Goal: Task Accomplishment & Management: Use online tool/utility

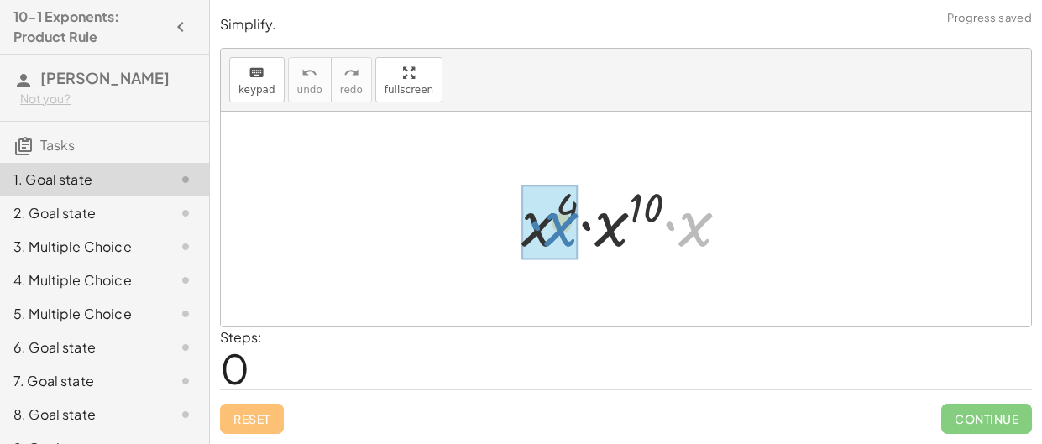
drag, startPoint x: 693, startPoint y: 227, endPoint x: 554, endPoint y: 227, distance: 139.4
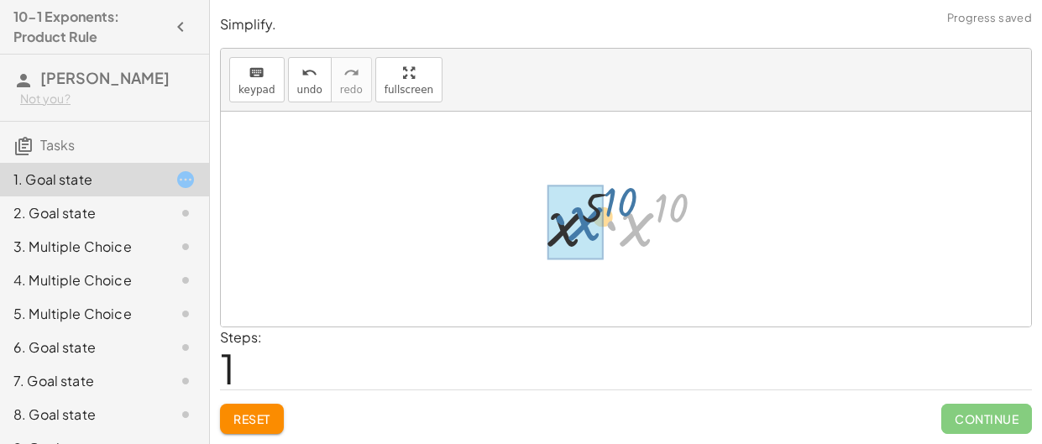
drag, startPoint x: 634, startPoint y: 229, endPoint x: 570, endPoint y: 227, distance: 63.9
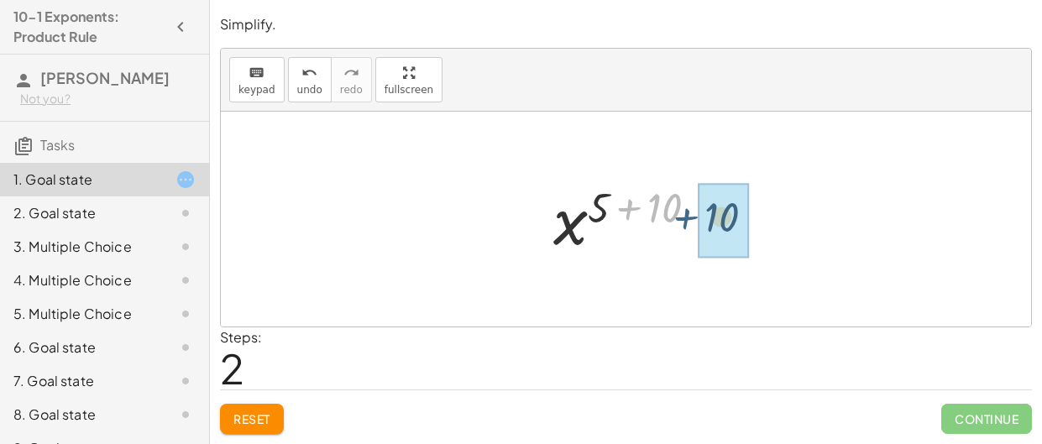
drag, startPoint x: 622, startPoint y: 213, endPoint x: 690, endPoint y: 225, distance: 69.2
click at [690, 225] on div at bounding box center [632, 219] width 174 height 83
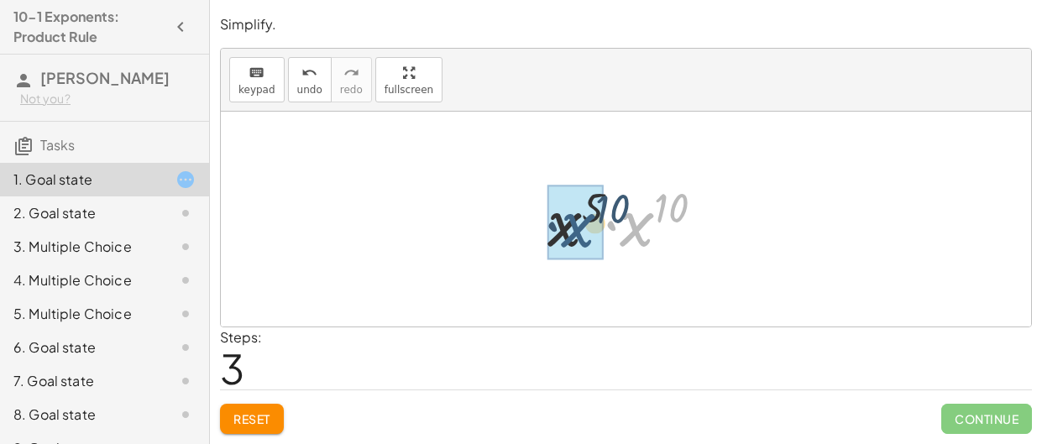
drag, startPoint x: 633, startPoint y: 228, endPoint x: 571, endPoint y: 229, distance: 62.2
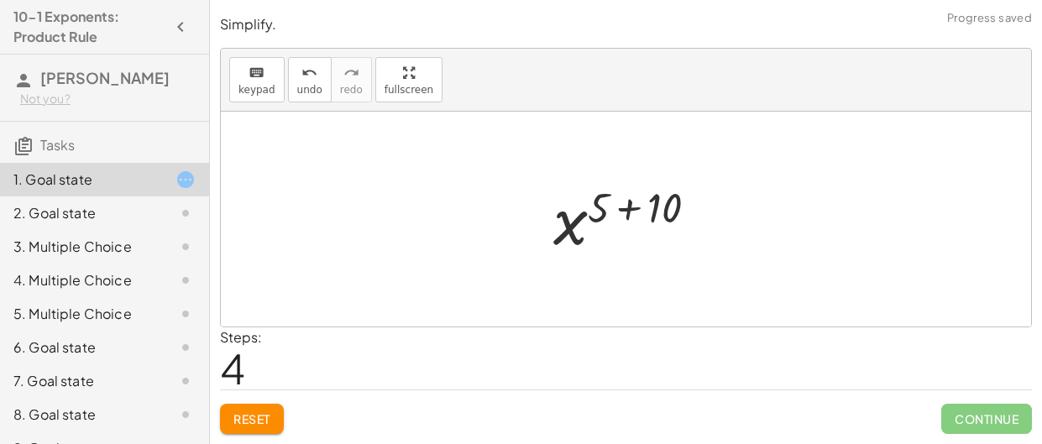
click at [655, 238] on div at bounding box center [632, 219] width 174 height 83
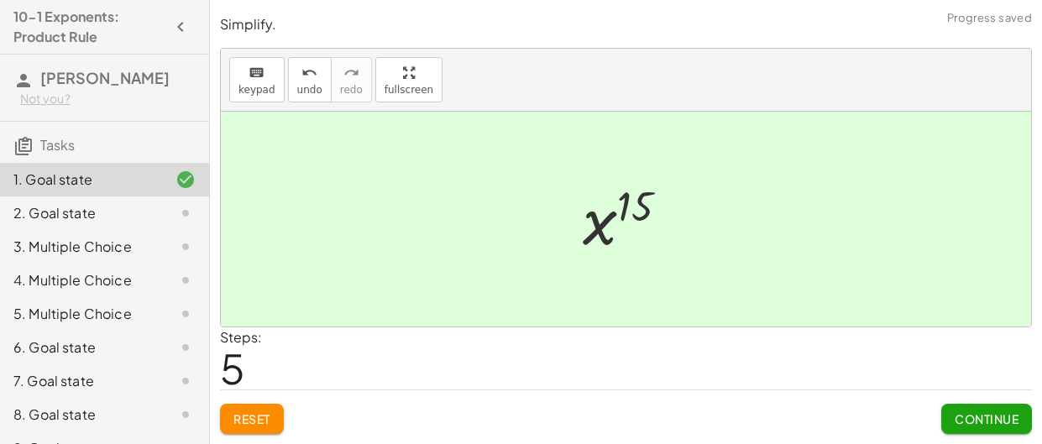
click at [966, 421] on span "Continue" at bounding box center [987, 419] width 64 height 15
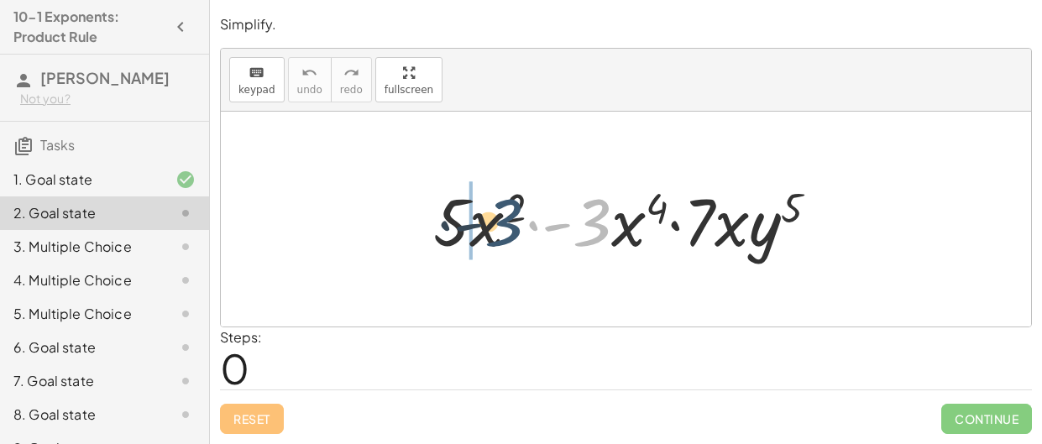
drag, startPoint x: 611, startPoint y: 244, endPoint x: 497, endPoint y: 250, distance: 113.6
click at [497, 250] on div at bounding box center [633, 219] width 416 height 87
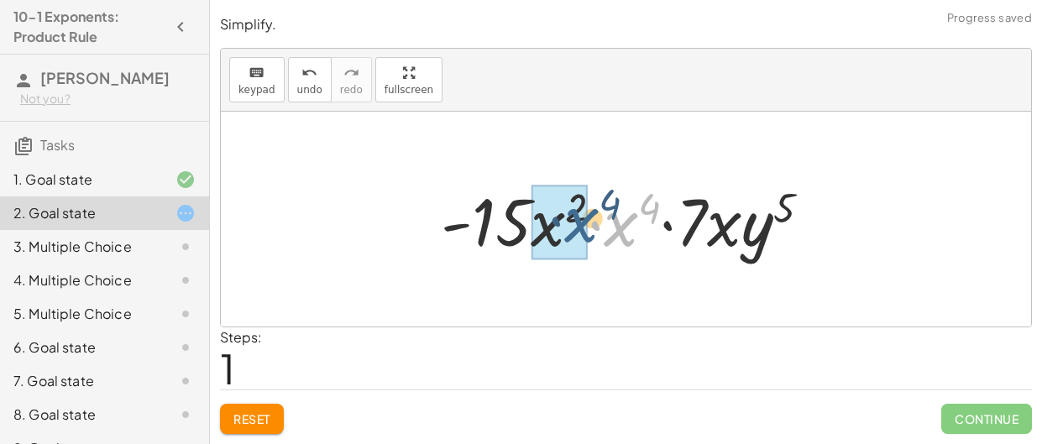
drag, startPoint x: 611, startPoint y: 237, endPoint x: 558, endPoint y: 234, distance: 53.0
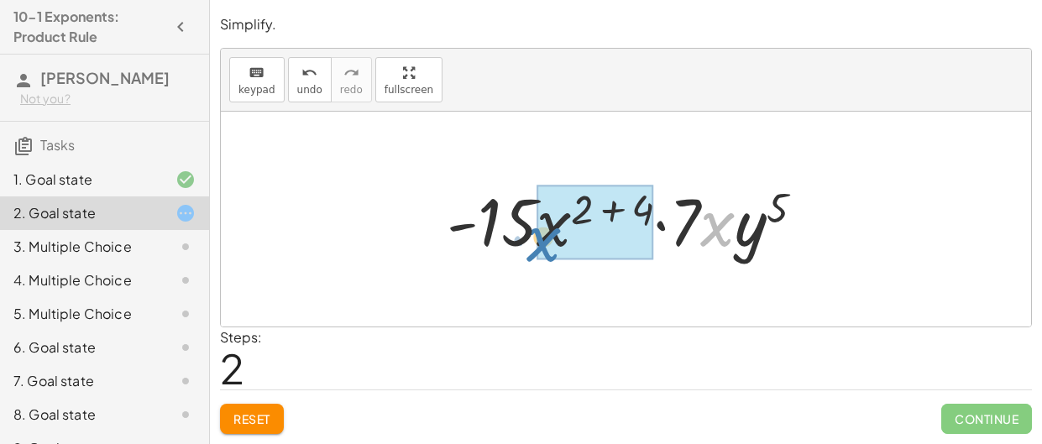
drag, startPoint x: 717, startPoint y: 234, endPoint x: 547, endPoint y: 247, distance: 170.2
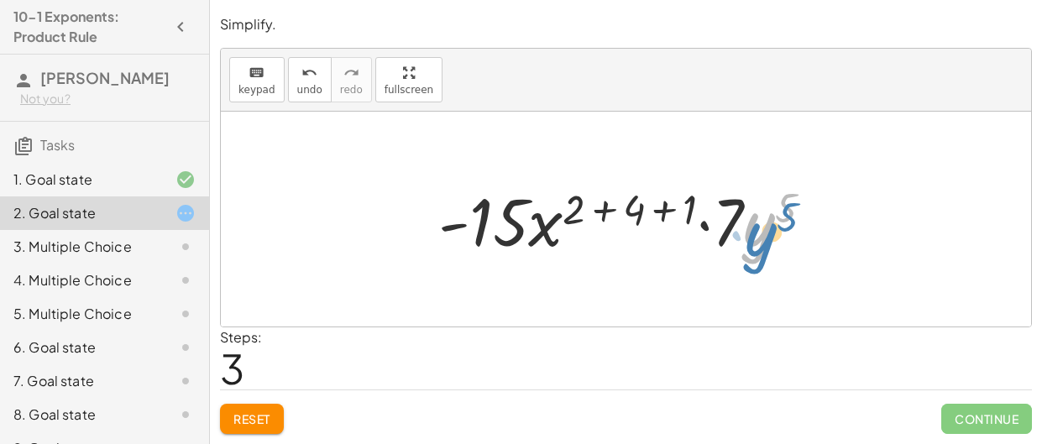
drag, startPoint x: 748, startPoint y: 242, endPoint x: 770, endPoint y: 249, distance: 23.7
click at [770, 249] on div at bounding box center [632, 219] width 405 height 87
drag, startPoint x: 691, startPoint y: 213, endPoint x: 652, endPoint y: 217, distance: 38.9
click at [652, 217] on div at bounding box center [632, 219] width 405 height 87
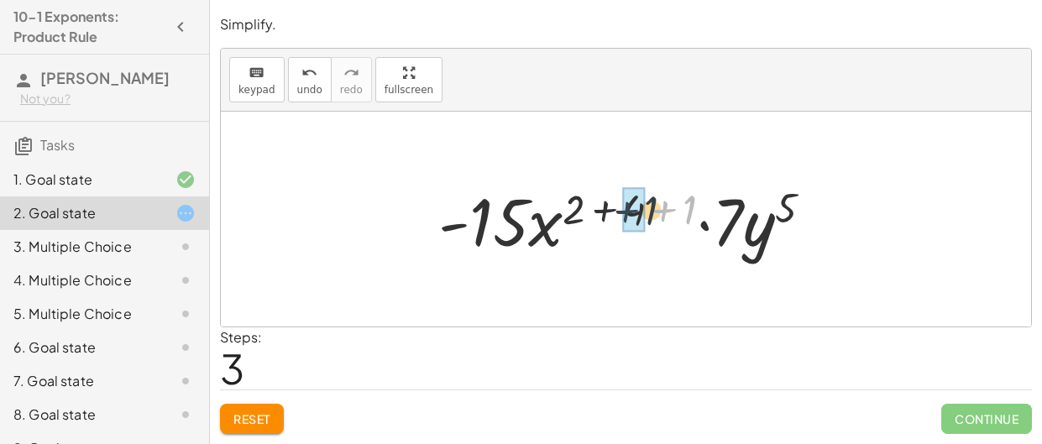
drag, startPoint x: 666, startPoint y: 207, endPoint x: 620, endPoint y: 210, distance: 46.3
click at [620, 210] on div at bounding box center [632, 219] width 405 height 87
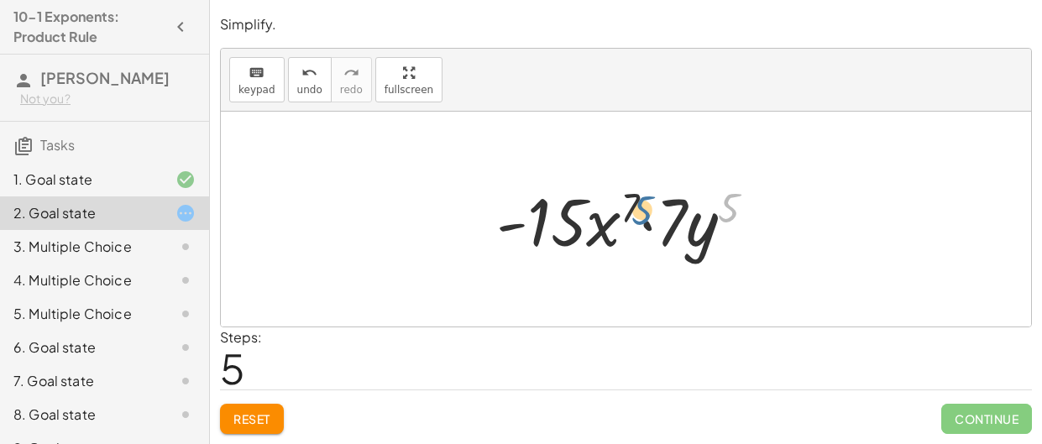
drag, startPoint x: 730, startPoint y: 207, endPoint x: 629, endPoint y: 208, distance: 100.8
click at [629, 208] on div at bounding box center [633, 219] width 290 height 87
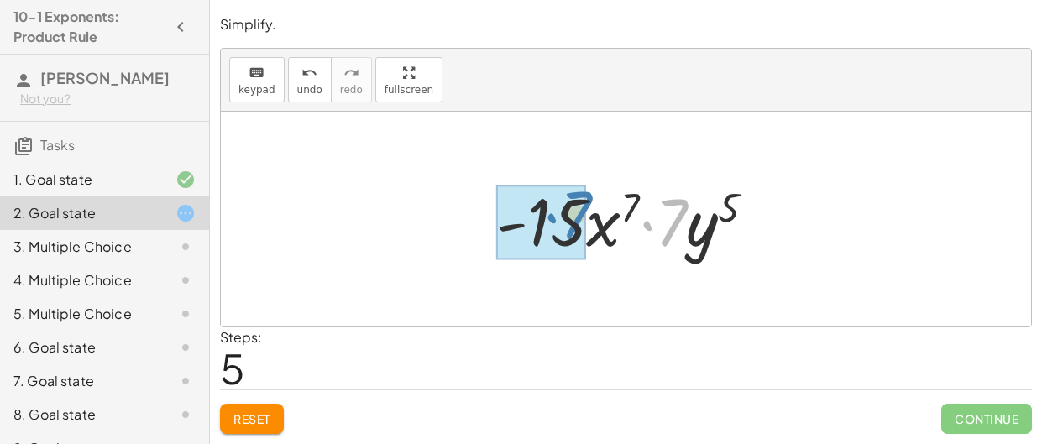
drag, startPoint x: 649, startPoint y: 227, endPoint x: 545, endPoint y: 218, distance: 103.7
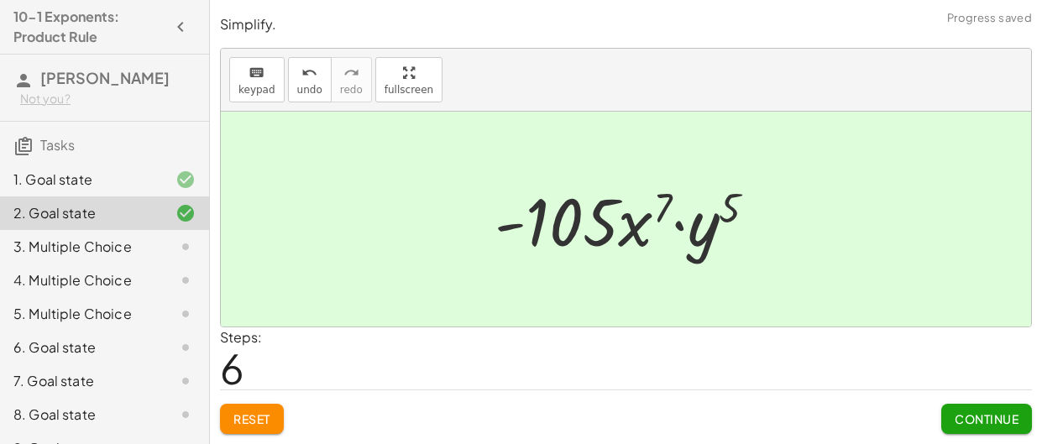
click at [696, 237] on div at bounding box center [632, 219] width 292 height 87
click at [966, 420] on span "Continue" at bounding box center [987, 419] width 64 height 15
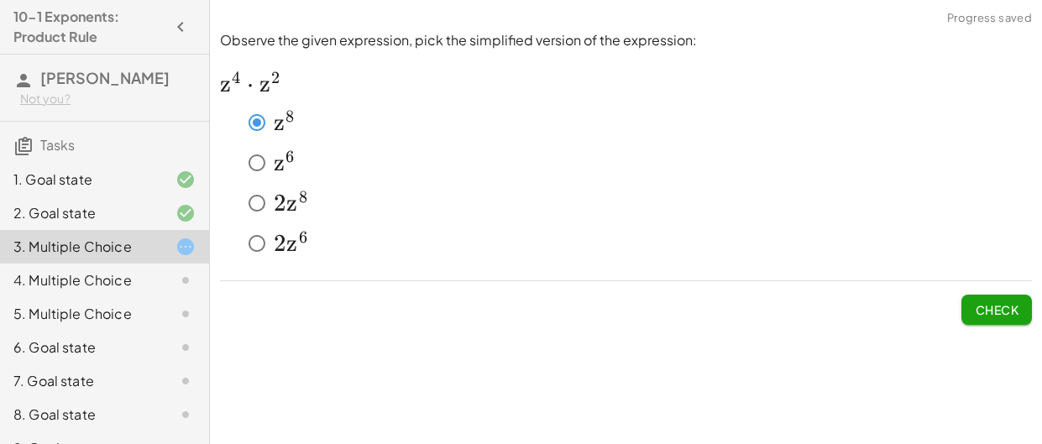
click at [981, 317] on button "Check" at bounding box center [997, 310] width 71 height 30
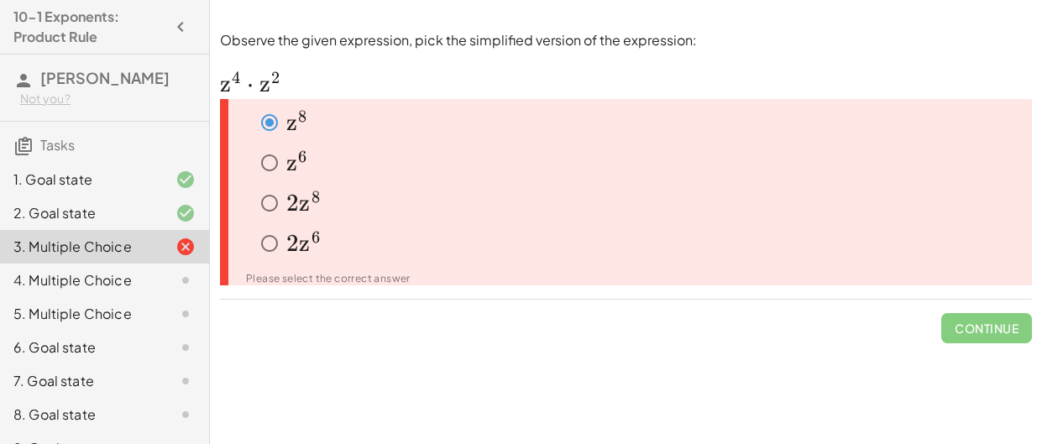
click at [190, 257] on icon at bounding box center [186, 247] width 20 height 20
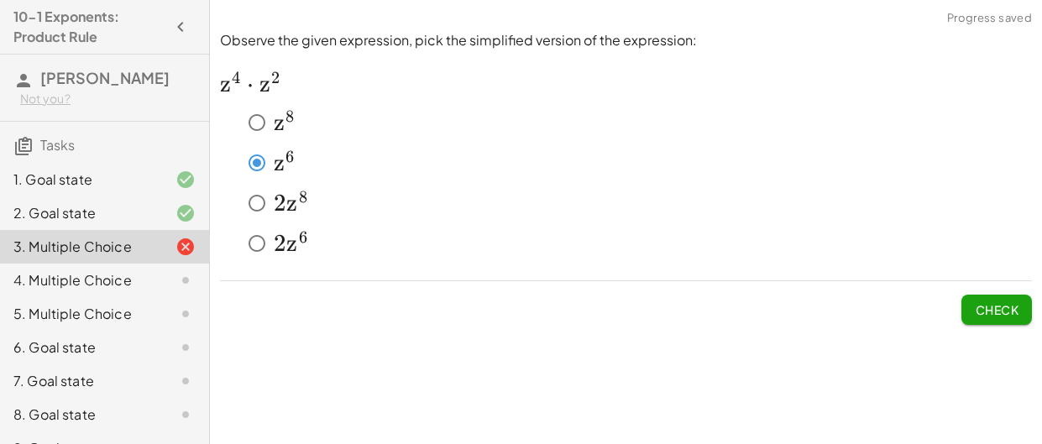
click at [997, 311] on span "Check" at bounding box center [997, 309] width 44 height 15
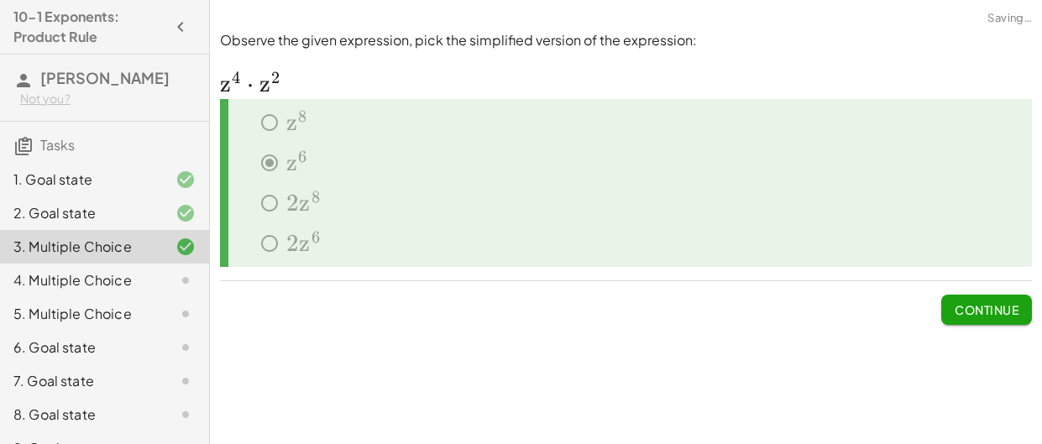
click at [997, 314] on span "Continue" at bounding box center [987, 309] width 64 height 15
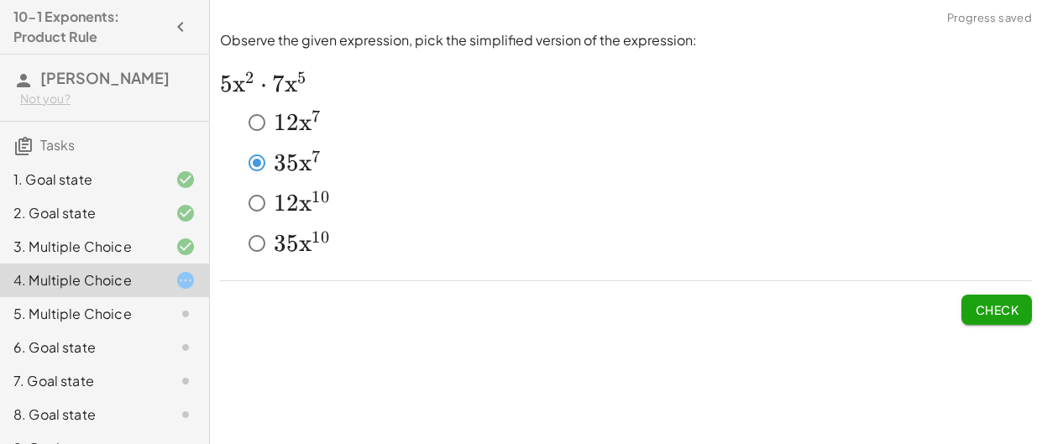
click at [1000, 295] on button "Check" at bounding box center [997, 310] width 71 height 30
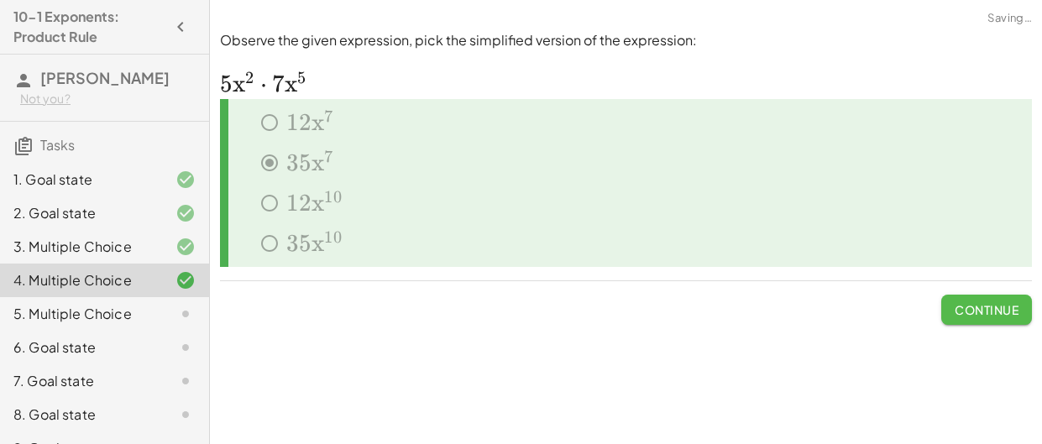
click at [995, 307] on span "Continue" at bounding box center [987, 309] width 64 height 15
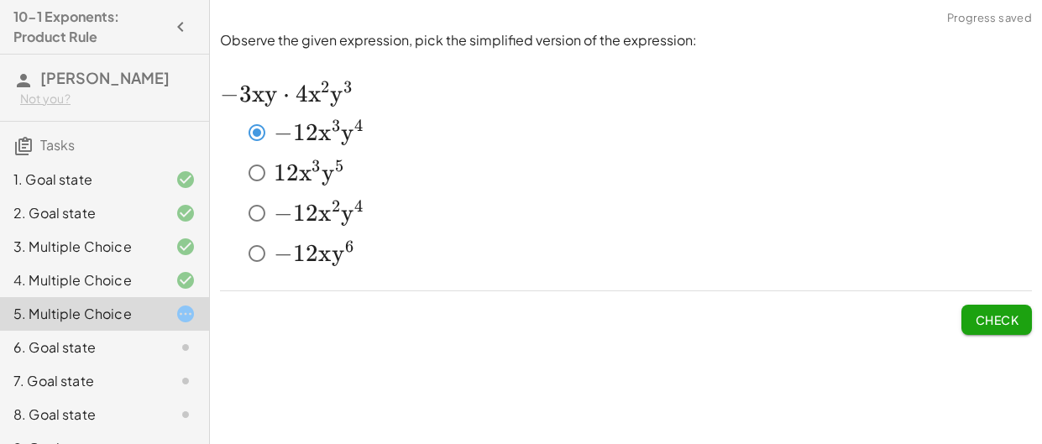
click at [990, 326] on button "Check" at bounding box center [997, 320] width 71 height 30
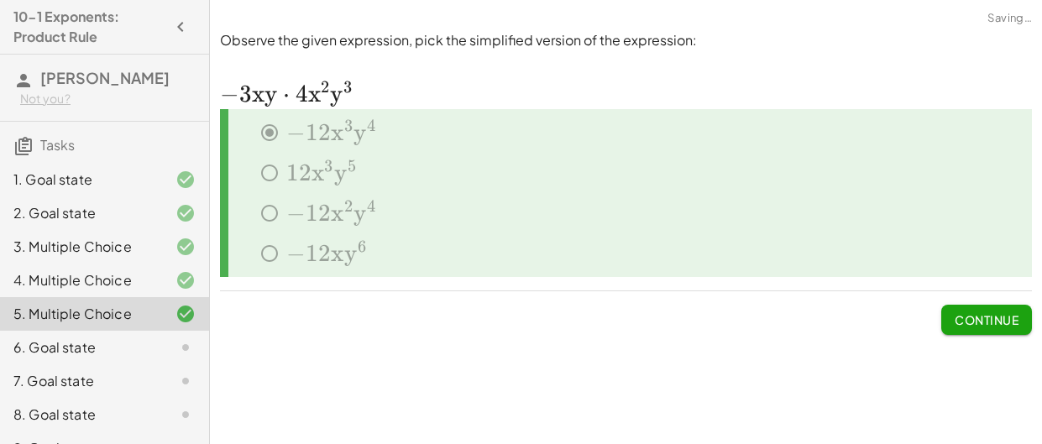
click at [988, 328] on button "Continue" at bounding box center [987, 320] width 91 height 30
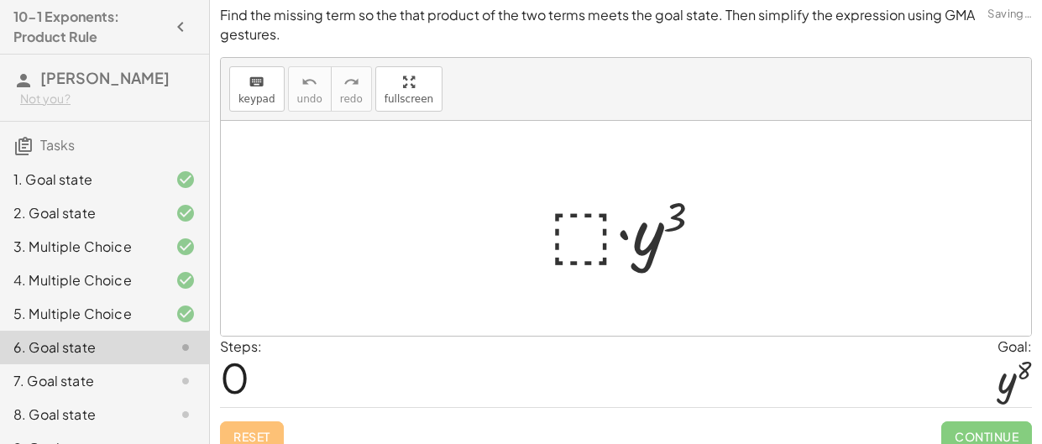
scroll to position [21, 0]
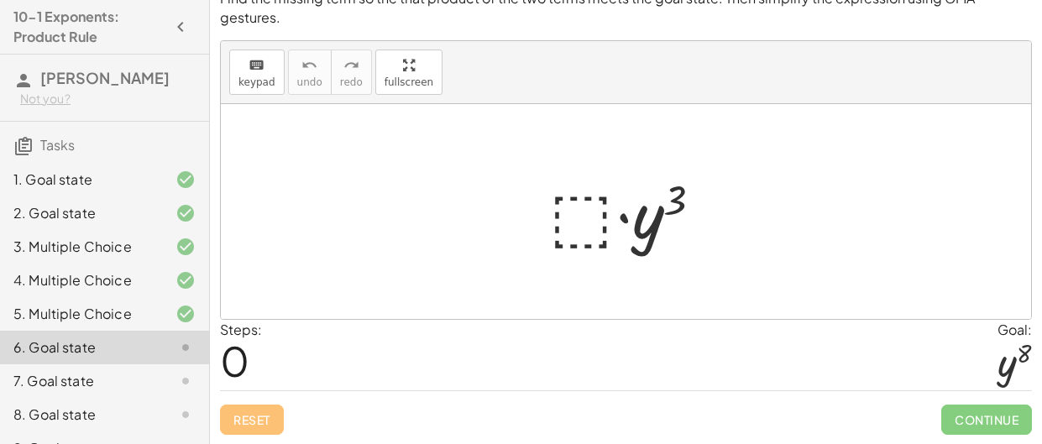
click at [550, 220] on div at bounding box center [633, 212] width 184 height 87
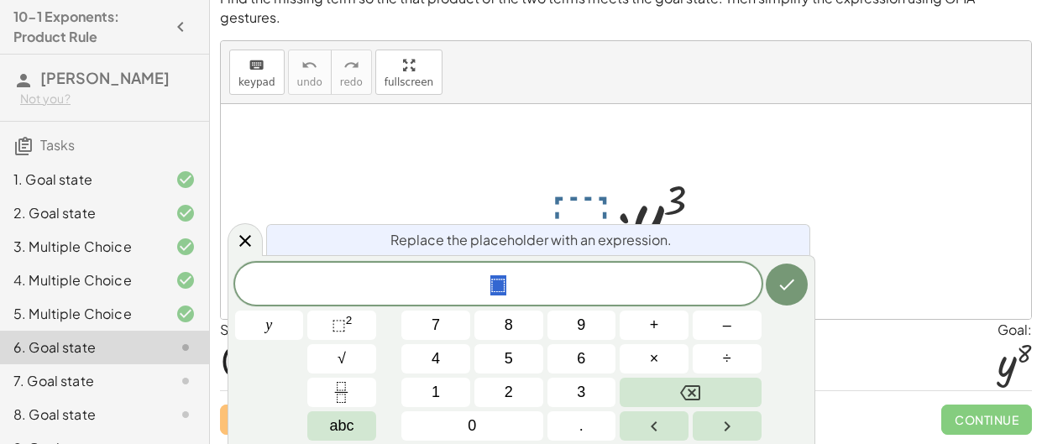
click at [563, 218] on div at bounding box center [633, 212] width 184 height 87
click at [573, 218] on div at bounding box center [633, 212] width 184 height 87
click at [338, 328] on span "⬚" at bounding box center [339, 325] width 14 height 17
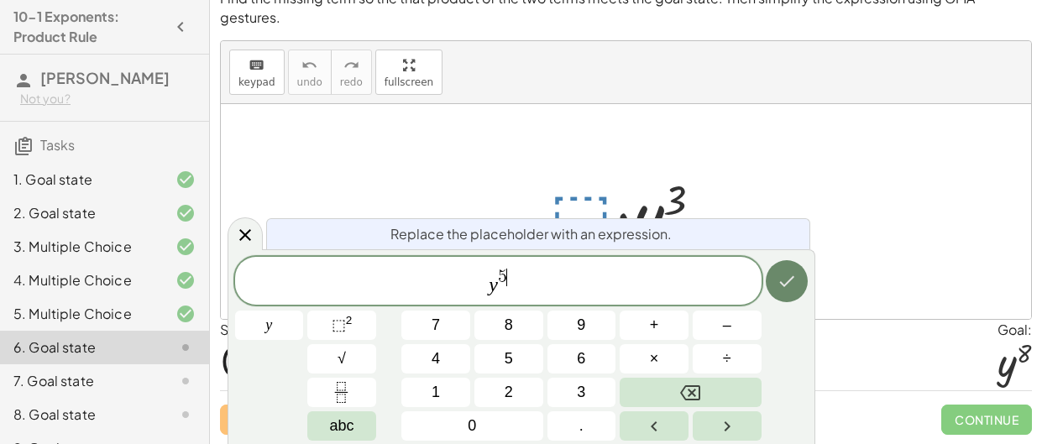
click at [785, 284] on icon "Done" at bounding box center [787, 281] width 15 height 11
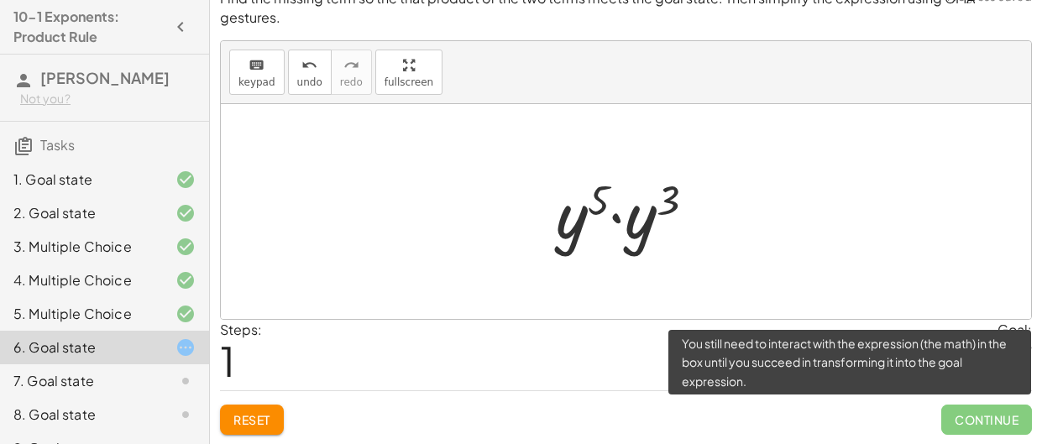
click at [995, 424] on span "Continue" at bounding box center [987, 420] width 91 height 30
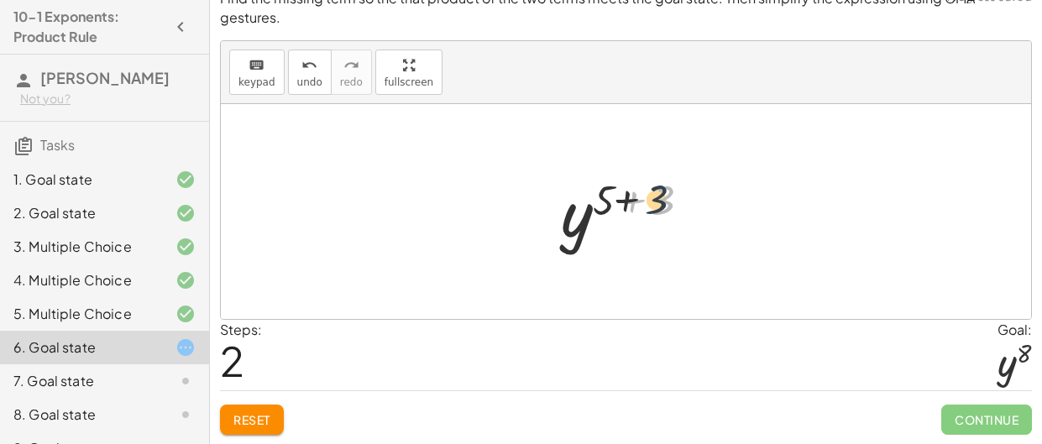
drag, startPoint x: 666, startPoint y: 203, endPoint x: 623, endPoint y: 200, distance: 43.0
click at [623, 200] on div at bounding box center [633, 212] width 160 height 83
drag, startPoint x: 664, startPoint y: 207, endPoint x: 612, endPoint y: 206, distance: 52.1
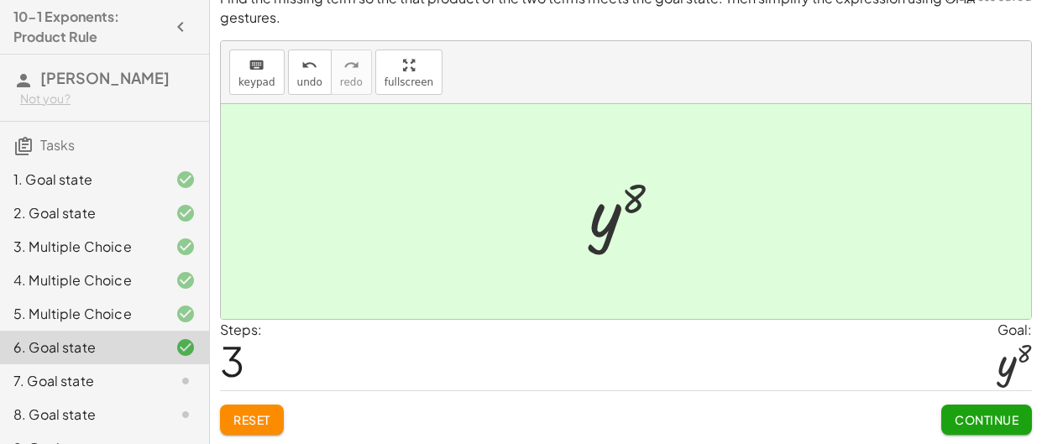
click at [997, 416] on span "Continue" at bounding box center [987, 419] width 64 height 15
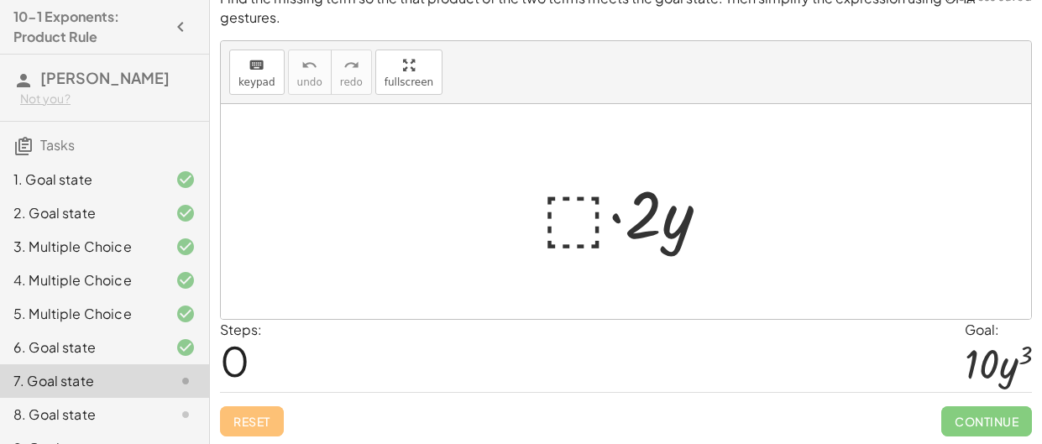
click at [564, 223] on div at bounding box center [631, 212] width 197 height 87
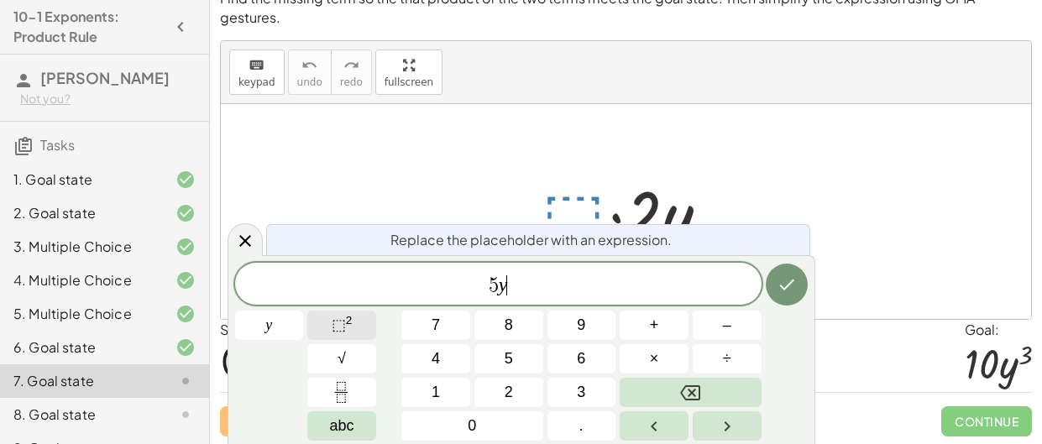
click at [361, 337] on button "⬚ 2" at bounding box center [341, 325] width 69 height 29
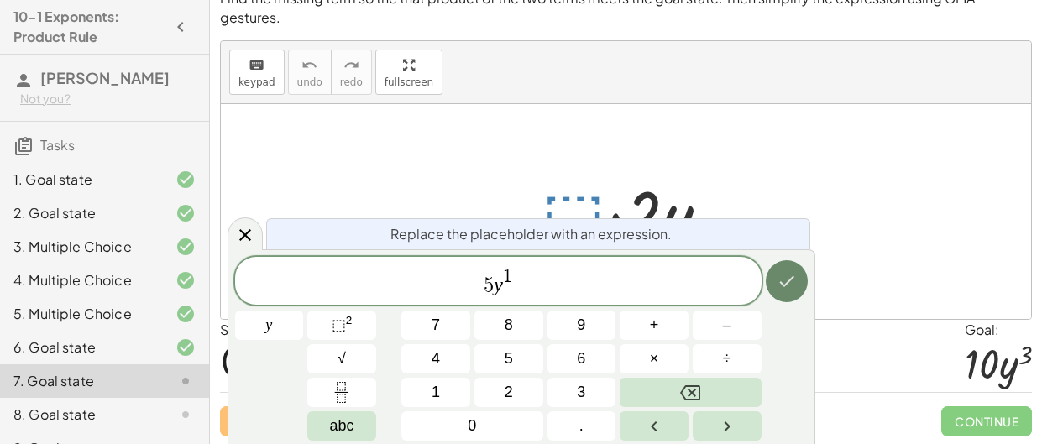
click at [790, 297] on button "Done" at bounding box center [787, 281] width 42 height 42
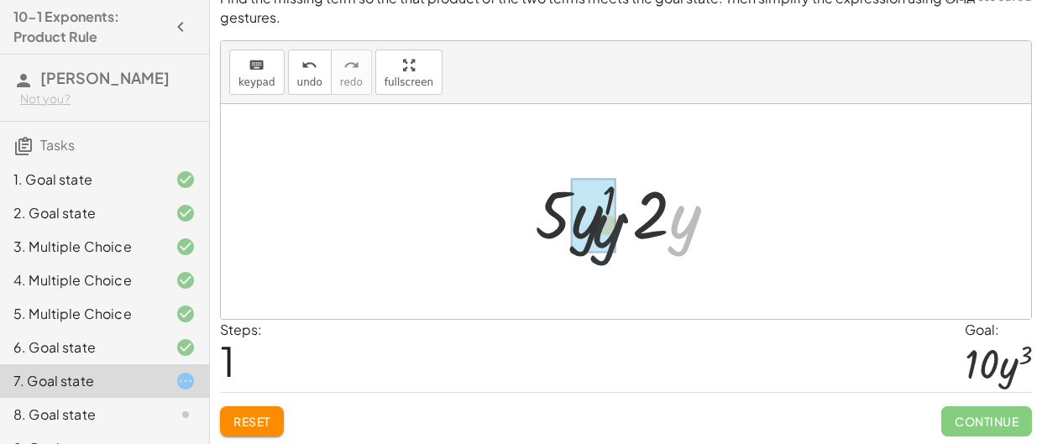
drag, startPoint x: 695, startPoint y: 220, endPoint x: 587, endPoint y: 228, distance: 107.8
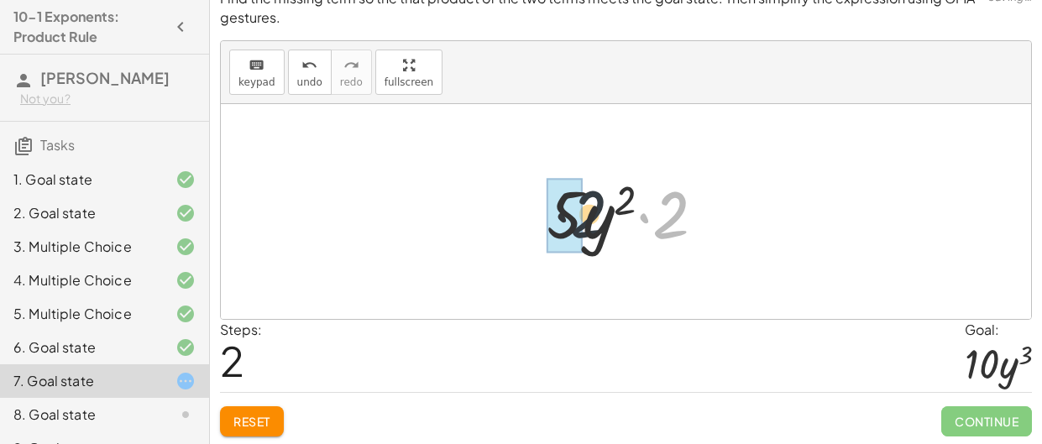
drag, startPoint x: 671, startPoint y: 223, endPoint x: 559, endPoint y: 221, distance: 112.6
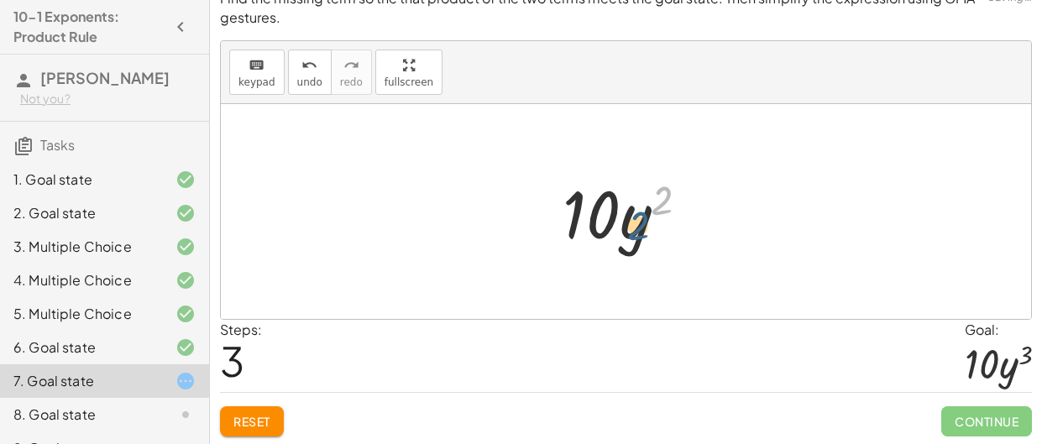
drag, startPoint x: 662, startPoint y: 202, endPoint x: 637, endPoint y: 228, distance: 36.8
click at [637, 228] on div at bounding box center [632, 212] width 157 height 87
click at [288, 75] on button "undo undo" at bounding box center [310, 72] width 44 height 45
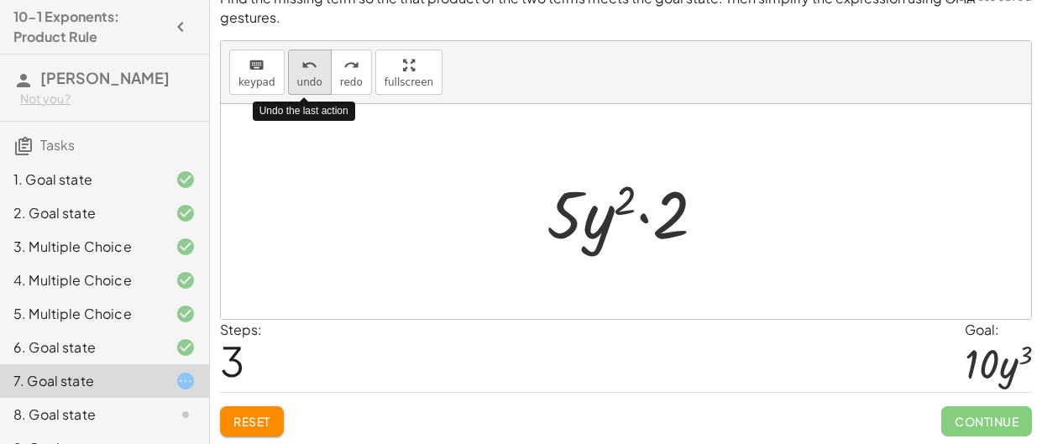
click at [300, 81] on span "undo" at bounding box center [309, 82] width 25 height 12
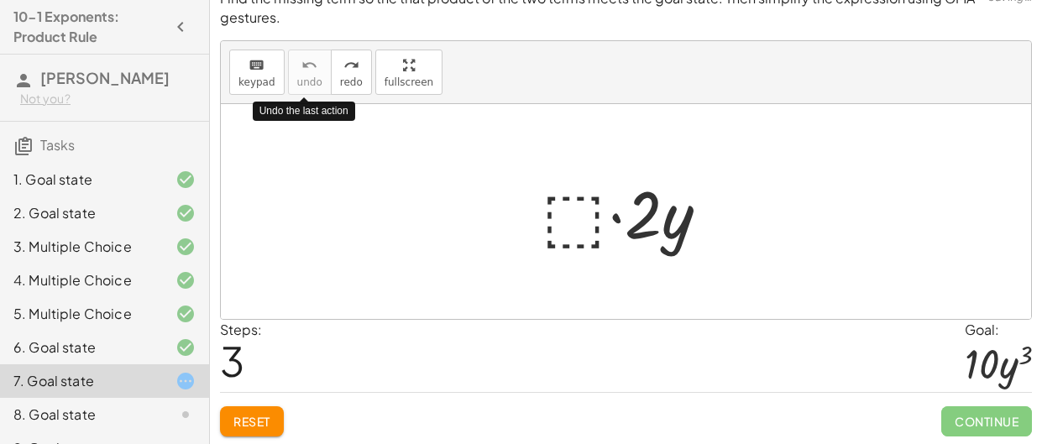
click at [581, 239] on div at bounding box center [631, 212] width 197 height 87
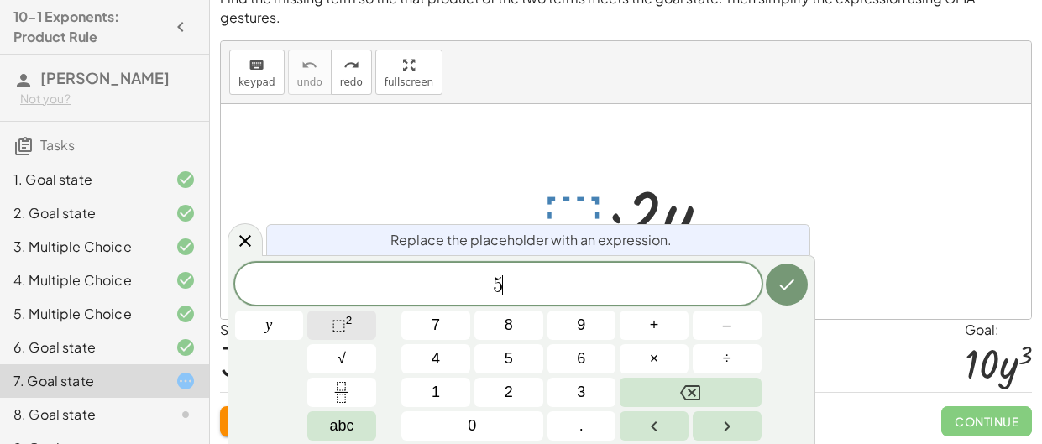
click at [332, 323] on span "⬚" at bounding box center [339, 325] width 14 height 17
click at [792, 291] on icon "Done" at bounding box center [787, 285] width 20 height 20
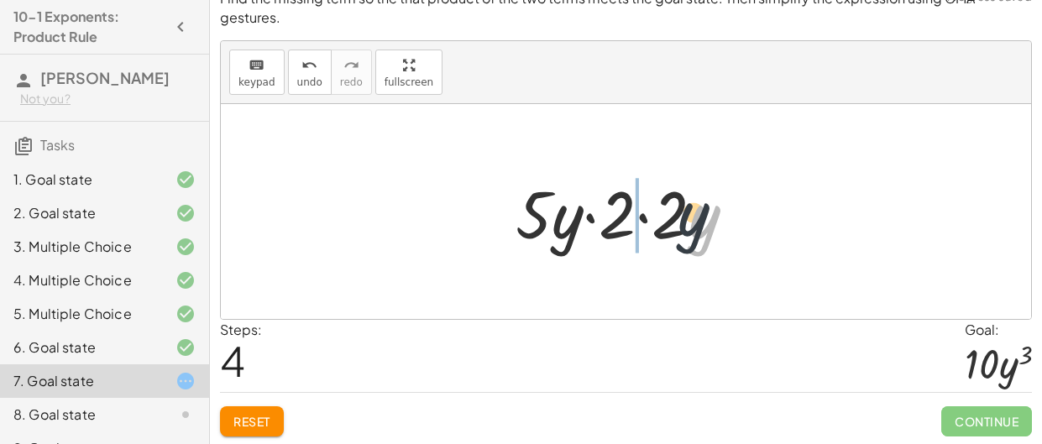
drag, startPoint x: 715, startPoint y: 237, endPoint x: 617, endPoint y: 226, distance: 98.1
click at [617, 226] on div at bounding box center [632, 212] width 251 height 87
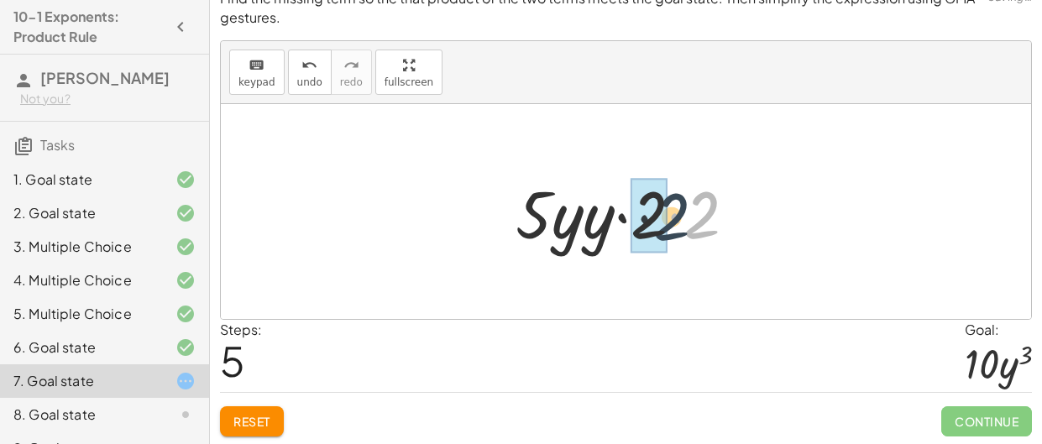
drag, startPoint x: 694, startPoint y: 228, endPoint x: 658, endPoint y: 230, distance: 36.2
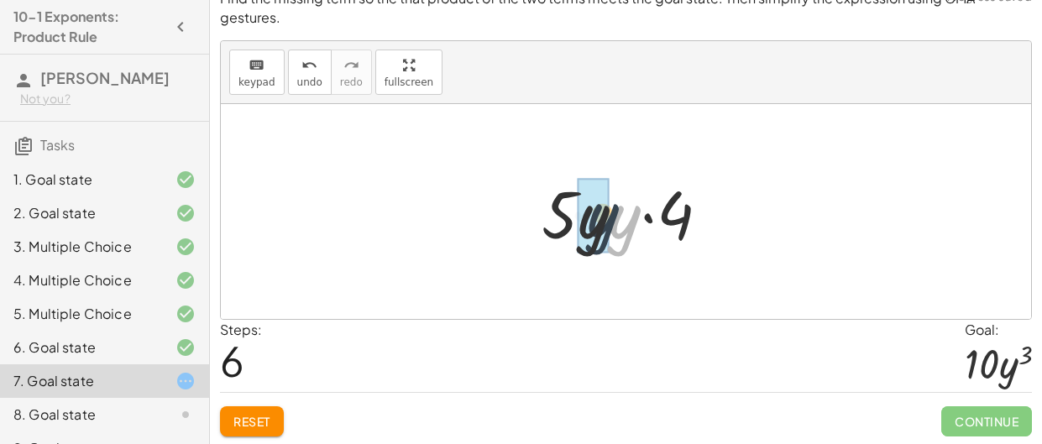
drag, startPoint x: 627, startPoint y: 230, endPoint x: 591, endPoint y: 228, distance: 35.3
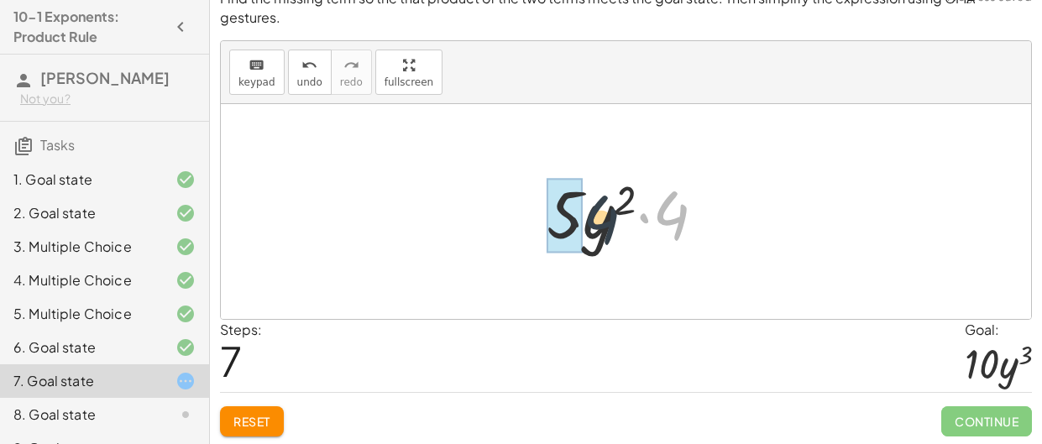
drag, startPoint x: 671, startPoint y: 228, endPoint x: 549, endPoint y: 234, distance: 121.9
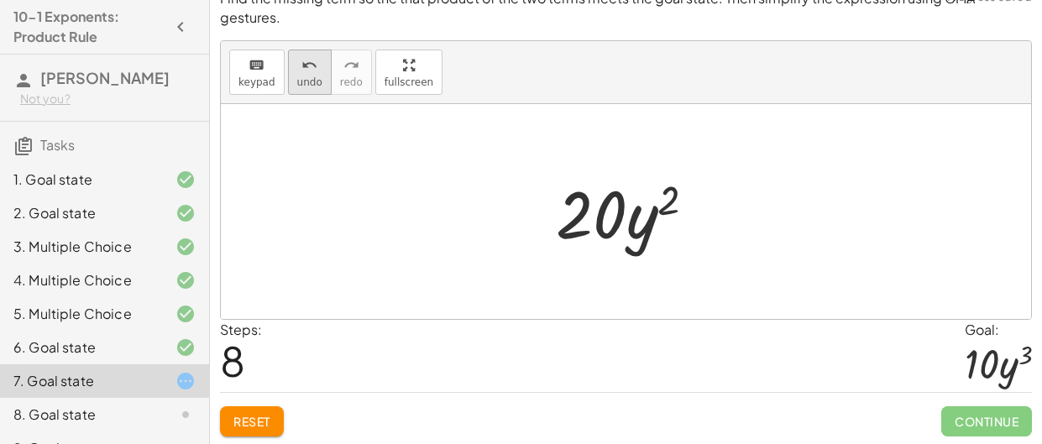
click at [304, 81] on span "undo" at bounding box center [309, 82] width 25 height 12
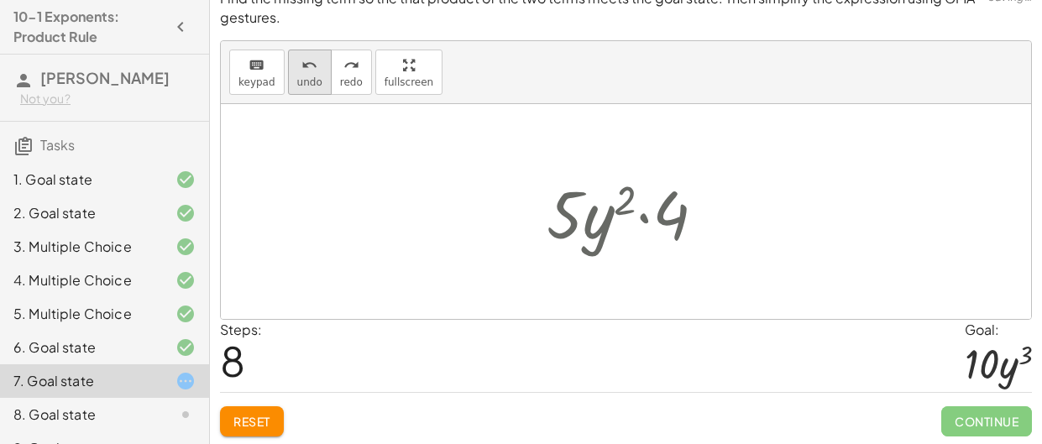
click at [304, 81] on span "undo" at bounding box center [309, 82] width 25 height 12
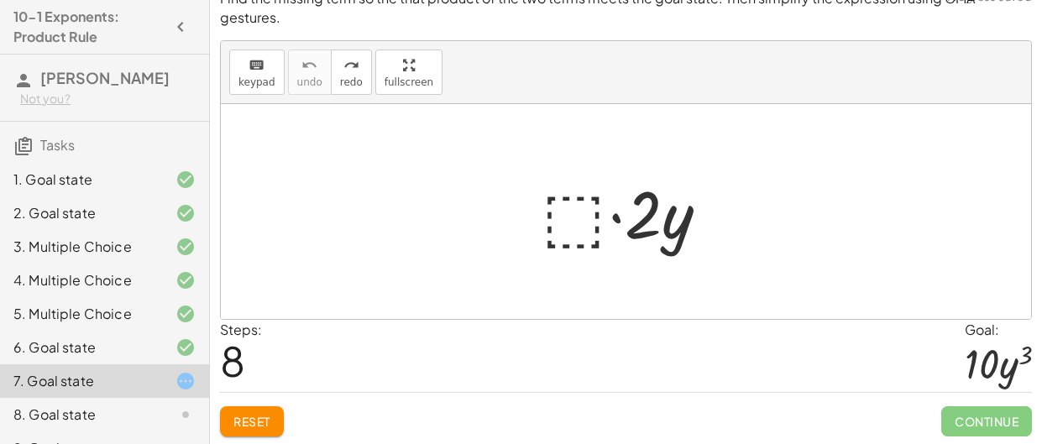
click at [553, 235] on div at bounding box center [631, 212] width 197 height 87
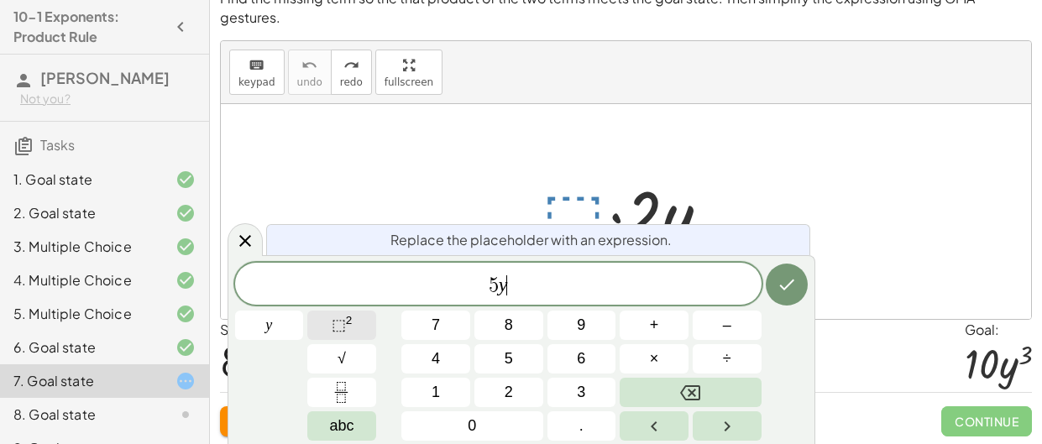
click at [355, 329] on button "⬚ 2" at bounding box center [341, 325] width 69 height 29
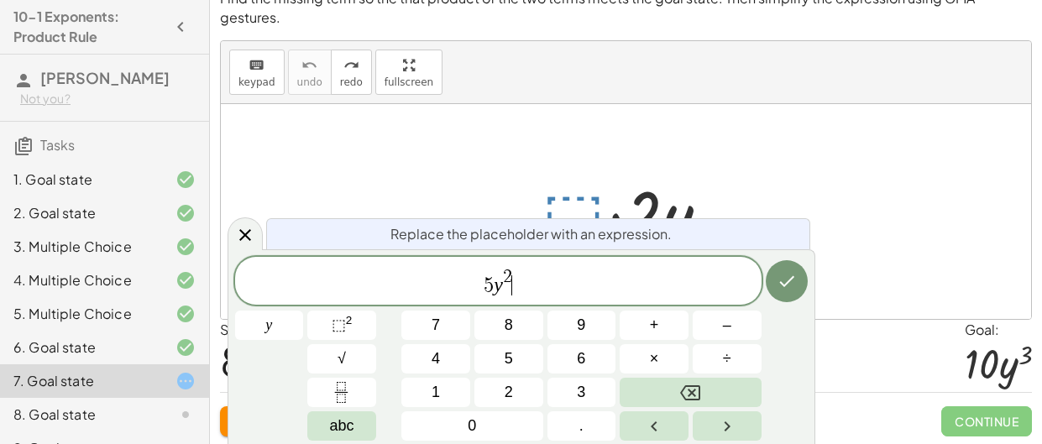
click at [809, 279] on div "Replace the placeholder with an expression. 5 y 2 ​ y 7 8 9 + – 4 5 6 × ÷ ⬚ 2 √…" at bounding box center [522, 346] width 588 height 195
click at [802, 281] on button "Done" at bounding box center [787, 281] width 42 height 42
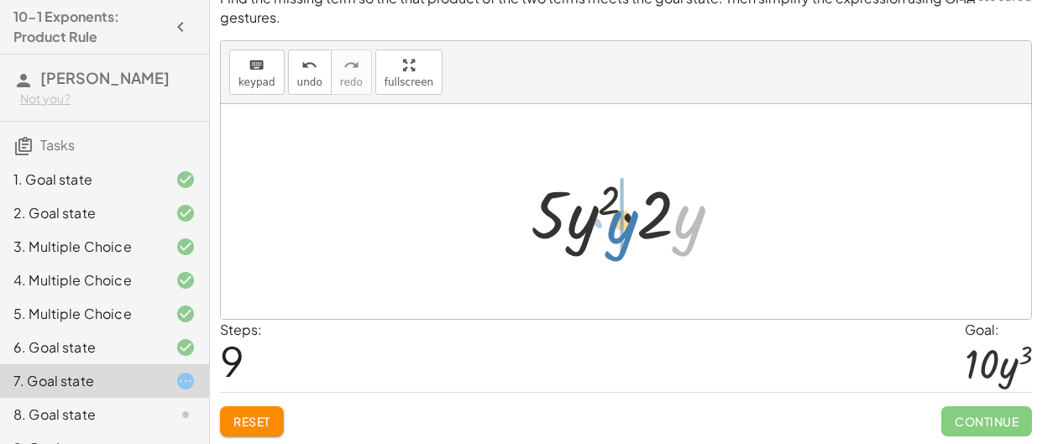
drag, startPoint x: 693, startPoint y: 234, endPoint x: 601, endPoint y: 239, distance: 91.7
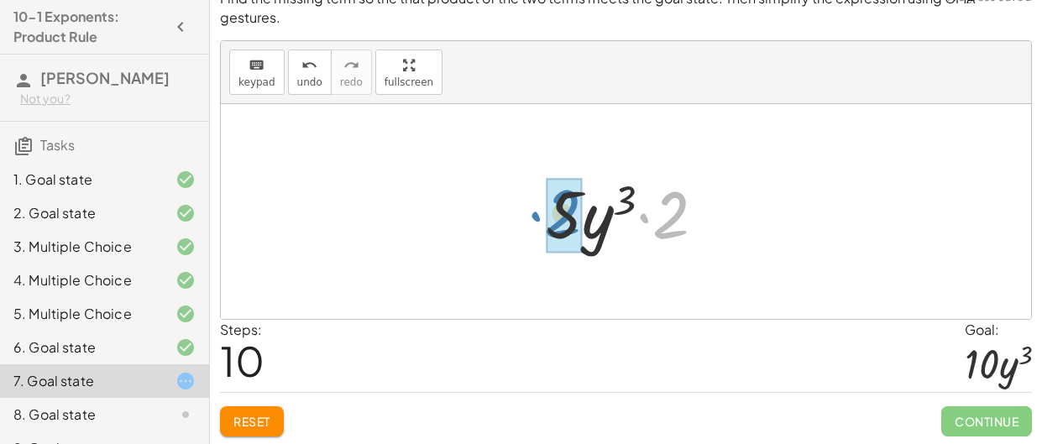
drag, startPoint x: 673, startPoint y: 225, endPoint x: 561, endPoint y: 223, distance: 111.7
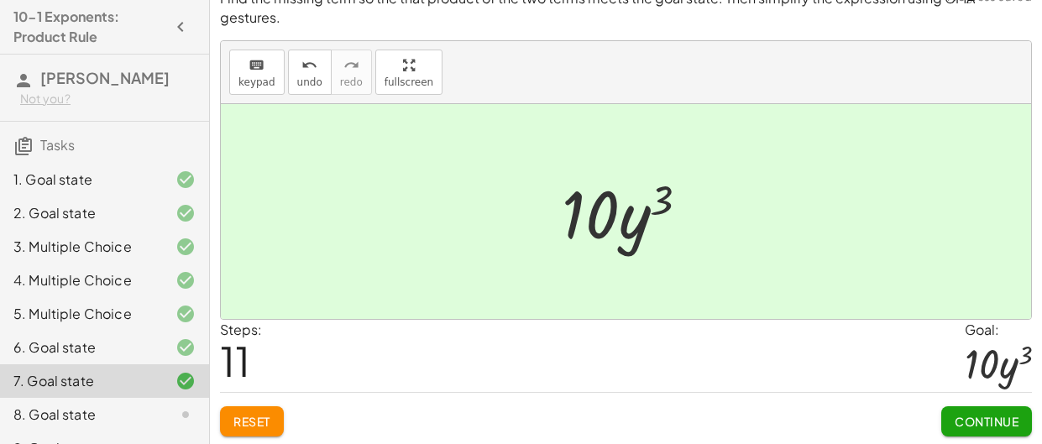
click at [1016, 414] on span "Continue" at bounding box center [987, 421] width 64 height 15
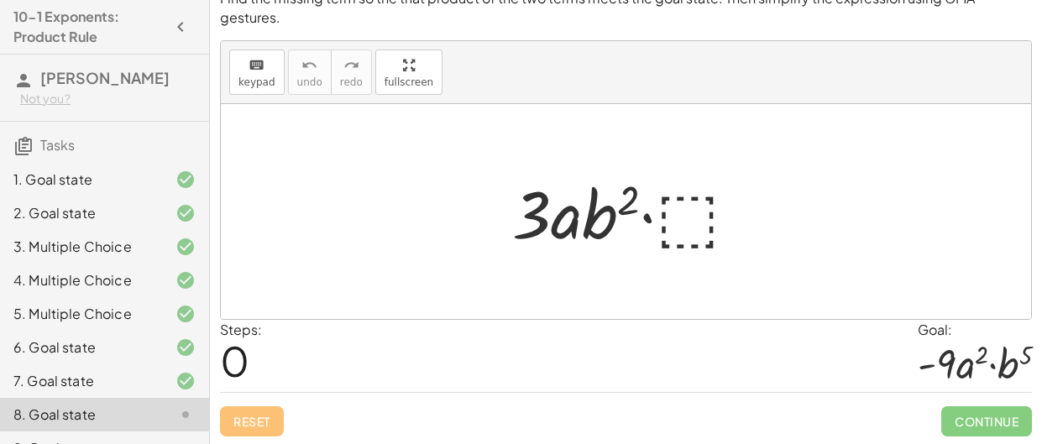
click at [682, 239] on div at bounding box center [632, 212] width 257 height 87
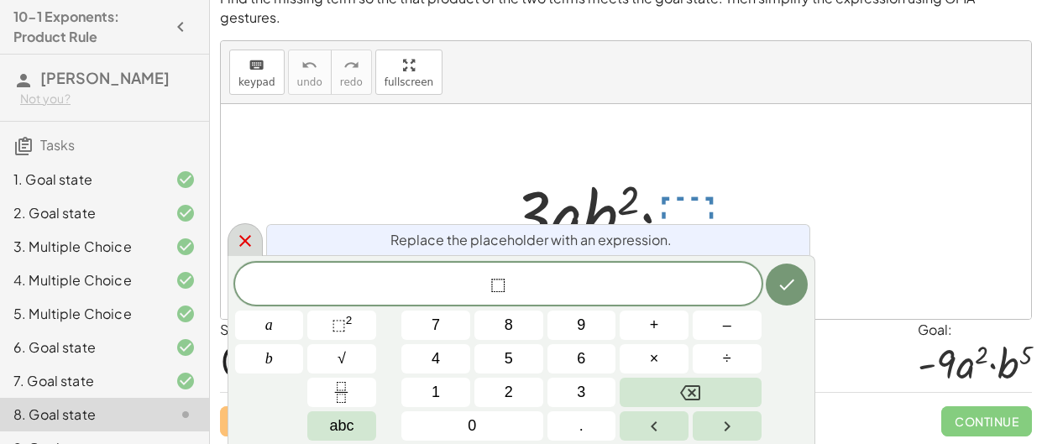
click at [249, 239] on icon at bounding box center [245, 241] width 20 height 20
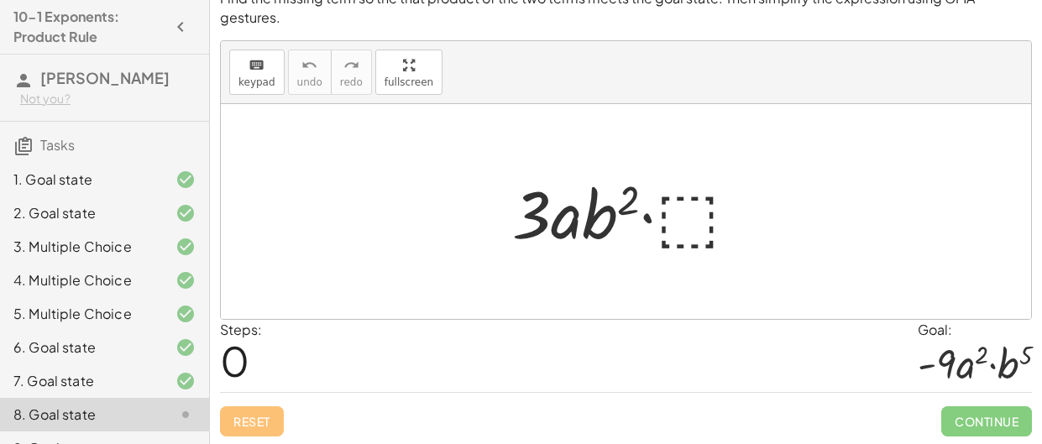
click at [676, 223] on div at bounding box center [632, 212] width 257 height 87
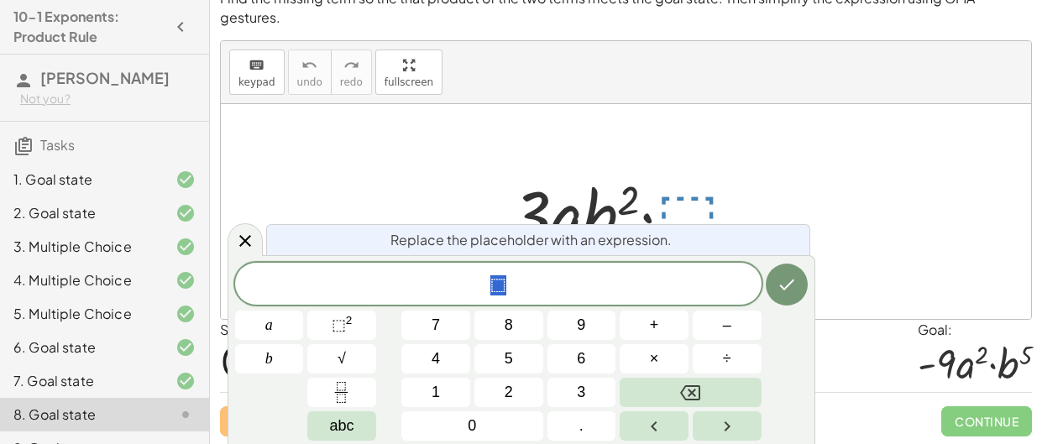
click at [517, 296] on span "⬚" at bounding box center [498, 286] width 527 height 24
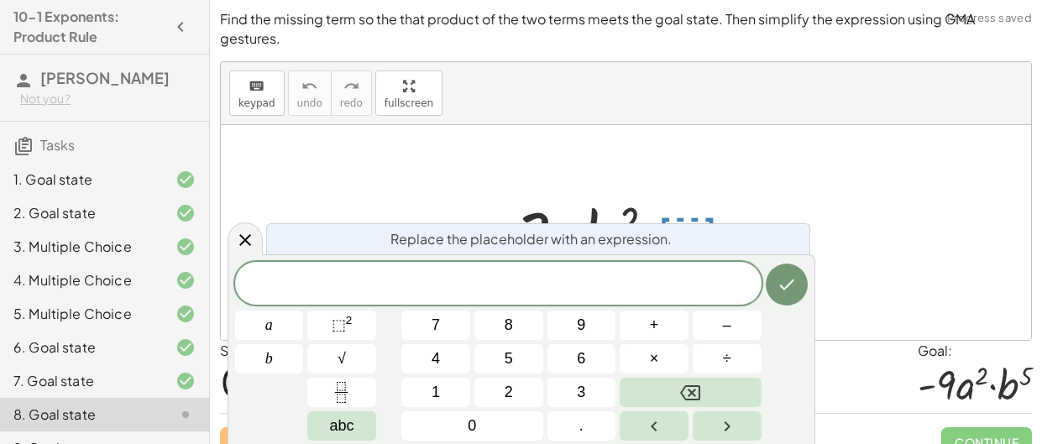
scroll to position [23, 0]
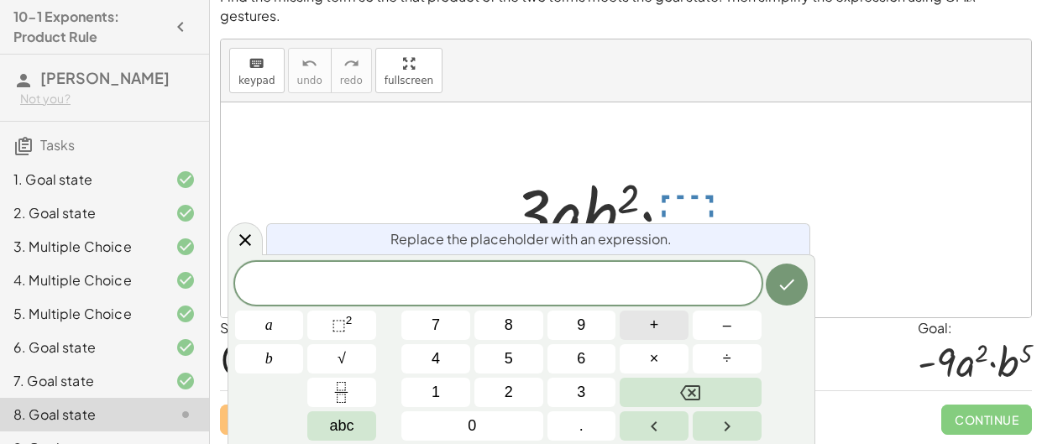
drag, startPoint x: 777, startPoint y: 317, endPoint x: 685, endPoint y: 312, distance: 91.7
click at [685, 312] on div "a b 7 8 9 + – 4 5 6 × ÷ ⬚ 2 √ abc 1 2 3 0 ." at bounding box center [521, 351] width 573 height 179
click at [614, 276] on span at bounding box center [498, 284] width 527 height 25
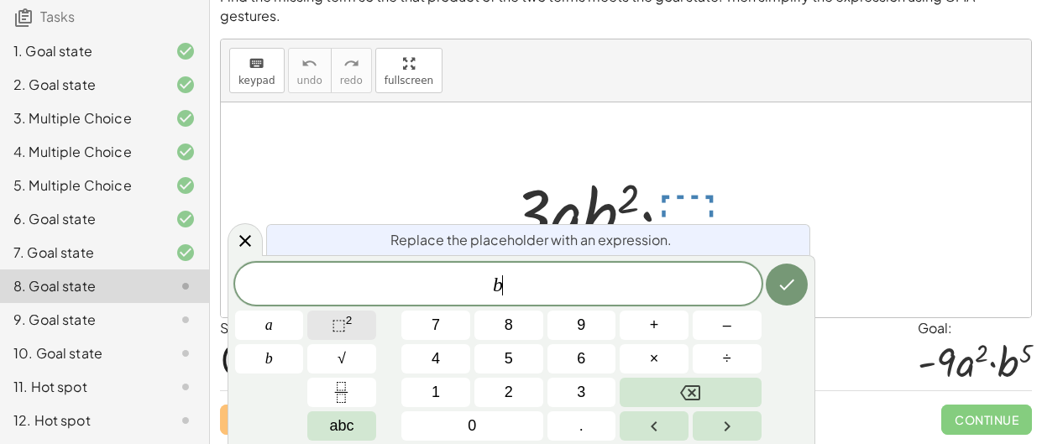
click at [332, 333] on span "⬚ 2" at bounding box center [342, 325] width 21 height 23
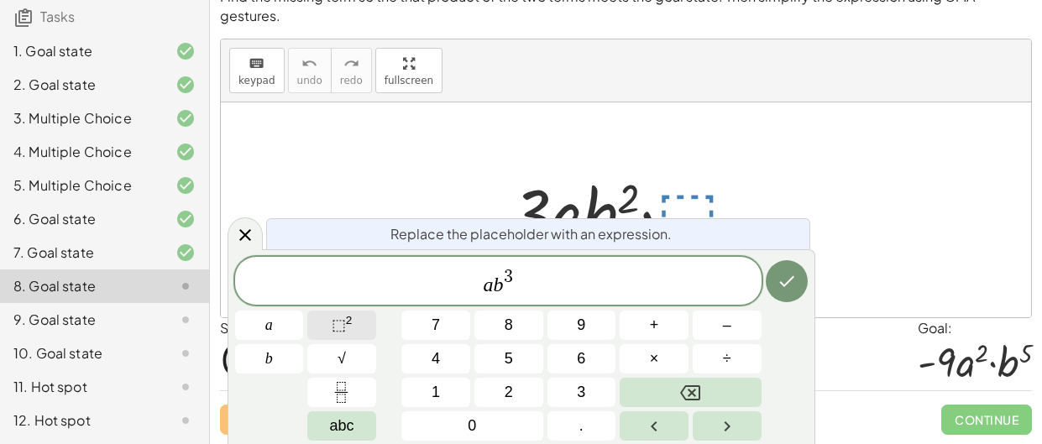
click at [330, 326] on button "⬚ 2" at bounding box center [341, 325] width 69 height 29
click at [668, 351] on button "×" at bounding box center [654, 358] width 69 height 29
click at [782, 291] on button "Done" at bounding box center [787, 281] width 42 height 42
click at [794, 277] on icon "Done" at bounding box center [787, 281] width 20 height 20
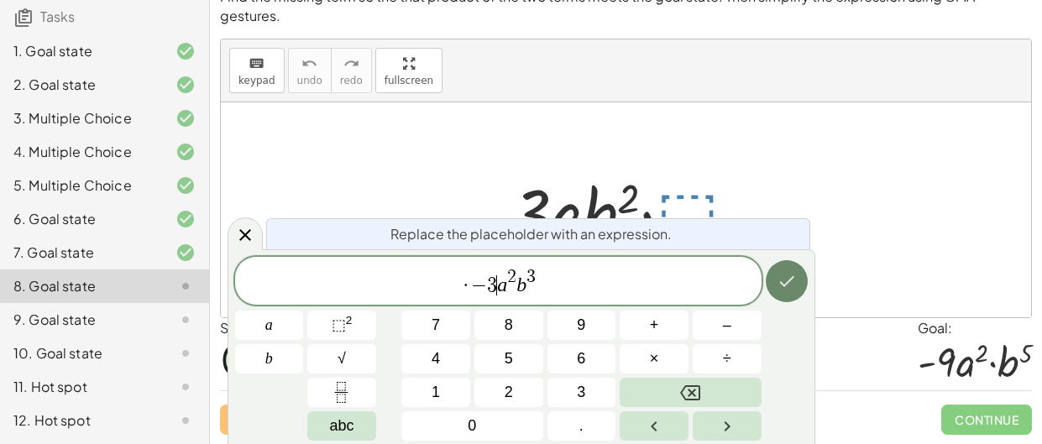
click at [794, 277] on icon "Done" at bounding box center [787, 281] width 20 height 20
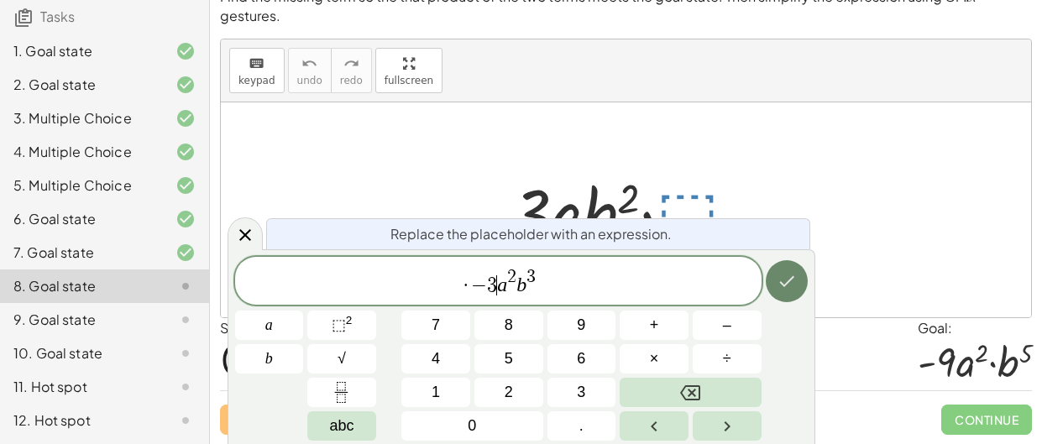
click at [794, 277] on icon "Done" at bounding box center [787, 281] width 20 height 20
click at [471, 286] on span "−" at bounding box center [479, 286] width 16 height 20
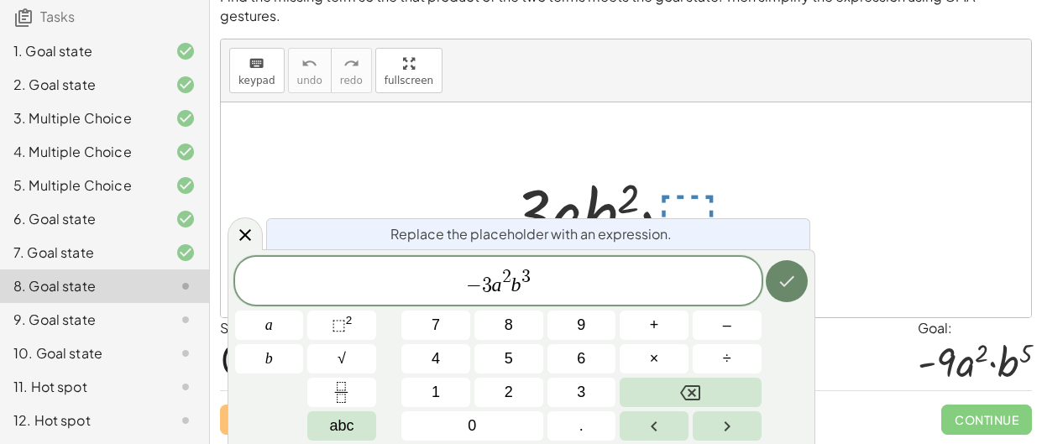
click at [785, 287] on icon "Done" at bounding box center [787, 281] width 20 height 20
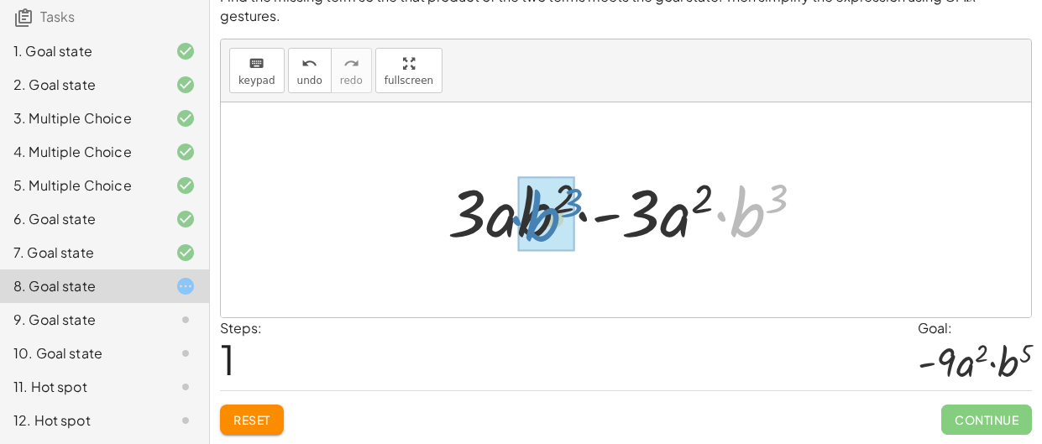
drag, startPoint x: 763, startPoint y: 214, endPoint x: 554, endPoint y: 218, distance: 209.2
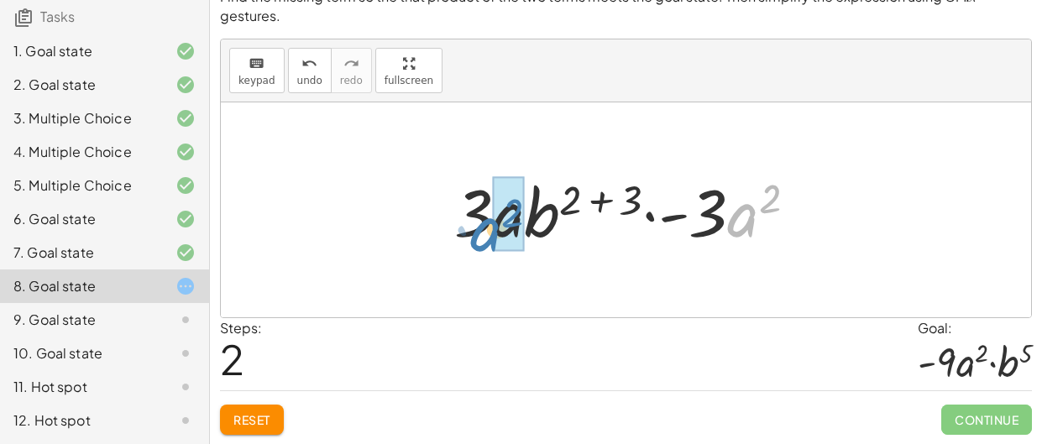
drag, startPoint x: 754, startPoint y: 217, endPoint x: 498, endPoint y: 231, distance: 256.6
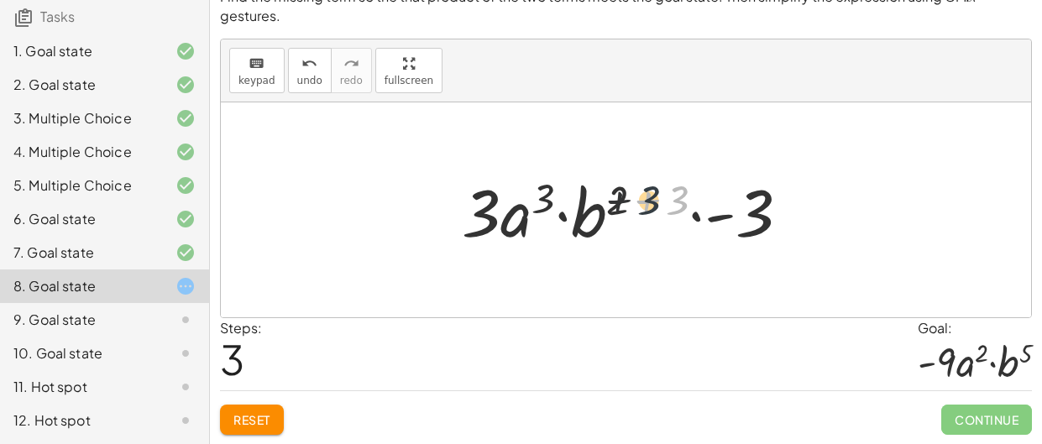
drag, startPoint x: 679, startPoint y: 202, endPoint x: 628, endPoint y: 203, distance: 50.4
click at [628, 203] on div at bounding box center [633, 210] width 359 height 87
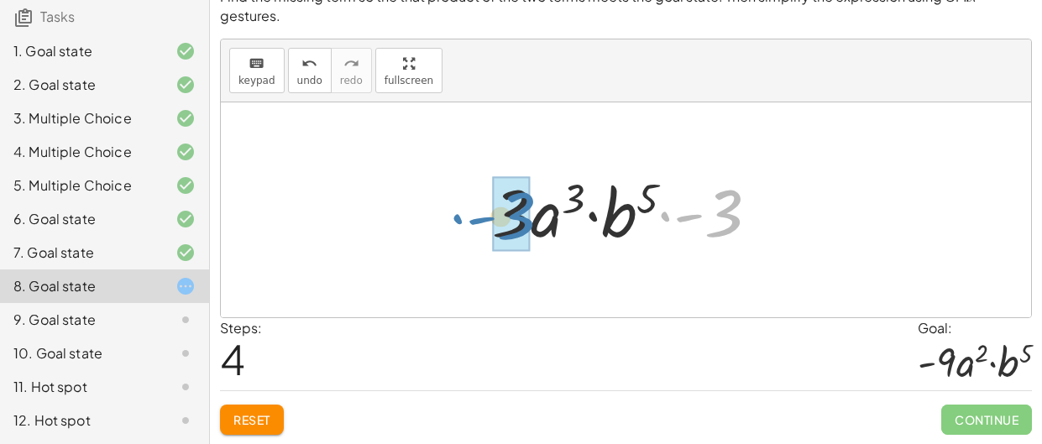
drag, startPoint x: 733, startPoint y: 218, endPoint x: 518, endPoint y: 221, distance: 214.2
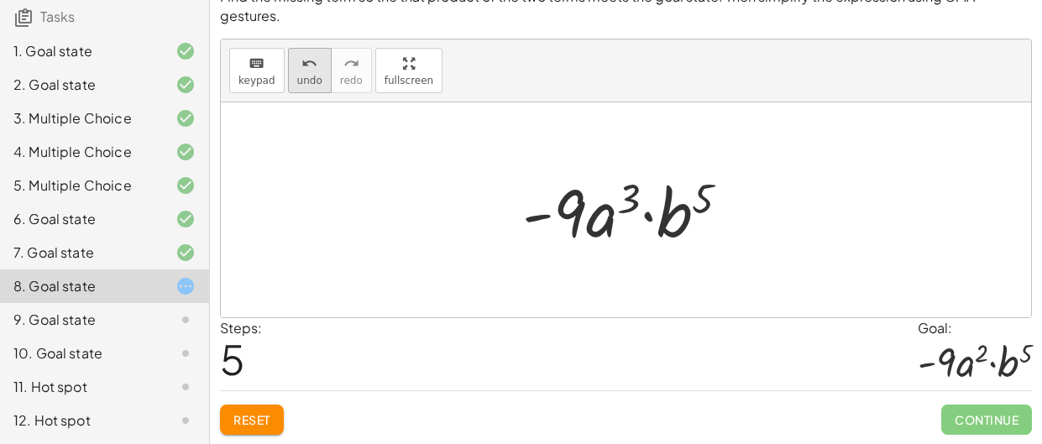
click at [290, 81] on button "undo undo" at bounding box center [310, 70] width 44 height 45
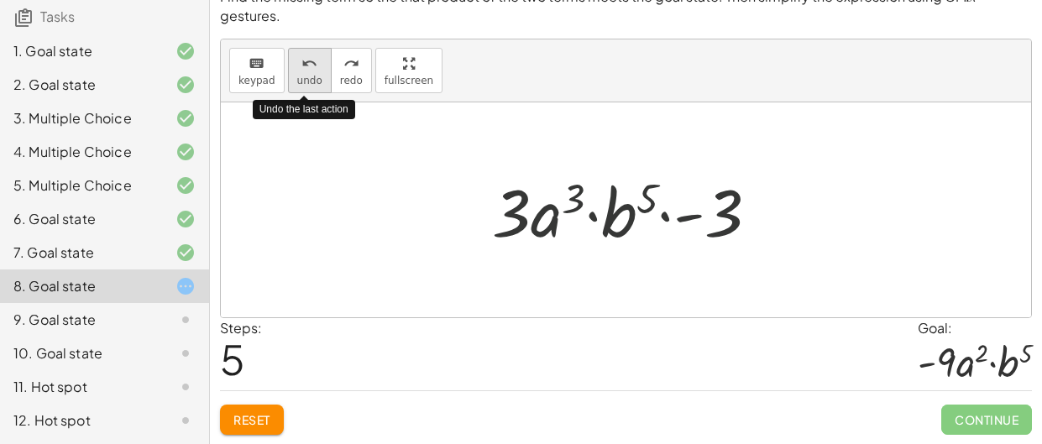
click at [290, 81] on button "undo undo" at bounding box center [310, 70] width 44 height 45
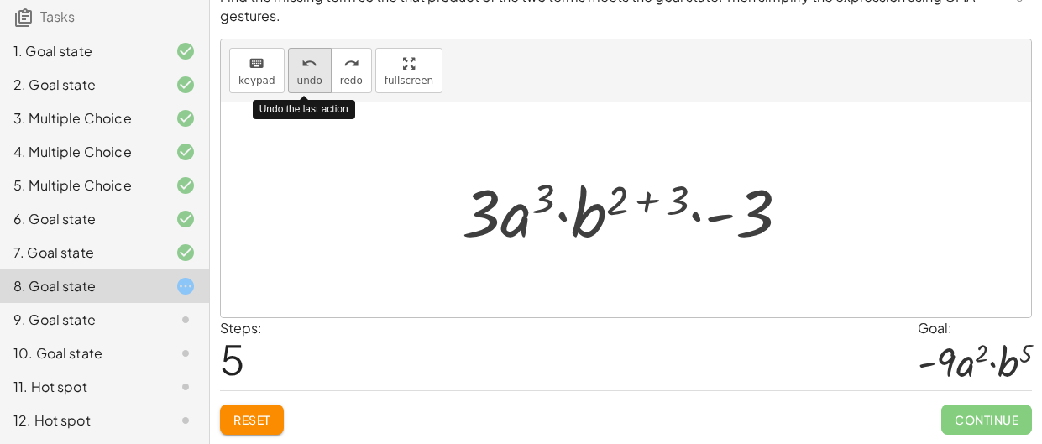
click at [290, 81] on button "undo undo" at bounding box center [310, 70] width 44 height 45
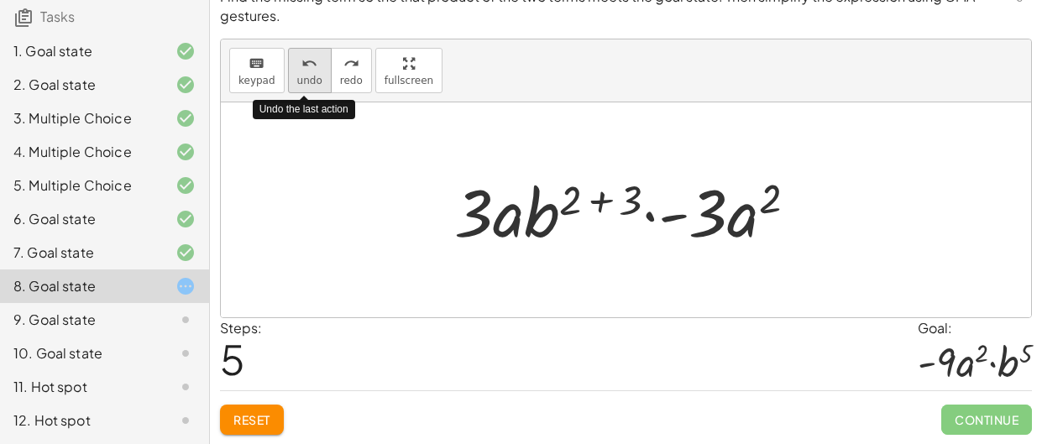
click at [290, 81] on button "undo undo" at bounding box center [310, 70] width 44 height 45
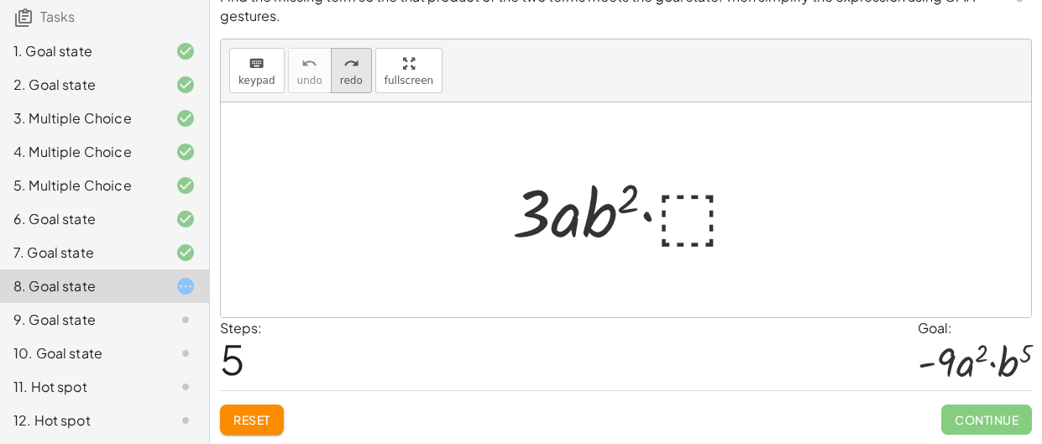
click at [340, 83] on span "redo" at bounding box center [351, 81] width 23 height 12
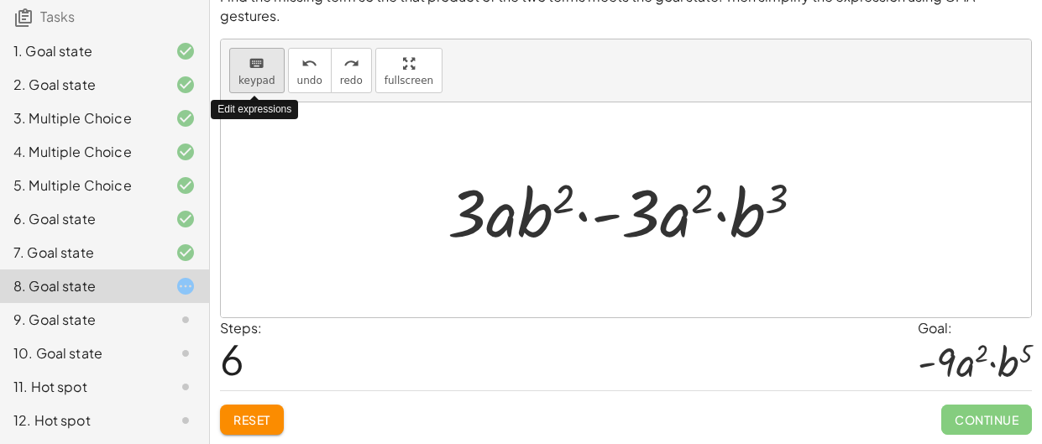
click at [252, 77] on span "keypad" at bounding box center [257, 81] width 37 height 12
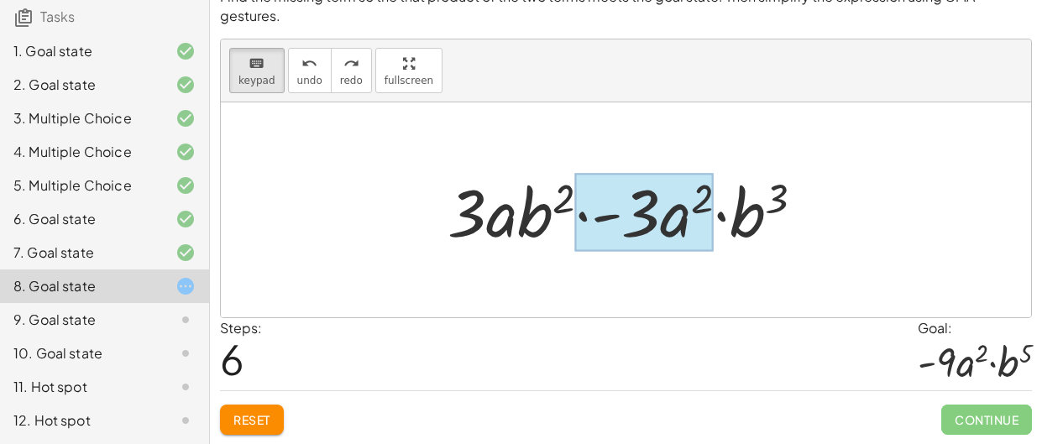
click at [681, 213] on div at bounding box center [644, 212] width 139 height 78
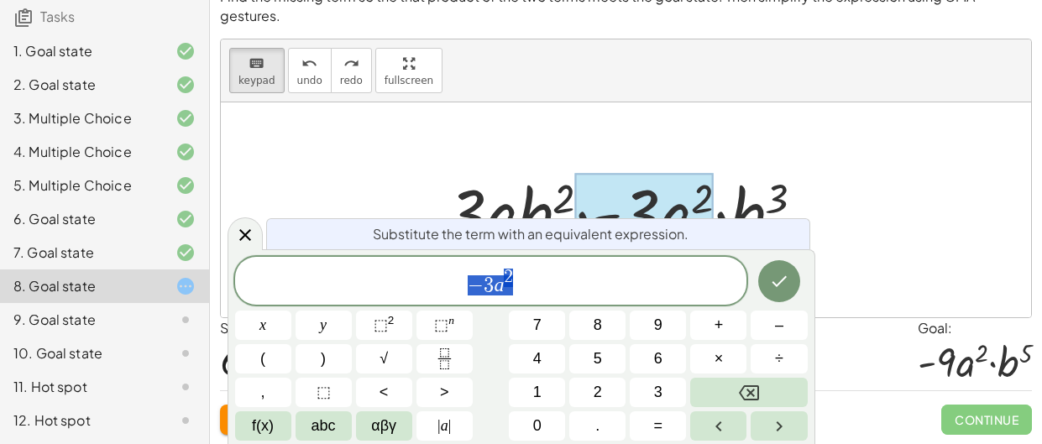
click at [522, 275] on span "− 3 a 2" at bounding box center [491, 282] width 512 height 30
click at [520, 273] on span "− 3 a 2 ​" at bounding box center [491, 282] width 512 height 30
click at [512, 269] on span "2 ​" at bounding box center [508, 278] width 9 height 18
click at [783, 283] on icon "Done" at bounding box center [779, 281] width 20 height 20
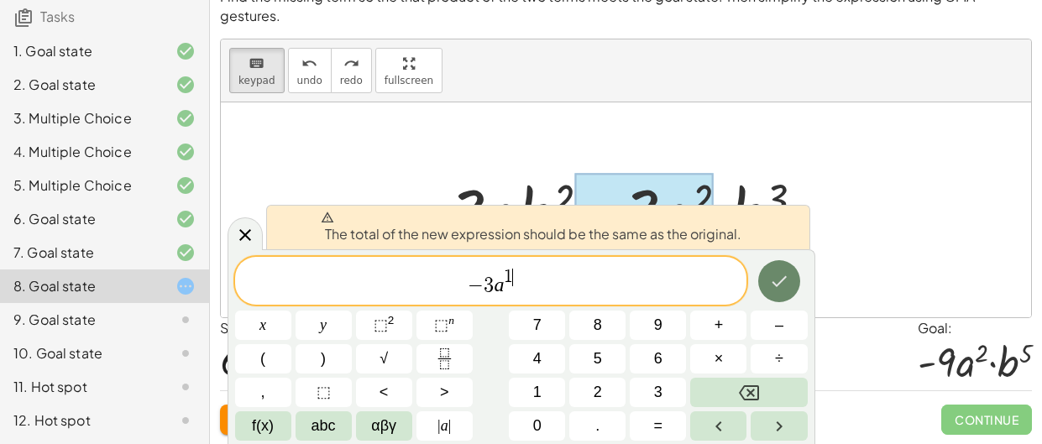
click at [776, 283] on icon "Done" at bounding box center [779, 281] width 20 height 20
click at [780, 284] on icon "Done" at bounding box center [779, 281] width 15 height 11
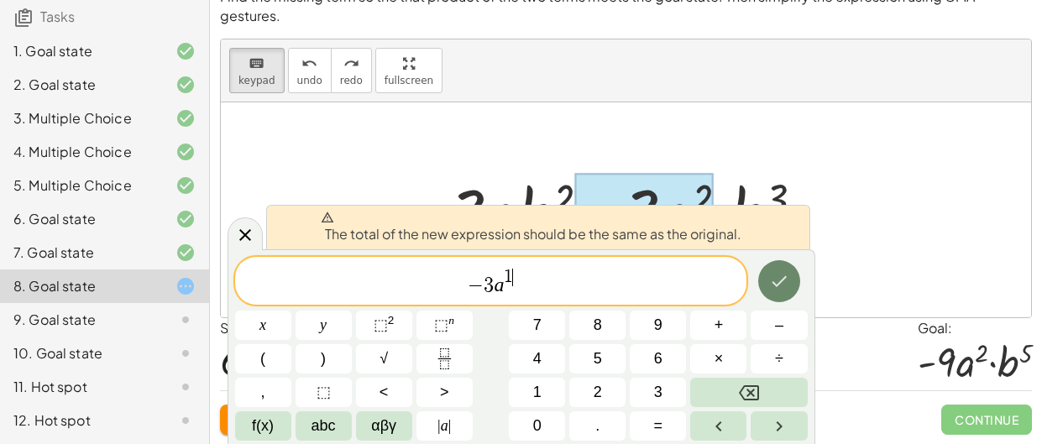
click at [780, 284] on icon "Done" at bounding box center [779, 281] width 15 height 11
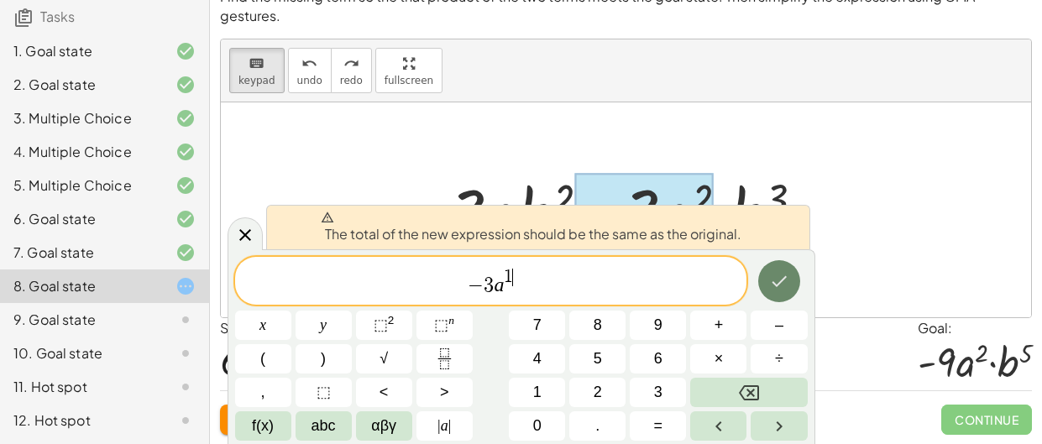
click at [780, 284] on icon "Done" at bounding box center [779, 281] width 15 height 11
click at [908, 245] on div at bounding box center [626, 209] width 811 height 215
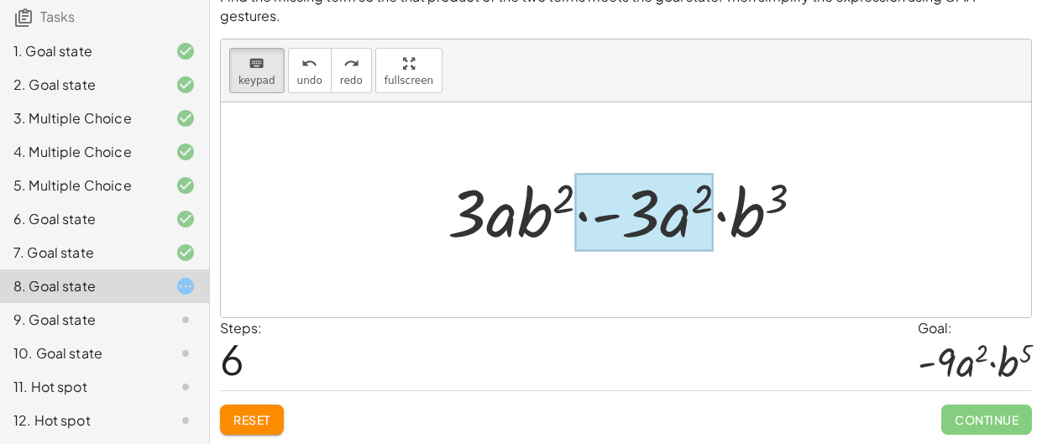
click at [697, 207] on div at bounding box center [644, 212] width 139 height 78
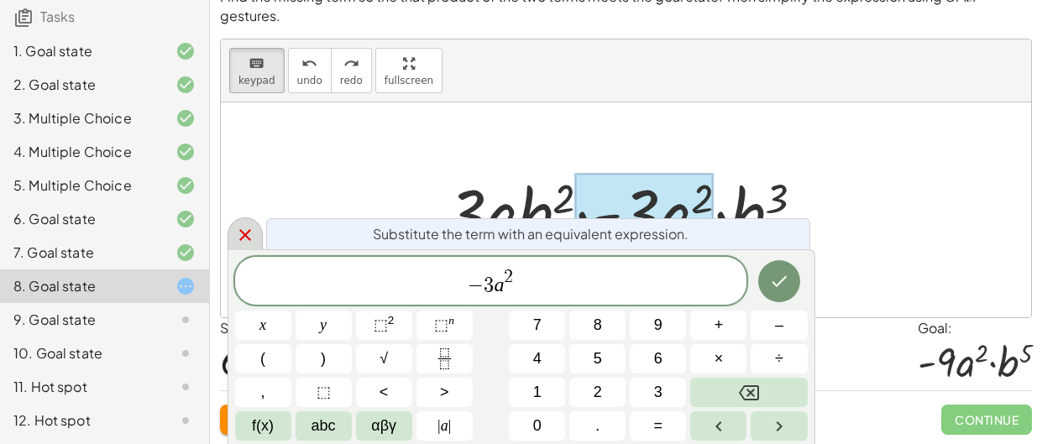
click at [256, 243] on div at bounding box center [245, 234] width 35 height 33
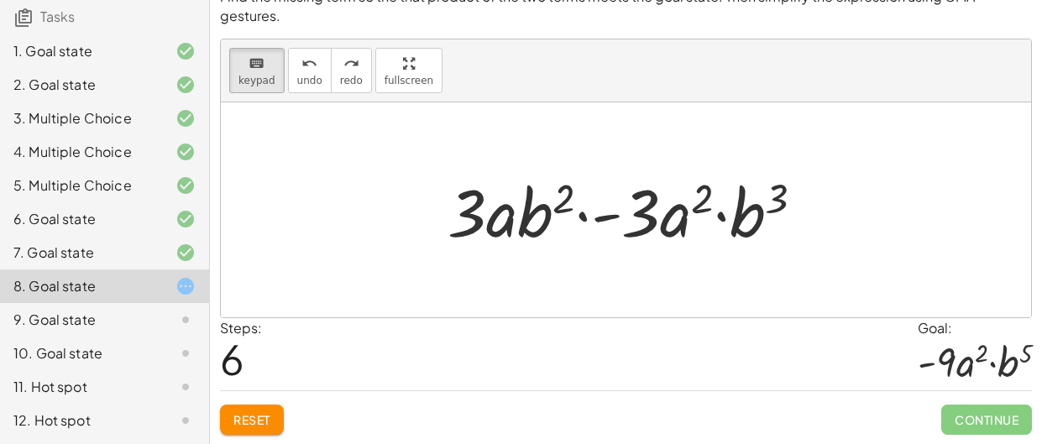
click at [237, 421] on span "Reset" at bounding box center [252, 419] width 37 height 15
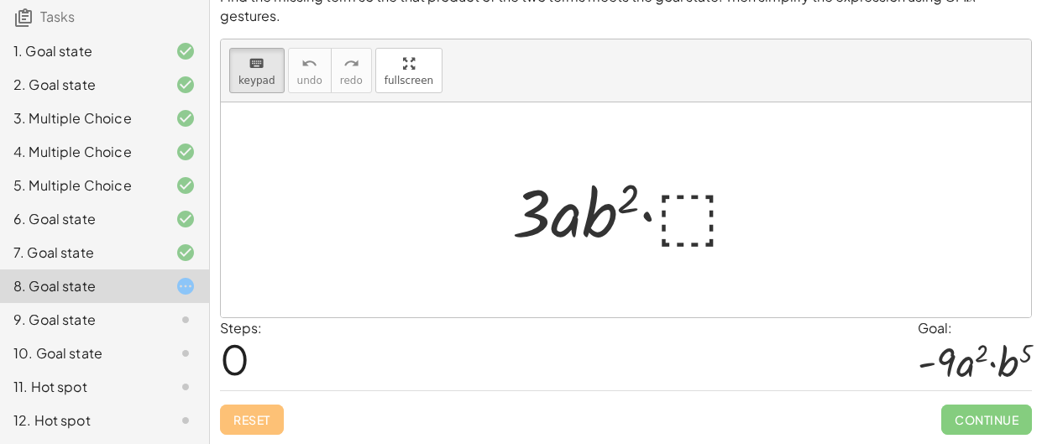
click at [683, 222] on div at bounding box center [632, 210] width 257 height 87
click at [670, 211] on div at bounding box center [632, 210] width 257 height 87
click at [691, 211] on div at bounding box center [632, 210] width 257 height 87
click at [670, 213] on div at bounding box center [632, 210] width 257 height 87
click at [270, 77] on span "keypad" at bounding box center [257, 81] width 37 height 12
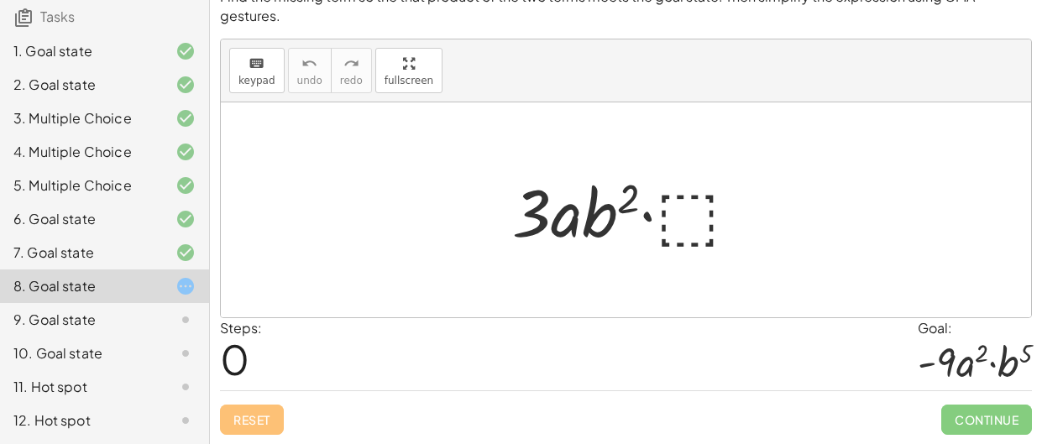
click at [719, 212] on div at bounding box center [632, 210] width 257 height 87
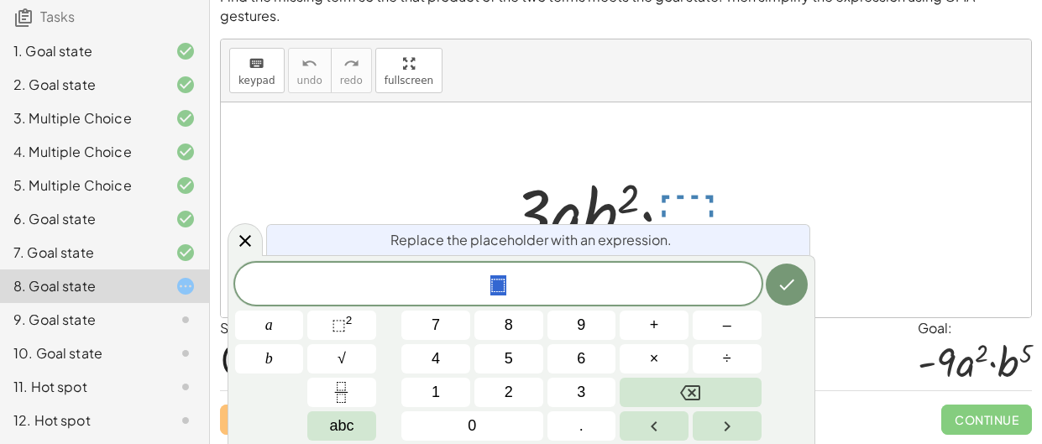
click at [663, 278] on span "⬚" at bounding box center [498, 286] width 527 height 24
click at [350, 333] on span "⬚ 2" at bounding box center [342, 325] width 21 height 23
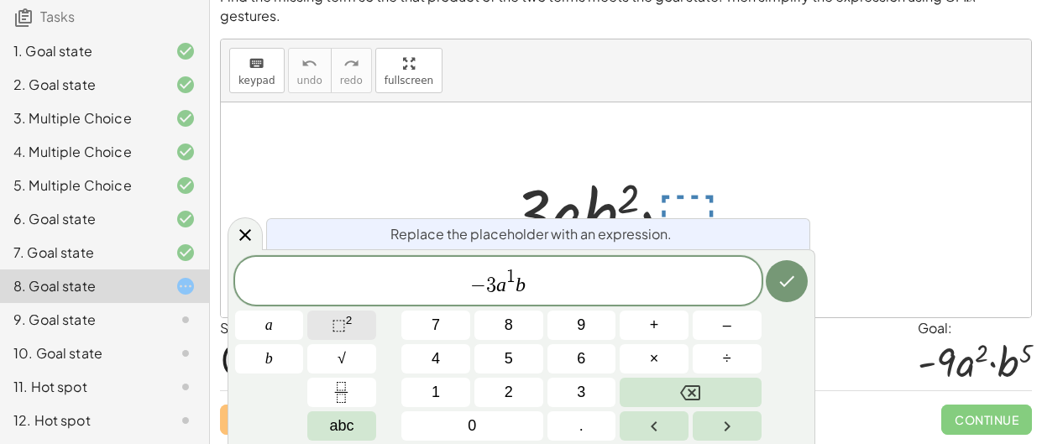
click at [342, 333] on span "⬚ 2" at bounding box center [342, 325] width 21 height 23
click at [787, 279] on icon "Done" at bounding box center [787, 281] width 20 height 20
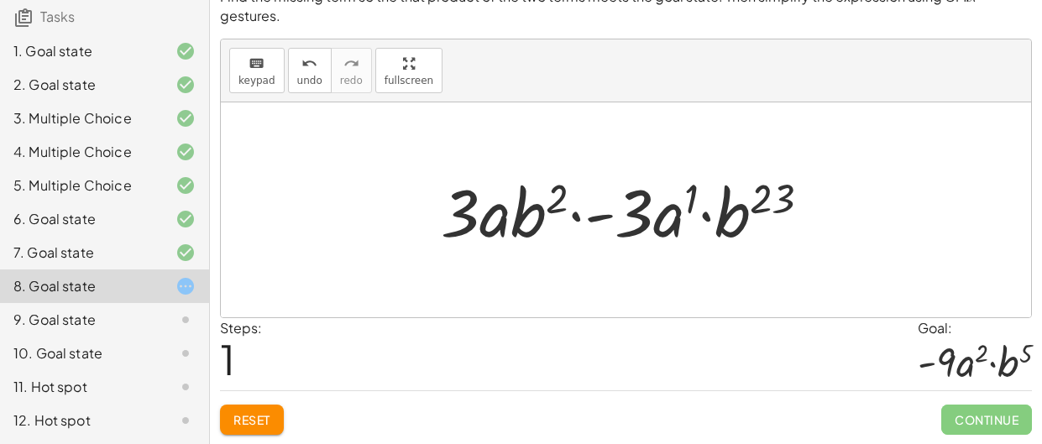
click at [759, 207] on div at bounding box center [633, 210] width 401 height 87
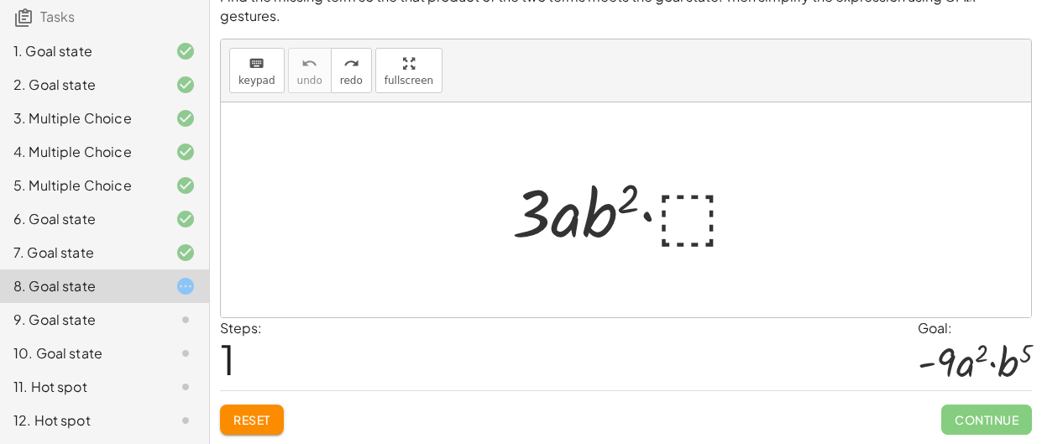
click at [690, 210] on div at bounding box center [632, 210] width 257 height 87
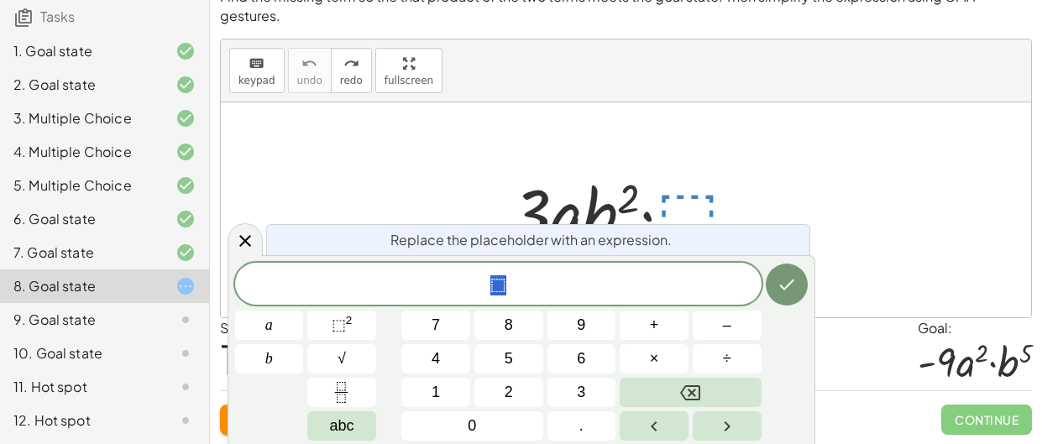
click at [595, 265] on div "* ⬚" at bounding box center [498, 284] width 527 height 42
click at [353, 325] on button "⬚ 2" at bounding box center [341, 325] width 69 height 29
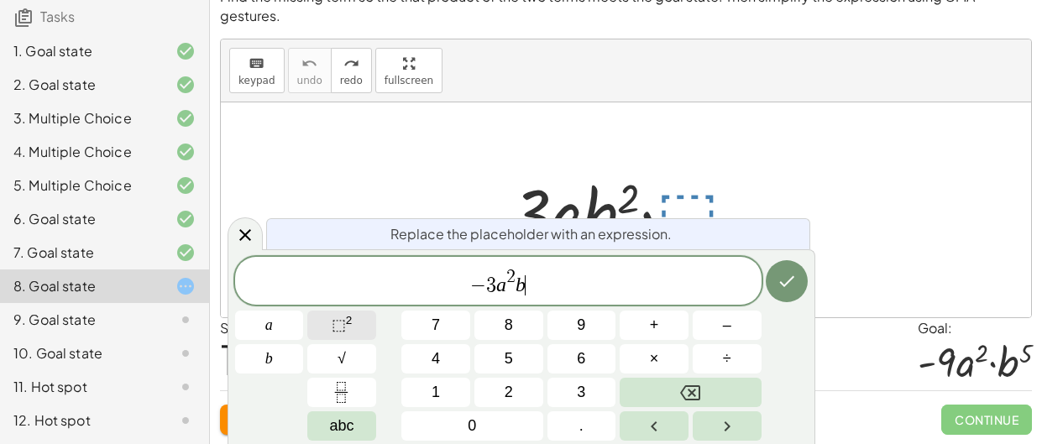
click at [333, 325] on span "⬚" at bounding box center [339, 325] width 14 height 17
click at [794, 288] on icon "Done" at bounding box center [787, 281] width 20 height 20
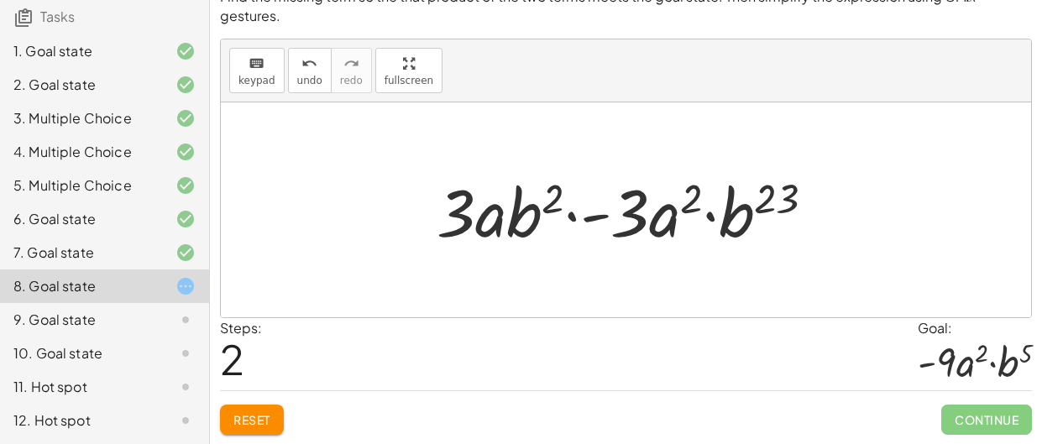
click at [764, 225] on div at bounding box center [632, 210] width 409 height 87
click at [745, 221] on div at bounding box center [632, 210] width 409 height 87
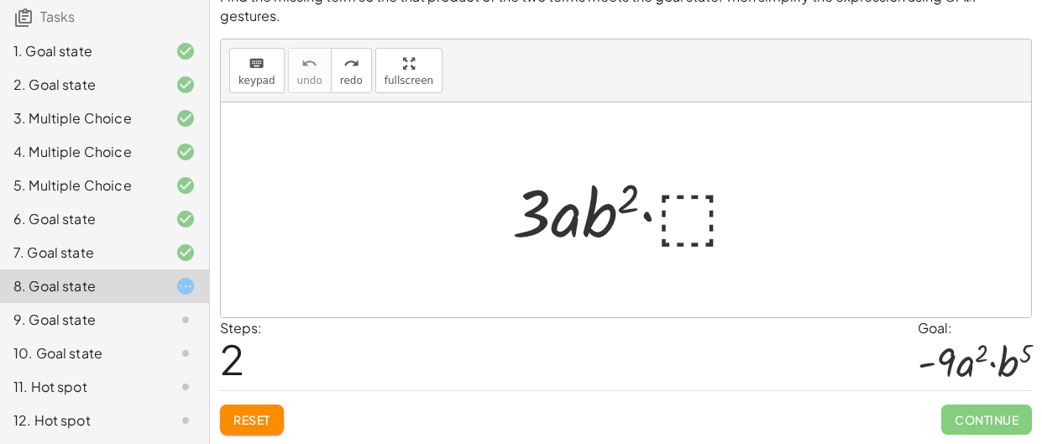
click at [658, 207] on div at bounding box center [632, 210] width 257 height 87
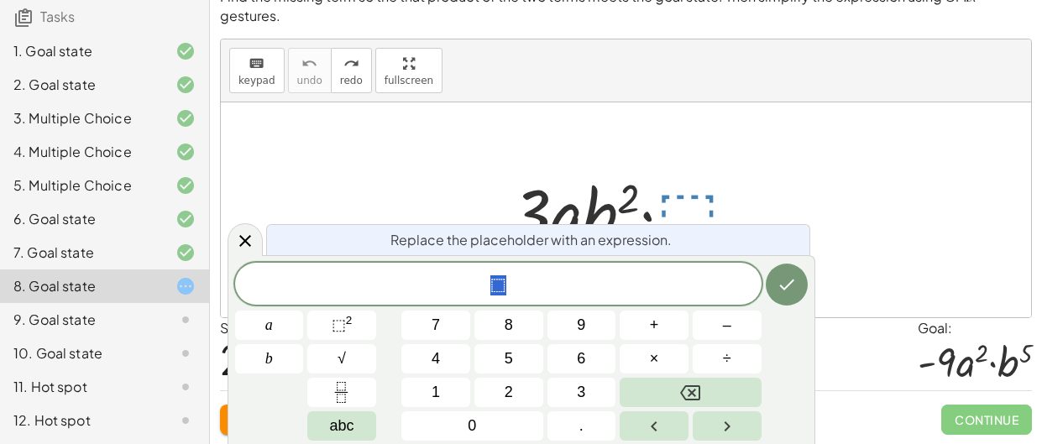
click at [474, 287] on span "⬚" at bounding box center [498, 286] width 527 height 24
click at [487, 285] on span "​ ⬚" at bounding box center [498, 286] width 527 height 24
click at [363, 320] on button "⬚ 2" at bounding box center [341, 325] width 69 height 29
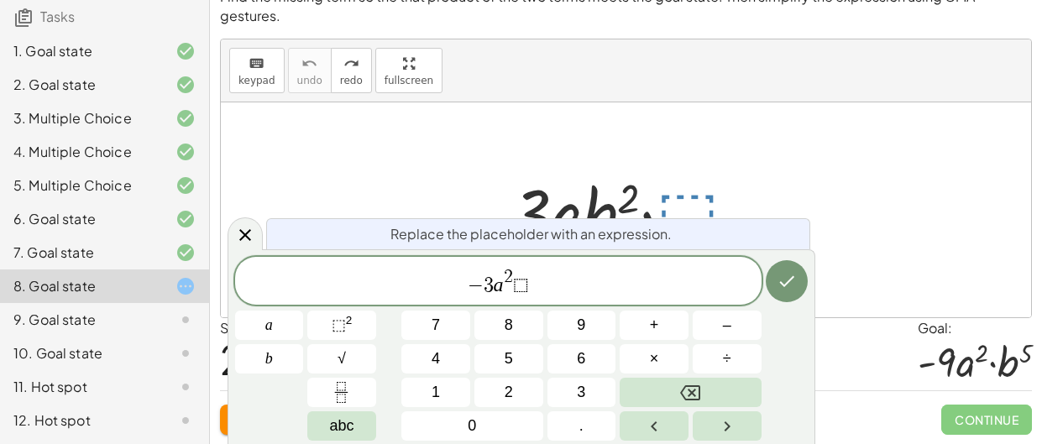
click at [533, 286] on span "− 3 a 2 ​ ⬚" at bounding box center [498, 282] width 527 height 30
click at [335, 330] on span "⬚" at bounding box center [339, 325] width 14 height 17
click at [779, 279] on icon "Done" at bounding box center [787, 281] width 20 height 20
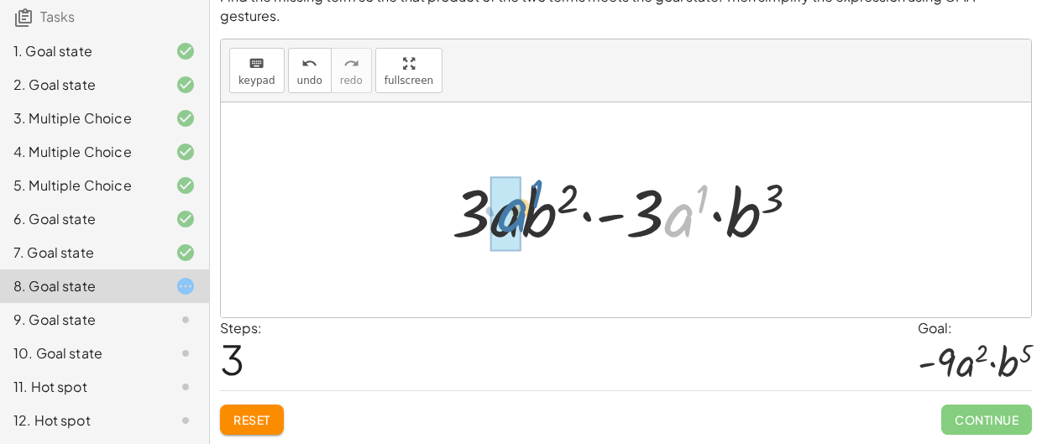
drag, startPoint x: 689, startPoint y: 233, endPoint x: 512, endPoint y: 228, distance: 176.5
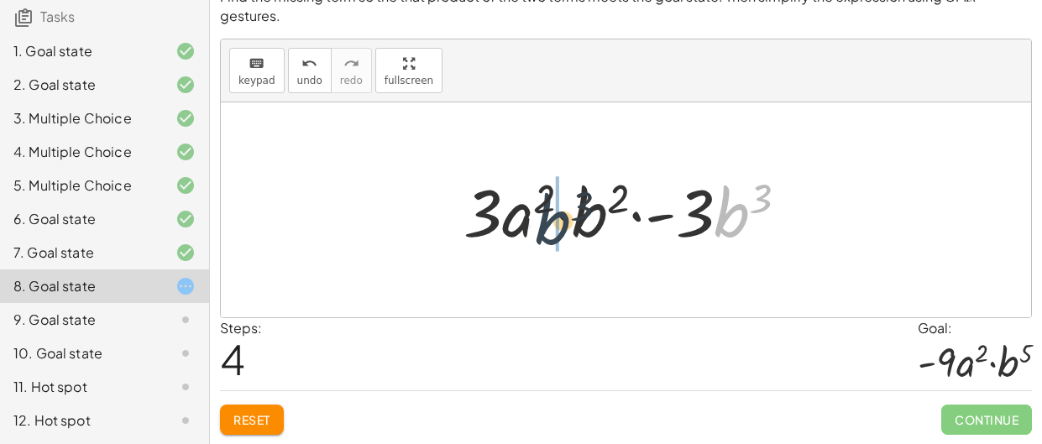
drag, startPoint x: 743, startPoint y: 218, endPoint x: 561, endPoint y: 226, distance: 182.4
click at [561, 226] on div at bounding box center [632, 210] width 355 height 87
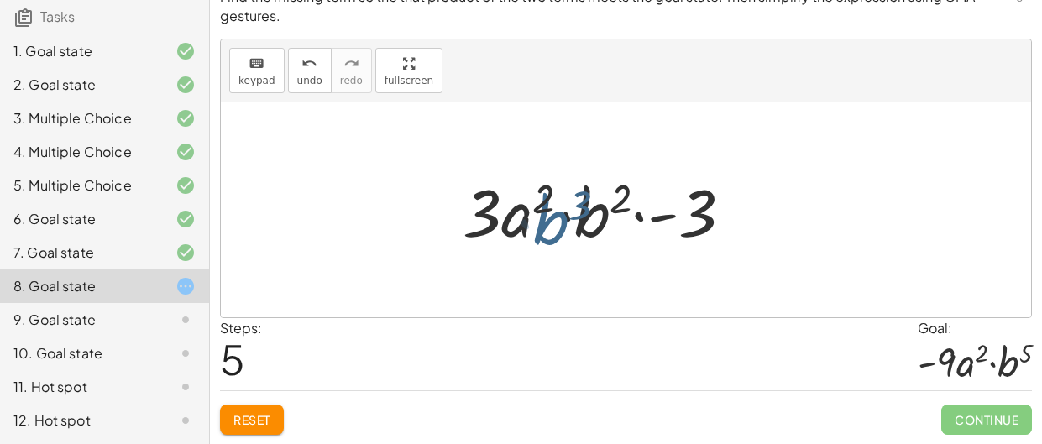
click at [561, 226] on div at bounding box center [632, 210] width 371 height 87
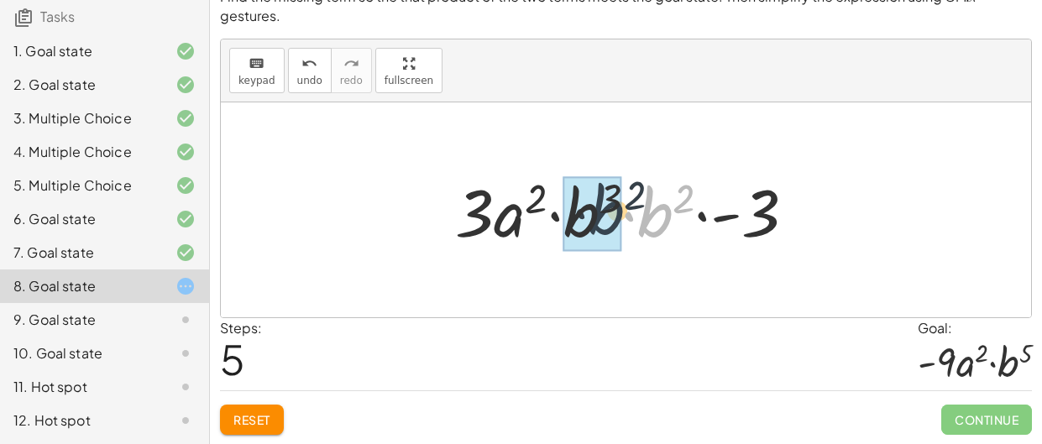
drag, startPoint x: 650, startPoint y: 214, endPoint x: 595, endPoint y: 210, distance: 55.6
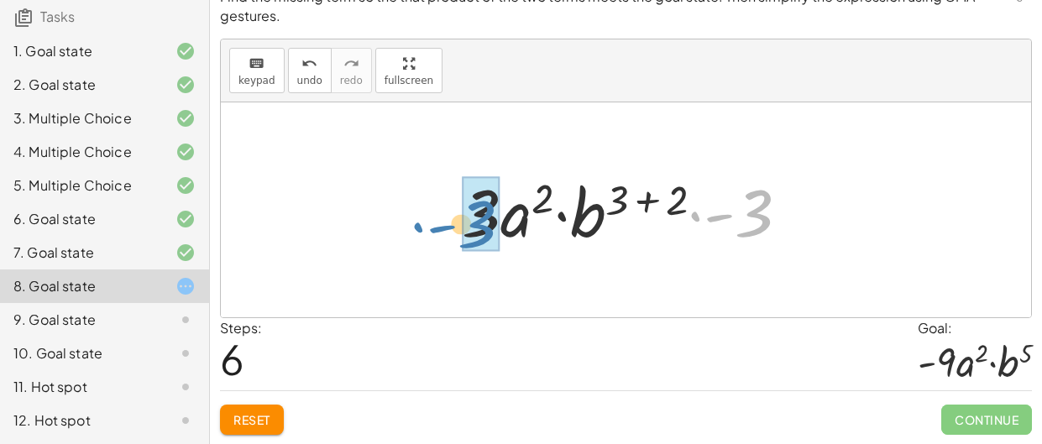
drag, startPoint x: 769, startPoint y: 218, endPoint x: 491, endPoint y: 229, distance: 277.4
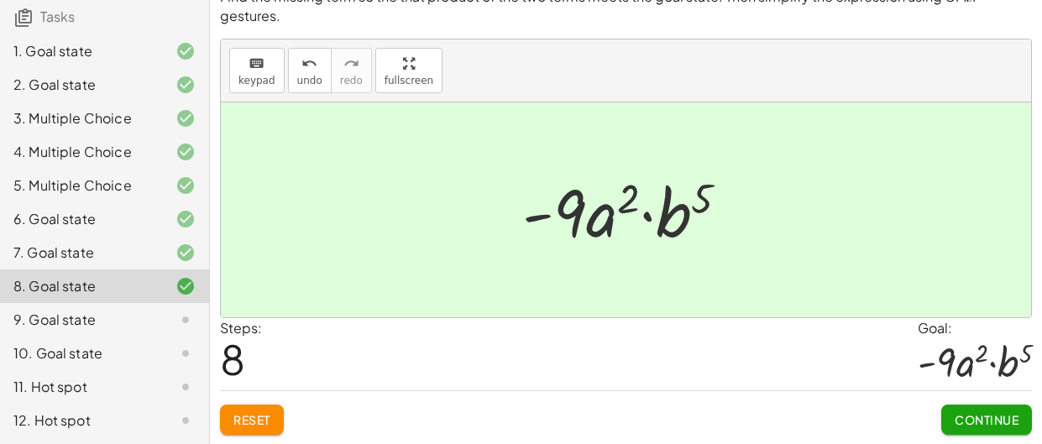
click at [965, 413] on span "Continue" at bounding box center [987, 419] width 64 height 15
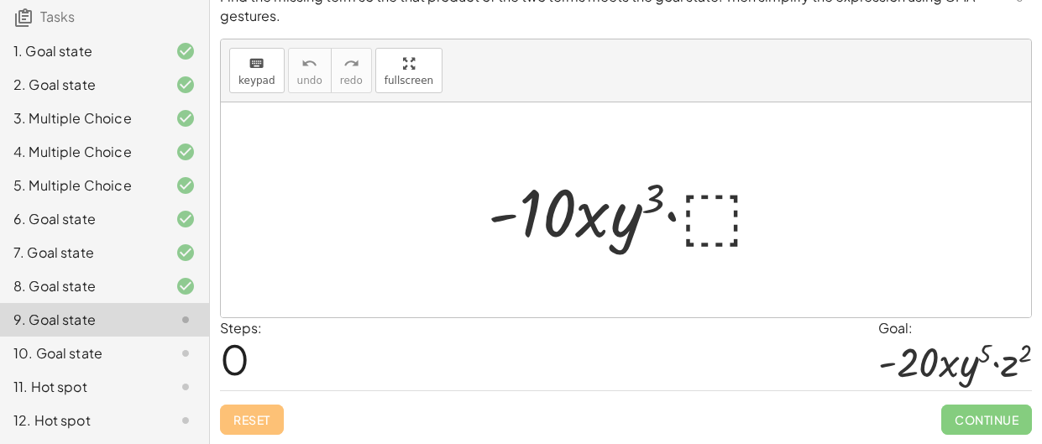
click at [725, 213] on div at bounding box center [633, 210] width 306 height 87
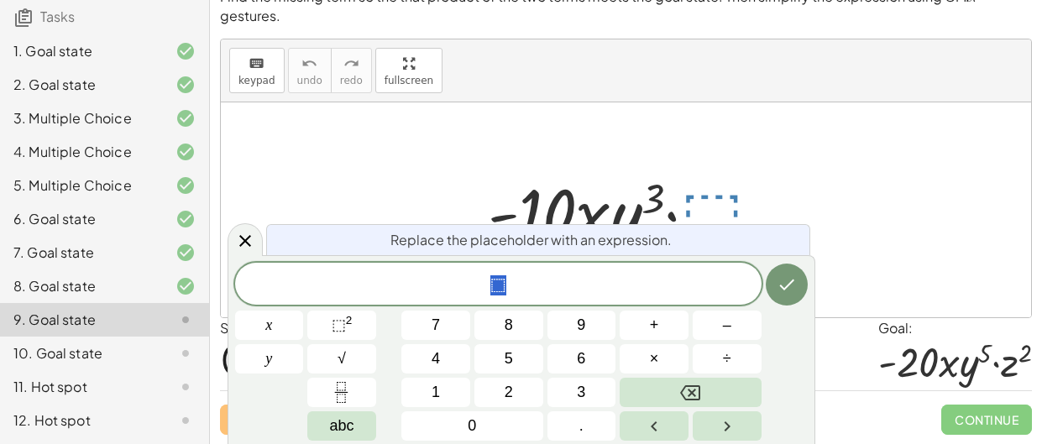
click at [648, 287] on span "⬚" at bounding box center [498, 286] width 527 height 24
click at [352, 318] on sup "2" at bounding box center [349, 320] width 7 height 13
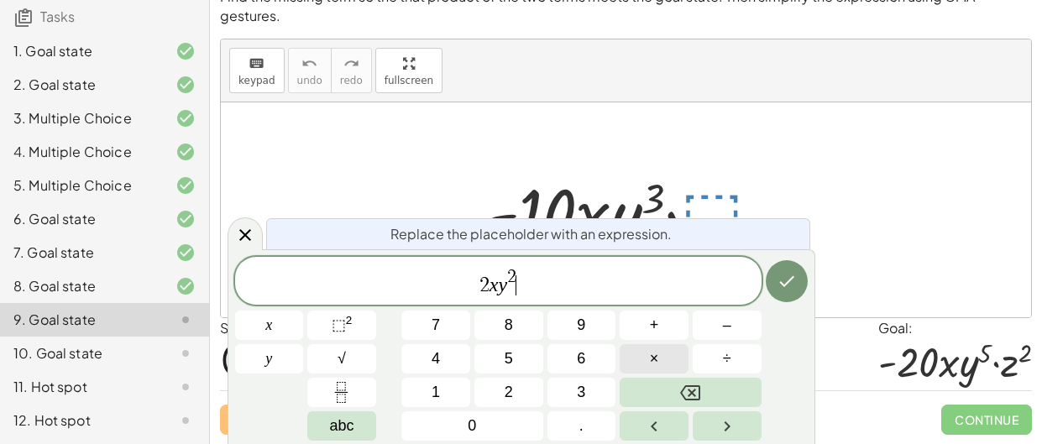
click at [642, 353] on button "×" at bounding box center [654, 358] width 69 height 29
click at [349, 323] on sup "2" at bounding box center [349, 320] width 7 height 13
click at [782, 286] on icon "Done" at bounding box center [787, 281] width 20 height 20
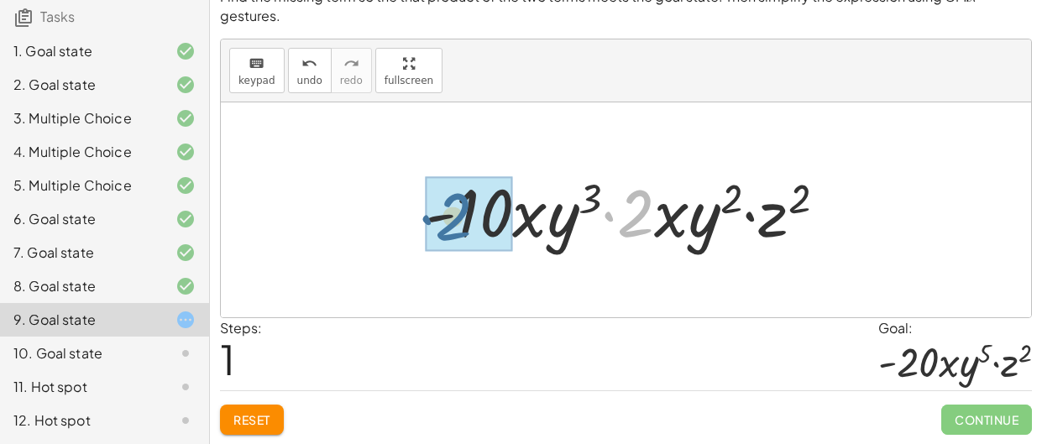
drag, startPoint x: 641, startPoint y: 227, endPoint x: 458, endPoint y: 230, distance: 183.2
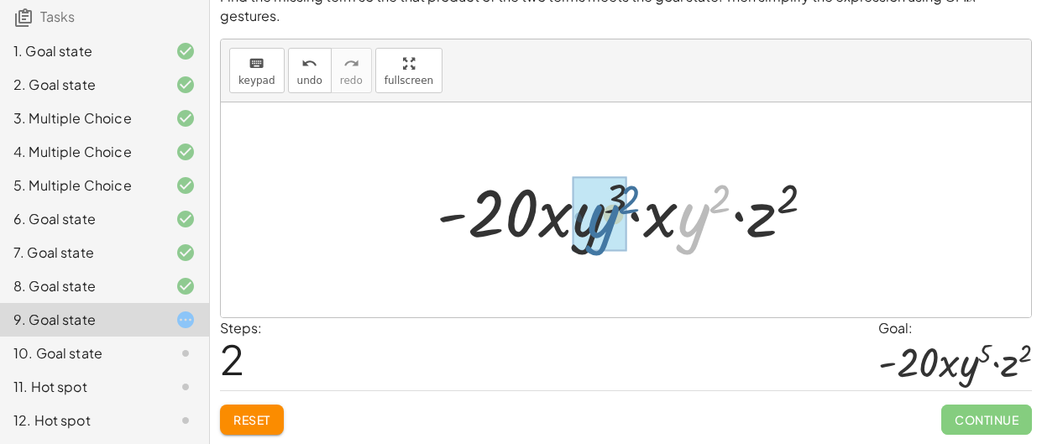
drag, startPoint x: 696, startPoint y: 221, endPoint x: 597, endPoint y: 221, distance: 99.1
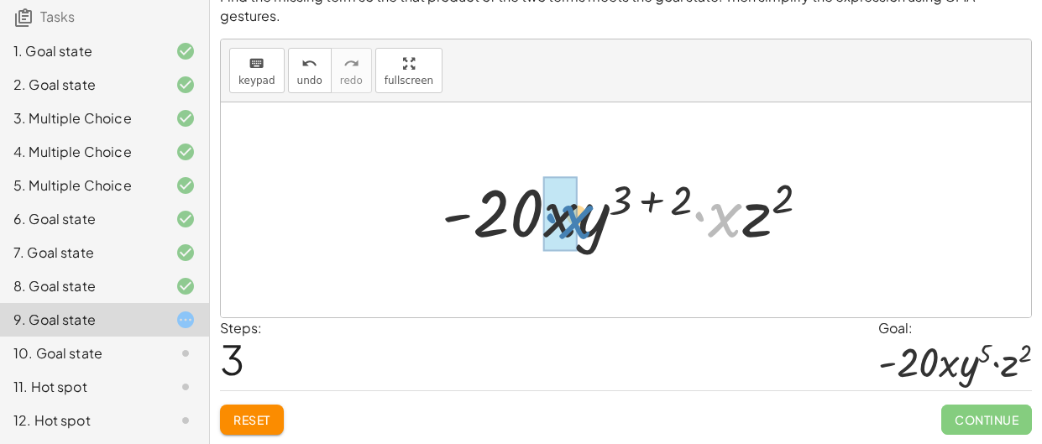
drag, startPoint x: 722, startPoint y: 225, endPoint x: 573, endPoint y: 227, distance: 148.7
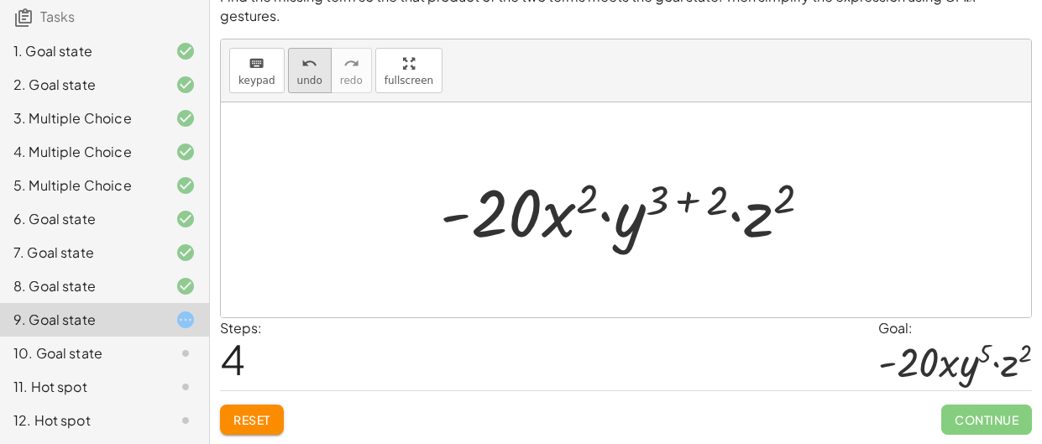
click at [310, 79] on span "undo" at bounding box center [309, 81] width 25 height 12
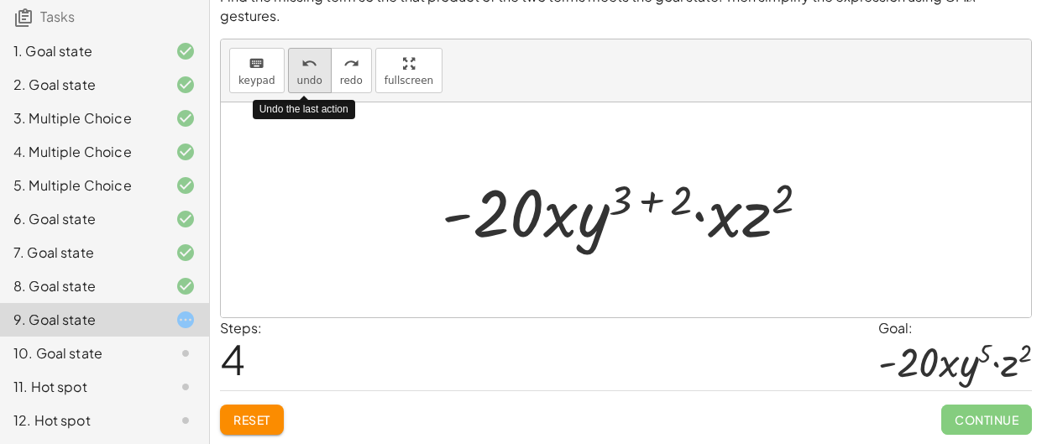
click at [310, 81] on span "undo" at bounding box center [309, 81] width 25 height 12
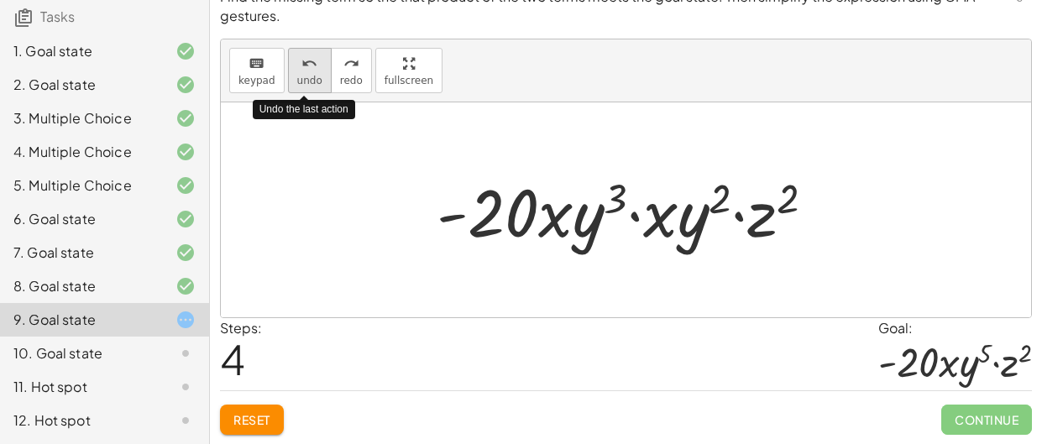
click at [310, 80] on span "undo" at bounding box center [309, 81] width 25 height 12
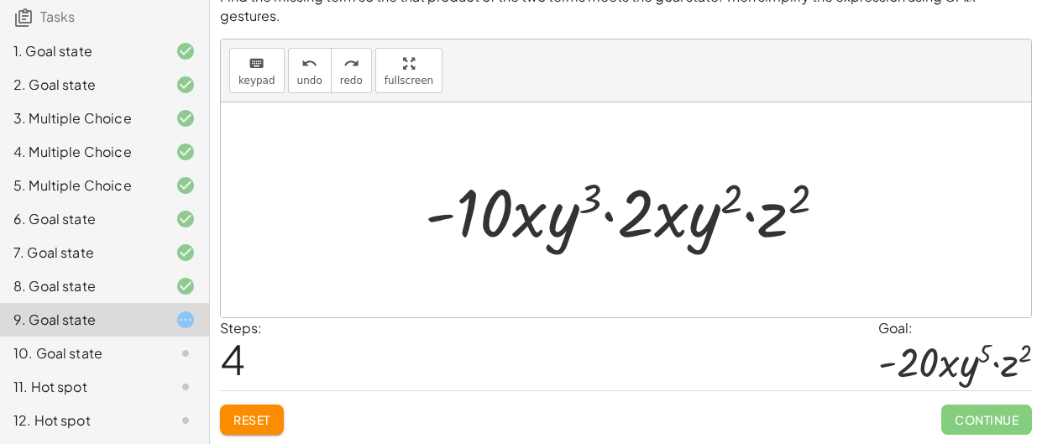
click at [716, 216] on div at bounding box center [633, 210] width 432 height 87
click at [265, 76] on span "keypad" at bounding box center [257, 81] width 37 height 12
click at [245, 433] on button "Reset" at bounding box center [252, 420] width 64 height 30
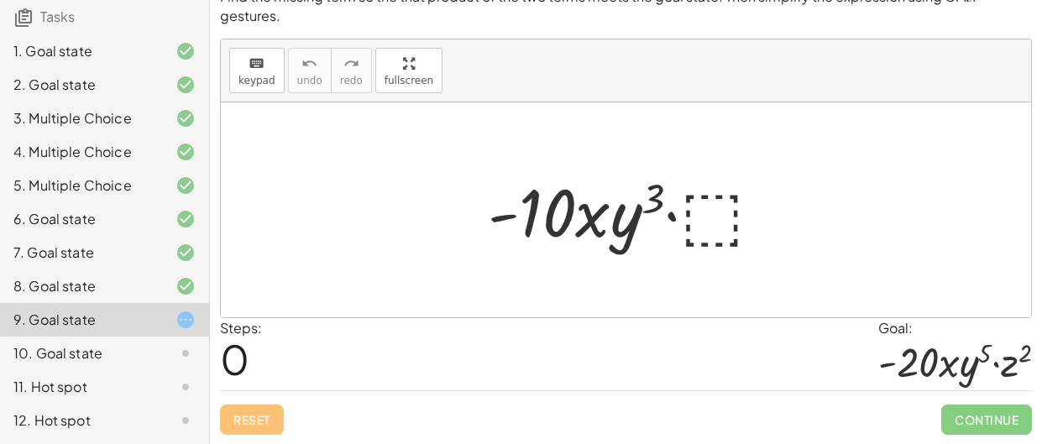
click at [708, 221] on div at bounding box center [633, 210] width 306 height 87
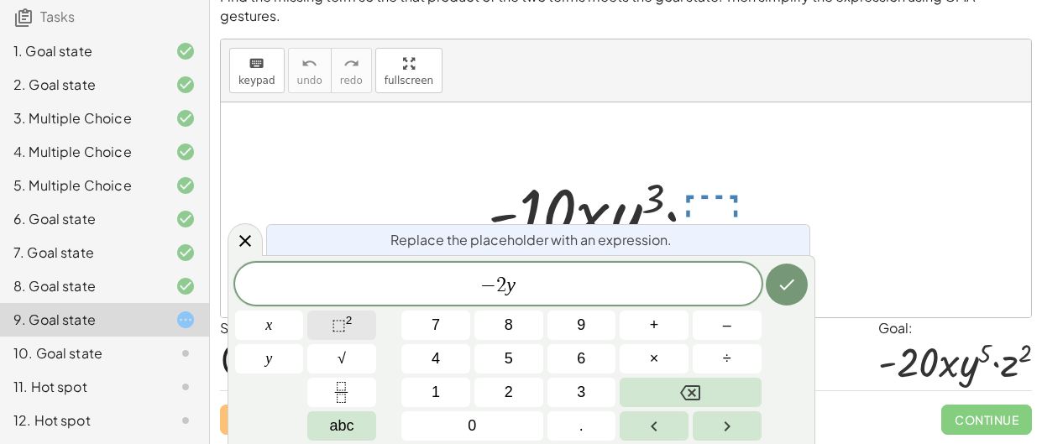
click at [354, 330] on button "⬚ 2" at bounding box center [341, 325] width 69 height 29
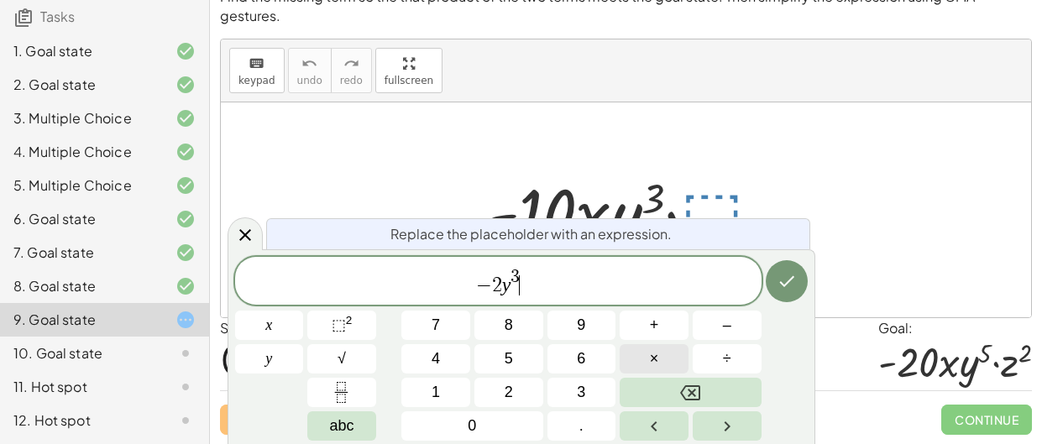
click at [667, 362] on button "×" at bounding box center [654, 358] width 69 height 29
click at [333, 320] on span "⬚" at bounding box center [339, 325] width 14 height 17
click at [783, 271] on icon "Done" at bounding box center [787, 281] width 20 height 20
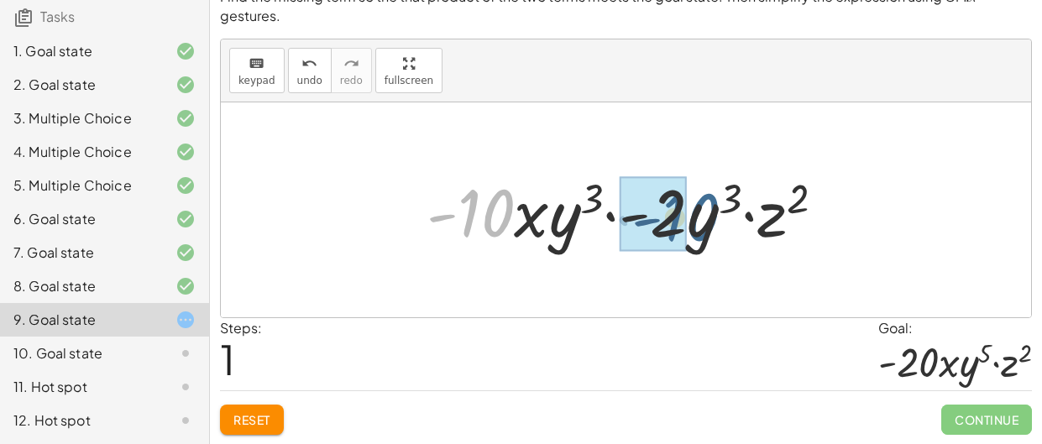
drag, startPoint x: 484, startPoint y: 214, endPoint x: 690, endPoint y: 218, distance: 205.9
click at [690, 218] on div at bounding box center [632, 210] width 429 height 87
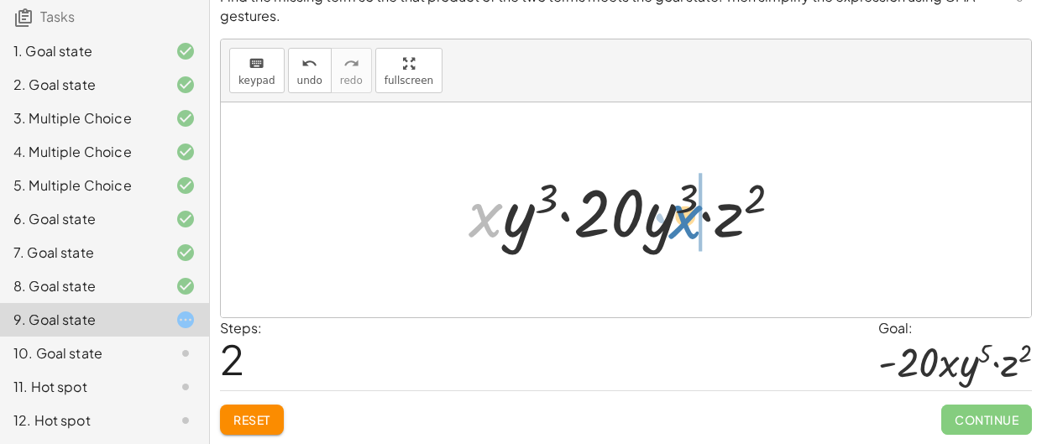
drag, startPoint x: 491, startPoint y: 218, endPoint x: 682, endPoint y: 219, distance: 190.7
click at [682, 219] on div at bounding box center [632, 210] width 344 height 87
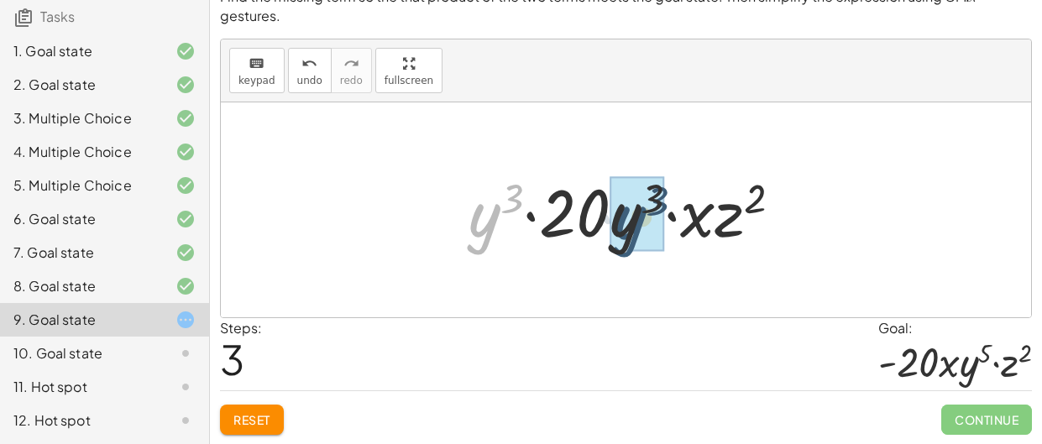
drag, startPoint x: 493, startPoint y: 214, endPoint x: 662, endPoint y: 223, distance: 169.1
click at [662, 223] on div at bounding box center [632, 210] width 344 height 87
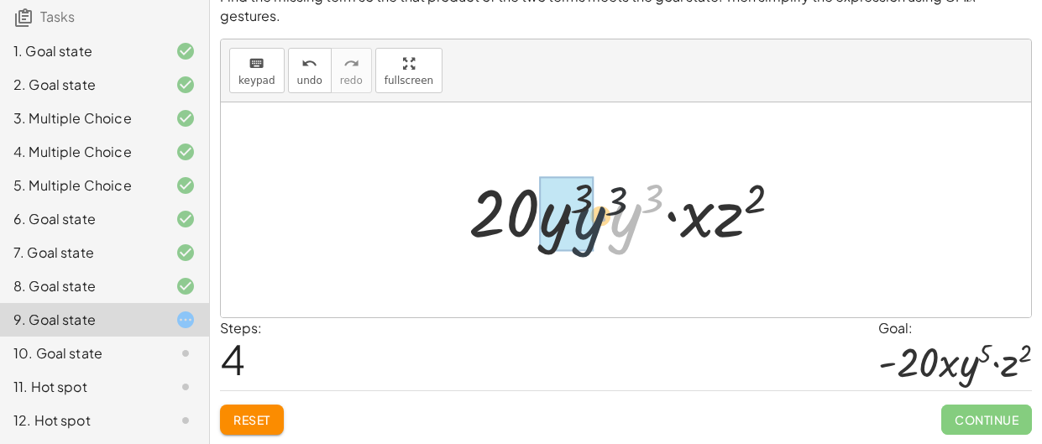
drag, startPoint x: 630, startPoint y: 221, endPoint x: 568, endPoint y: 223, distance: 62.2
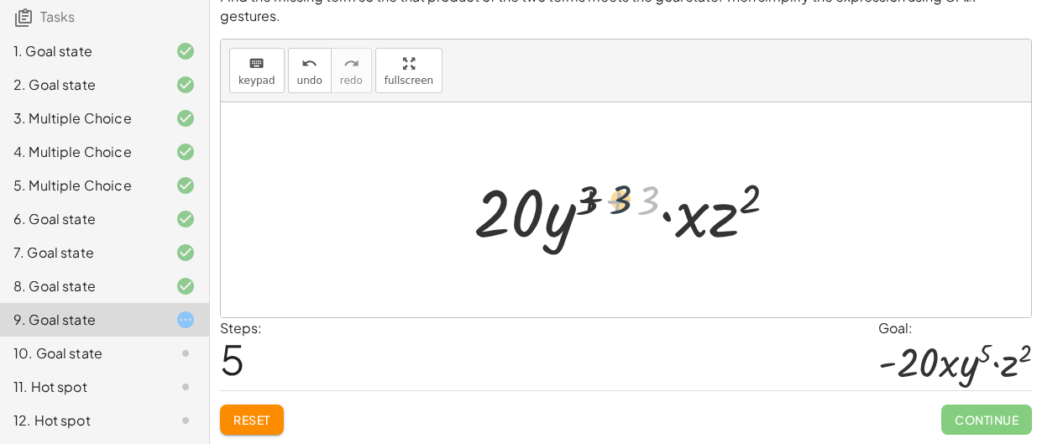
drag, startPoint x: 650, startPoint y: 205, endPoint x: 603, endPoint y: 205, distance: 47.0
click at [603, 205] on div at bounding box center [632, 210] width 334 height 87
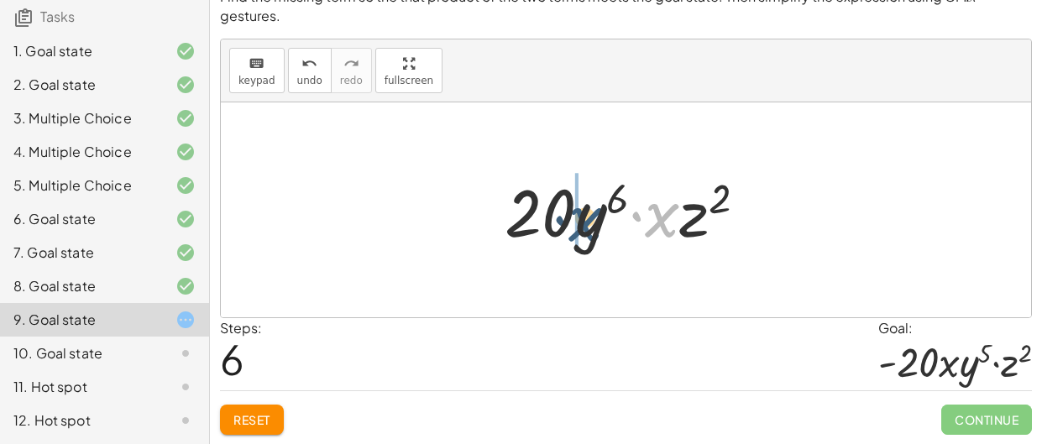
drag, startPoint x: 669, startPoint y: 228, endPoint x: 588, endPoint y: 233, distance: 80.8
click at [588, 233] on div at bounding box center [632, 210] width 273 height 87
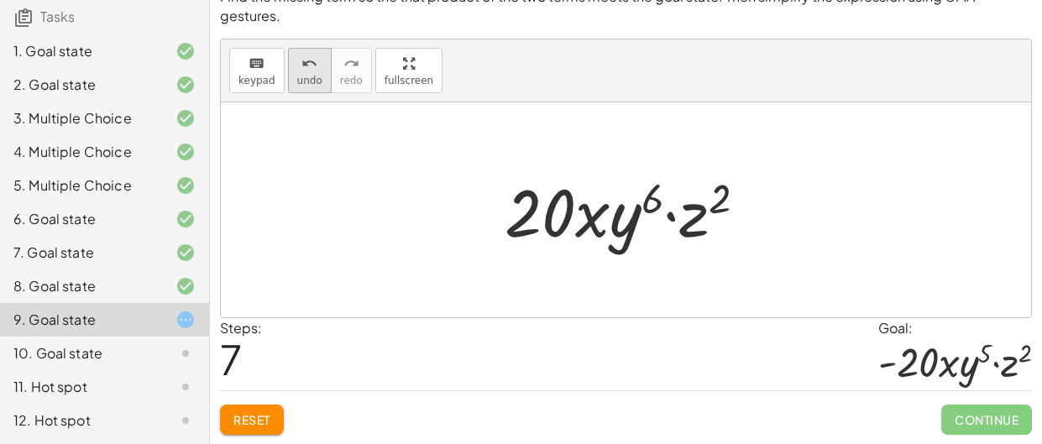
click at [288, 84] on button "undo undo" at bounding box center [310, 70] width 44 height 45
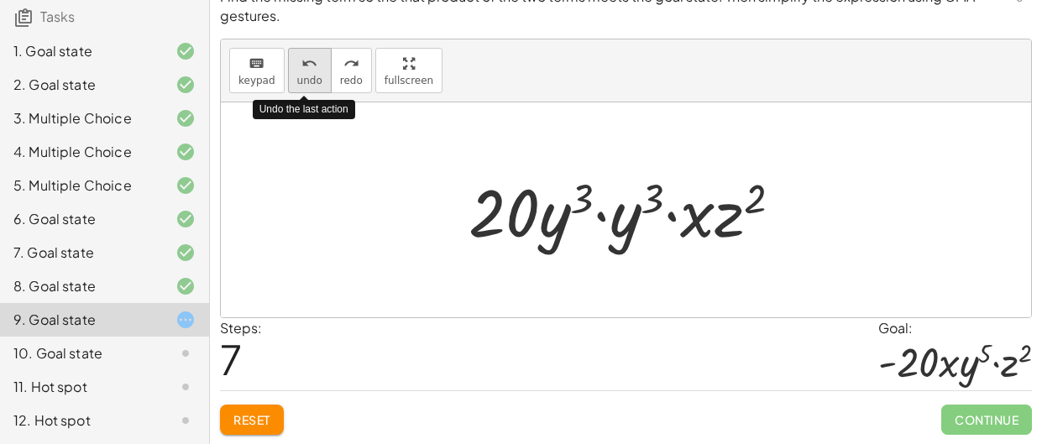
click at [288, 84] on button "undo undo" at bounding box center [310, 70] width 44 height 45
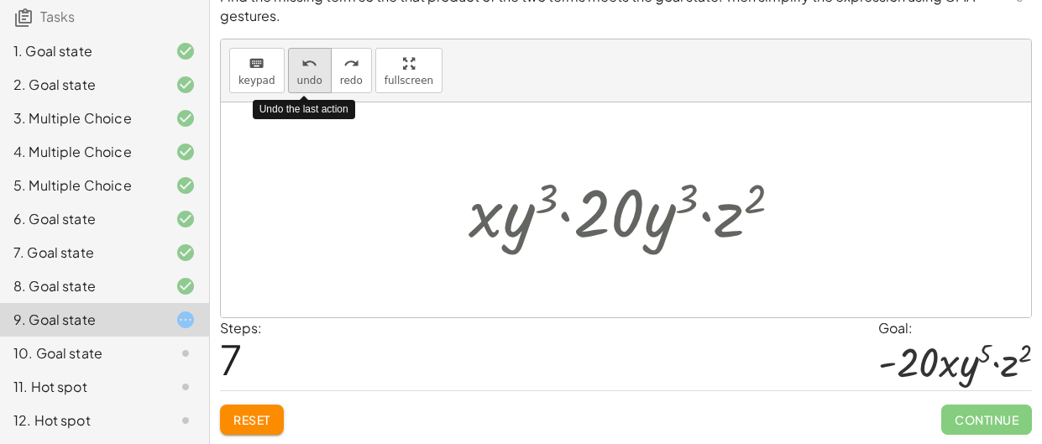
click at [288, 84] on button "undo undo" at bounding box center [310, 70] width 44 height 45
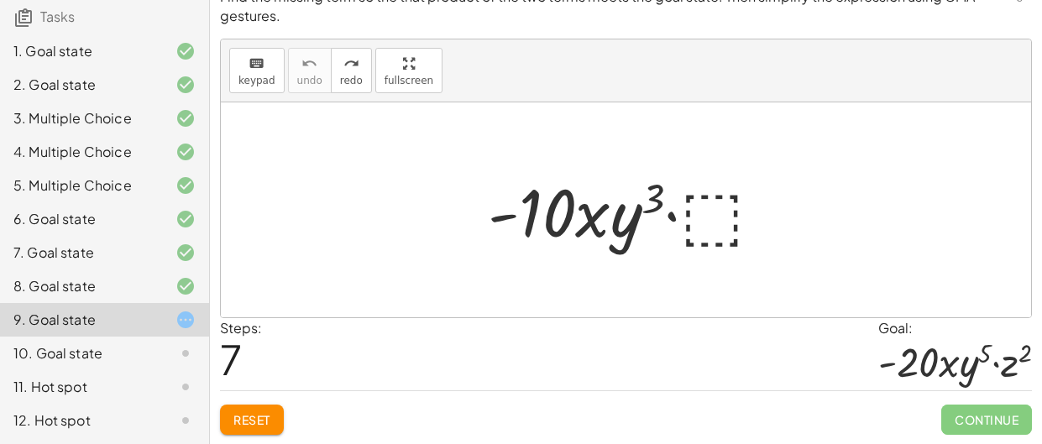
click at [712, 218] on div at bounding box center [633, 210] width 306 height 87
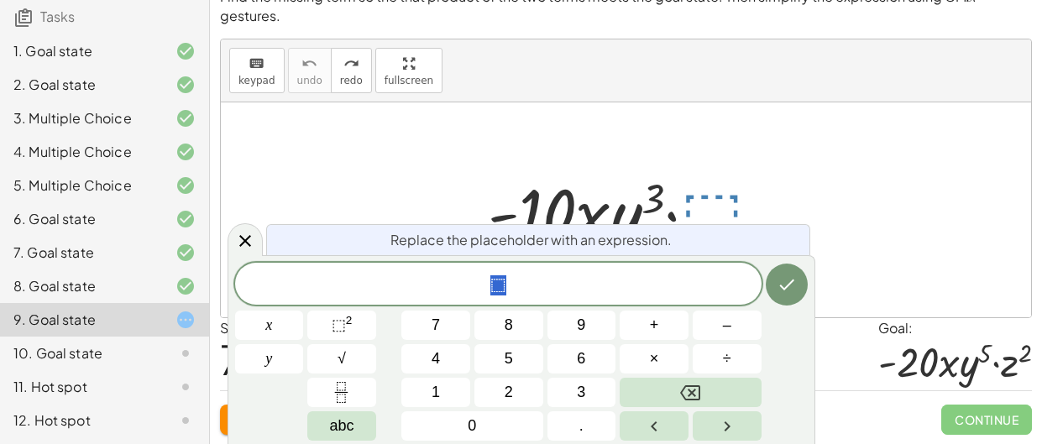
click at [574, 282] on span "⬚" at bounding box center [498, 286] width 527 height 24
click at [799, 301] on button "Done" at bounding box center [787, 285] width 42 height 42
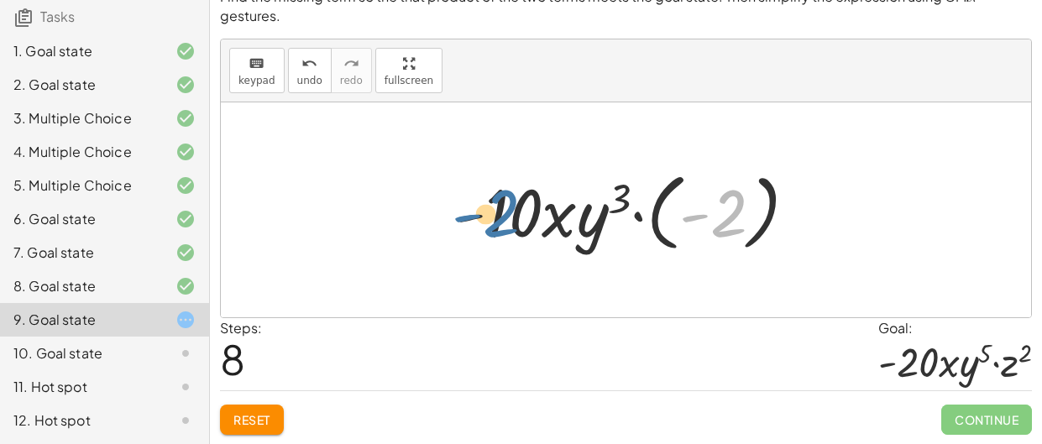
drag, startPoint x: 721, startPoint y: 234, endPoint x: 486, endPoint y: 234, distance: 234.4
click at [486, 234] on div at bounding box center [632, 210] width 373 height 93
click at [707, 216] on div at bounding box center [632, 210] width 373 height 93
click at [726, 221] on div at bounding box center [632, 210] width 373 height 93
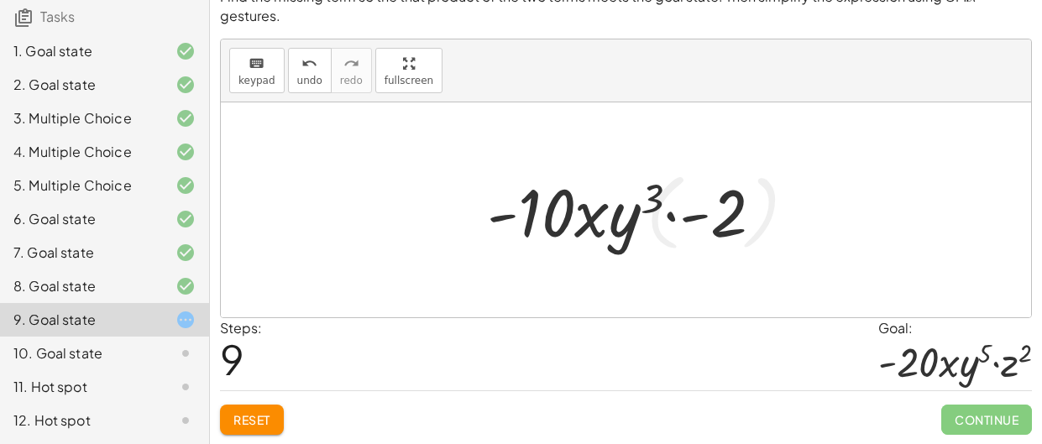
click at [273, 417] on button "Reset" at bounding box center [252, 420] width 64 height 30
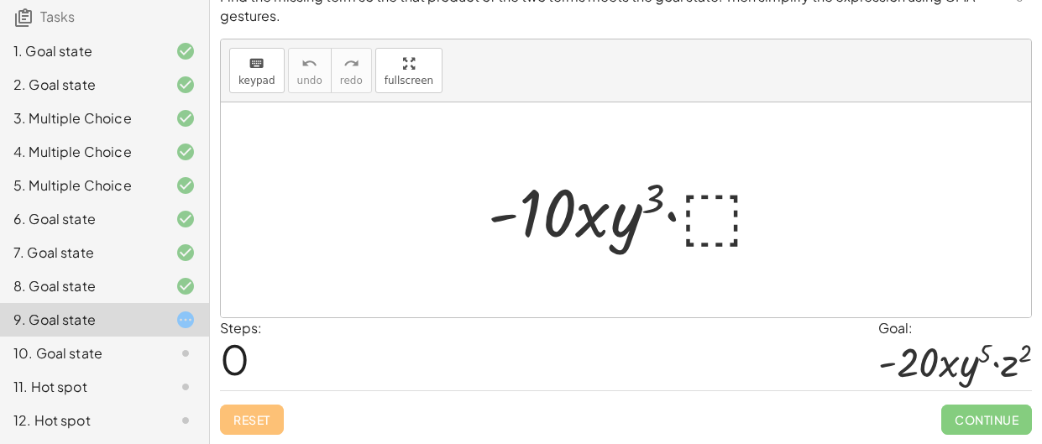
click at [701, 233] on div at bounding box center [633, 210] width 306 height 87
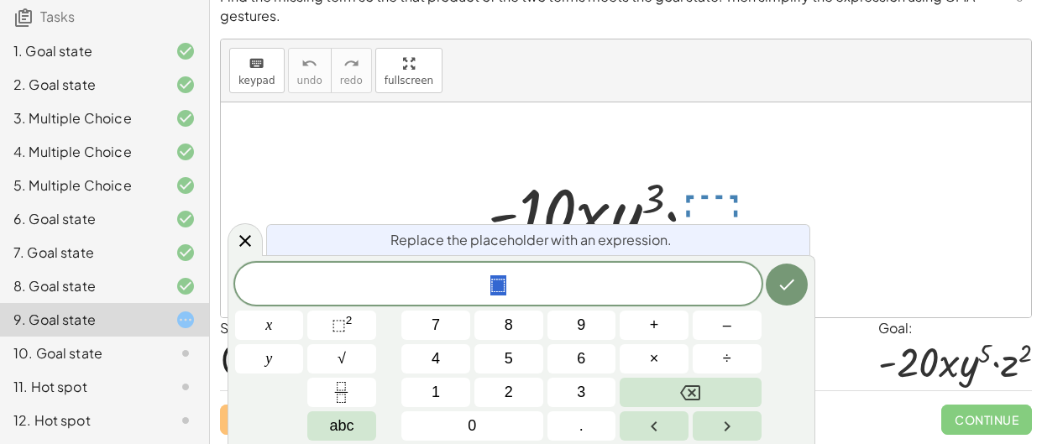
click at [682, 270] on div "* ⬚" at bounding box center [498, 284] width 527 height 42
click at [781, 283] on icon "Done" at bounding box center [787, 285] width 20 height 20
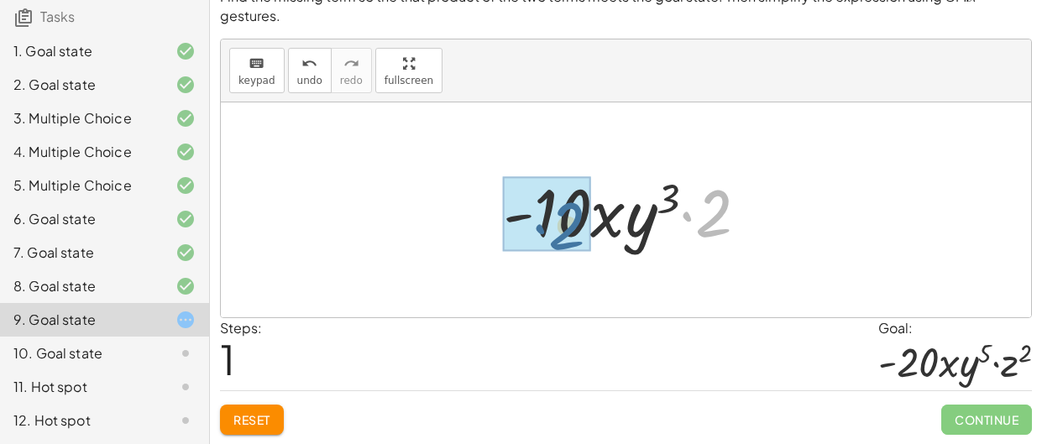
drag, startPoint x: 718, startPoint y: 229, endPoint x: 570, endPoint y: 243, distance: 149.3
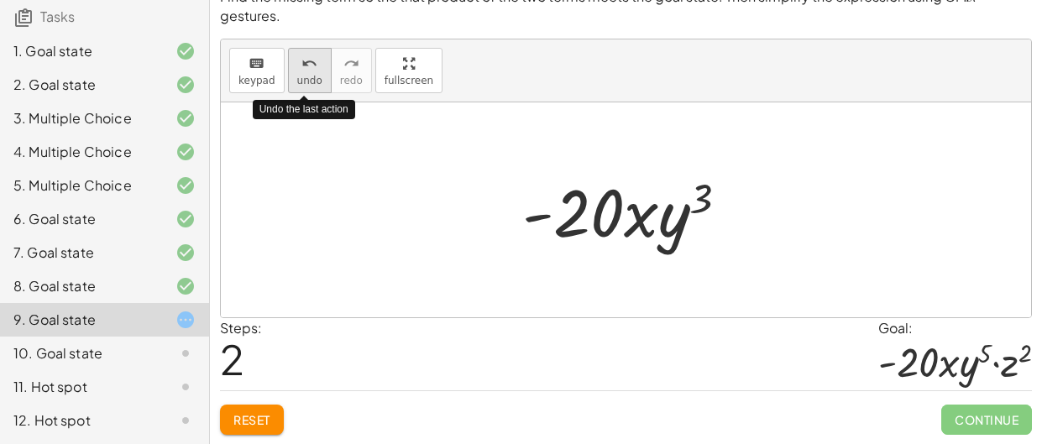
click at [302, 81] on span "undo" at bounding box center [309, 81] width 25 height 12
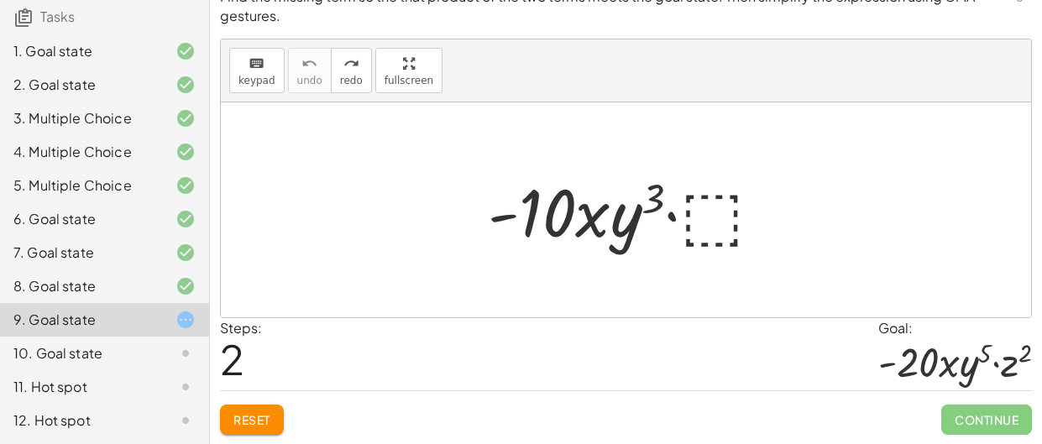
click at [706, 199] on div at bounding box center [633, 210] width 306 height 87
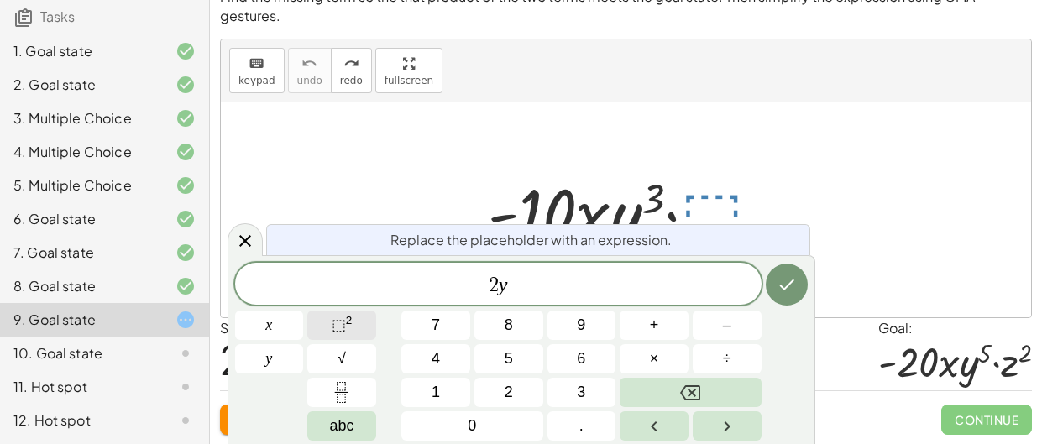
click at [332, 324] on span "⬚" at bounding box center [339, 325] width 14 height 17
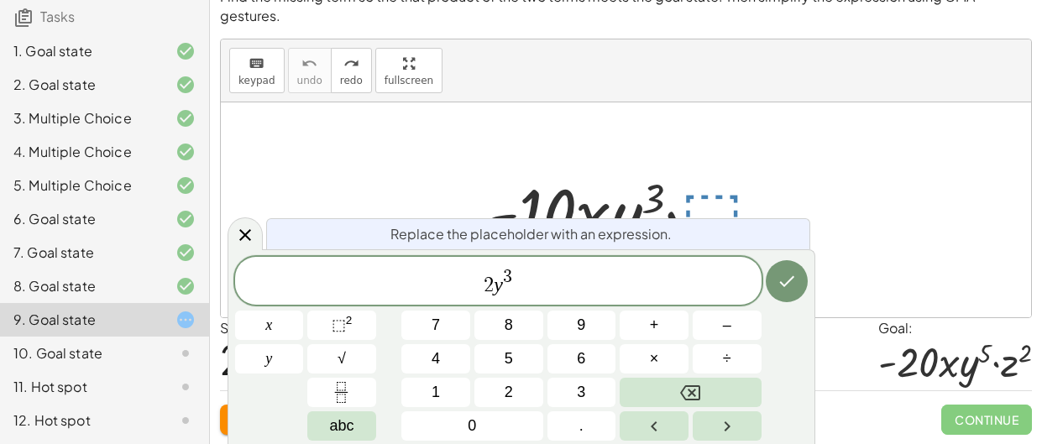
click at [512, 276] on span "3" at bounding box center [507, 277] width 9 height 18
click at [643, 354] on button "×" at bounding box center [654, 358] width 69 height 29
click at [344, 326] on span "⬚" at bounding box center [339, 325] width 14 height 17
click at [801, 294] on button "Done" at bounding box center [787, 281] width 42 height 42
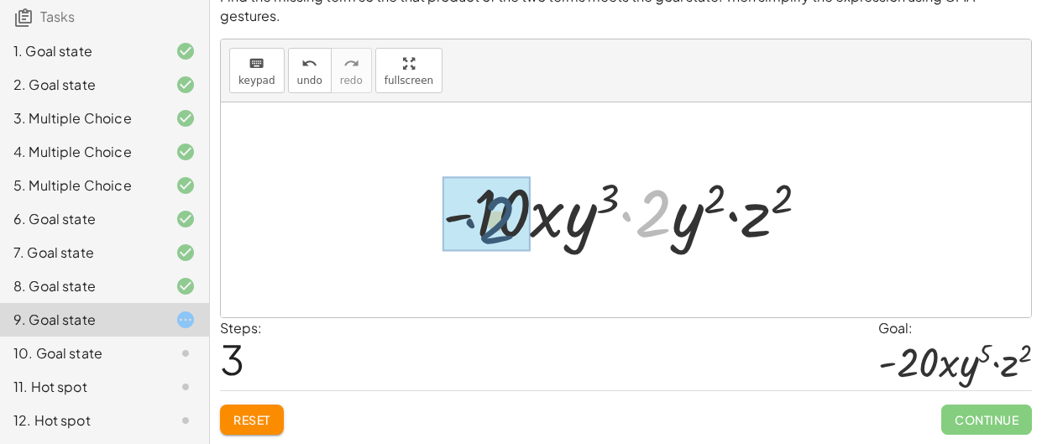
drag, startPoint x: 650, startPoint y: 228, endPoint x: 486, endPoint y: 236, distance: 164.0
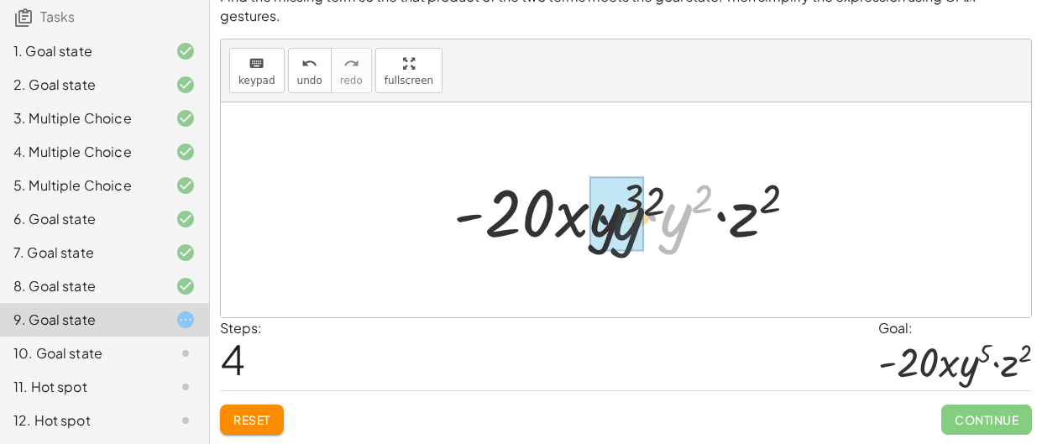
drag, startPoint x: 684, startPoint y: 233, endPoint x: 624, endPoint y: 236, distance: 59.7
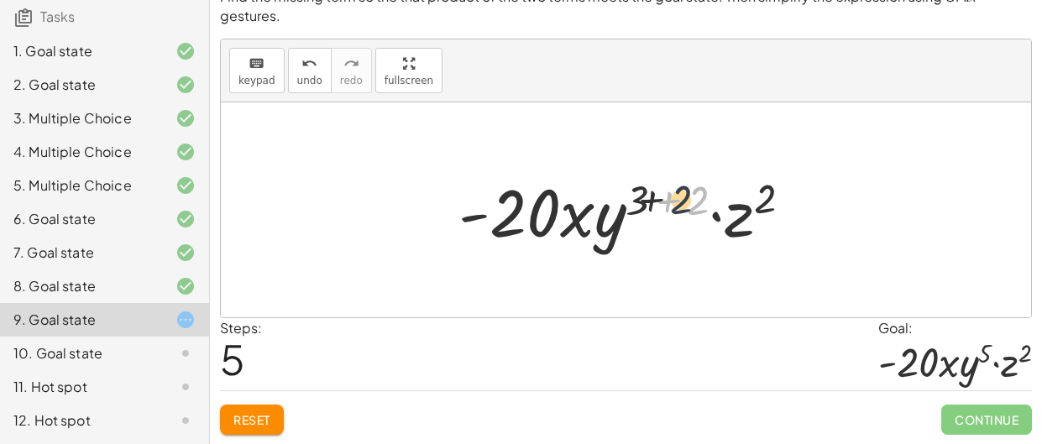
drag, startPoint x: 702, startPoint y: 204, endPoint x: 658, endPoint y: 202, distance: 44.6
click at [658, 202] on div at bounding box center [632, 210] width 364 height 87
drag, startPoint x: 691, startPoint y: 204, endPoint x: 635, endPoint y: 197, distance: 55.8
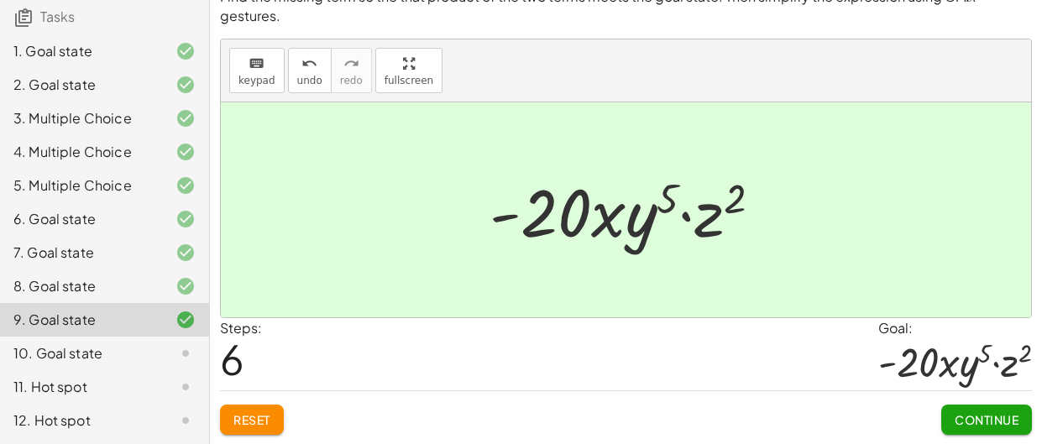
click at [977, 425] on span "Continue" at bounding box center [987, 419] width 64 height 15
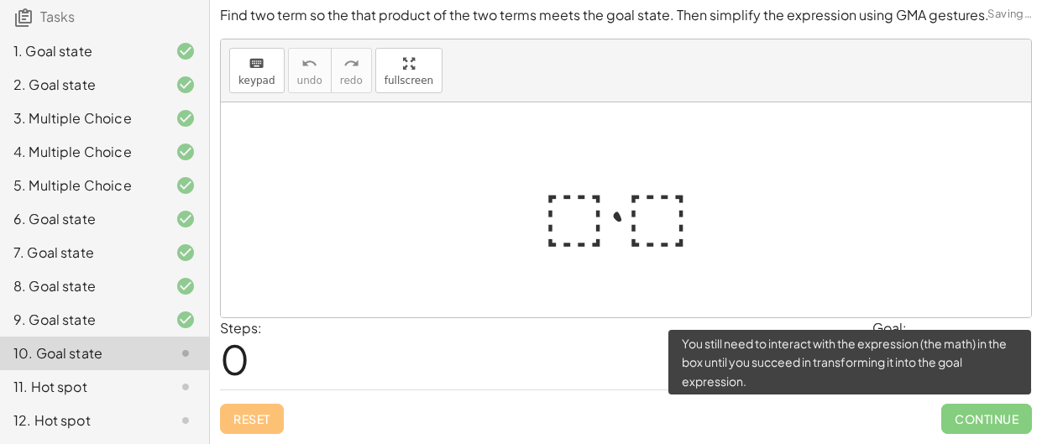
scroll to position [3, 0]
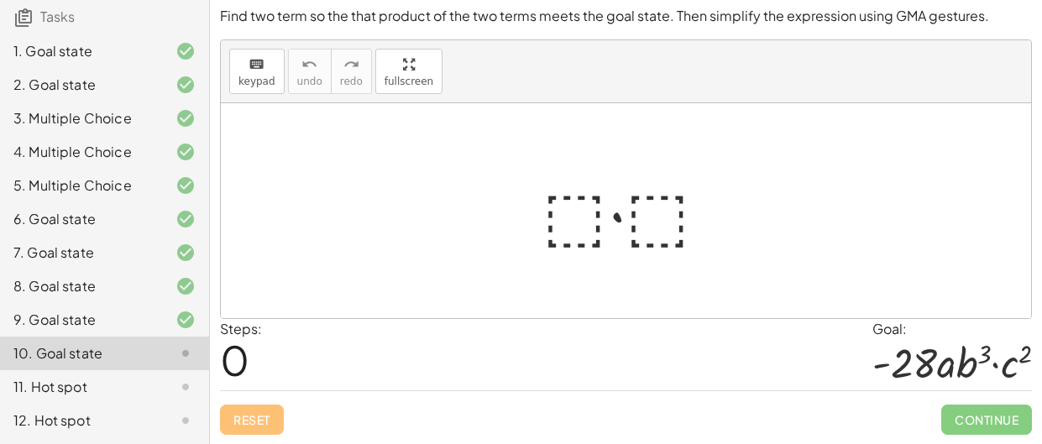
click at [591, 244] on div at bounding box center [632, 211] width 197 height 87
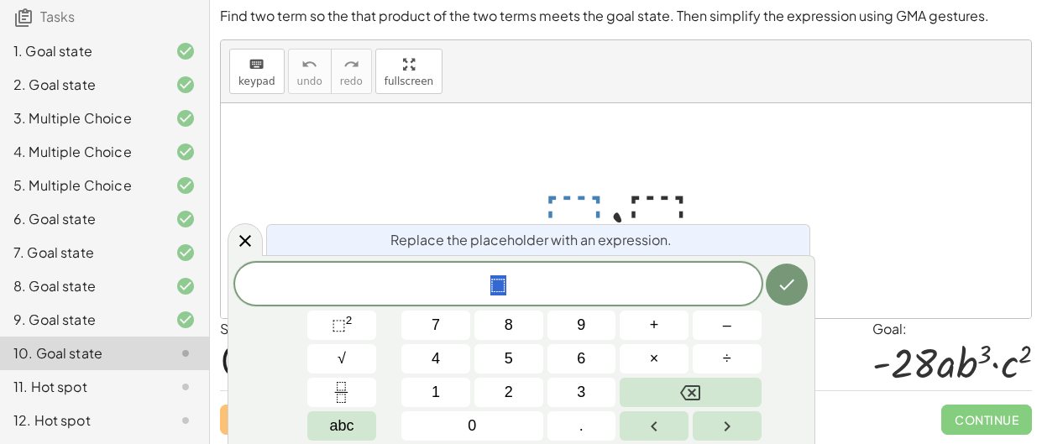
click at [600, 261] on div "Replace the placeholder with an expression. ⬚ 7 8 9 + – 4 5 6 × ÷ ⬚ 2 √ abc 1 2…" at bounding box center [522, 349] width 588 height 189
click at [601, 274] on span "⬚" at bounding box center [498, 286] width 527 height 24
click at [332, 330] on span "⬚" at bounding box center [339, 325] width 14 height 17
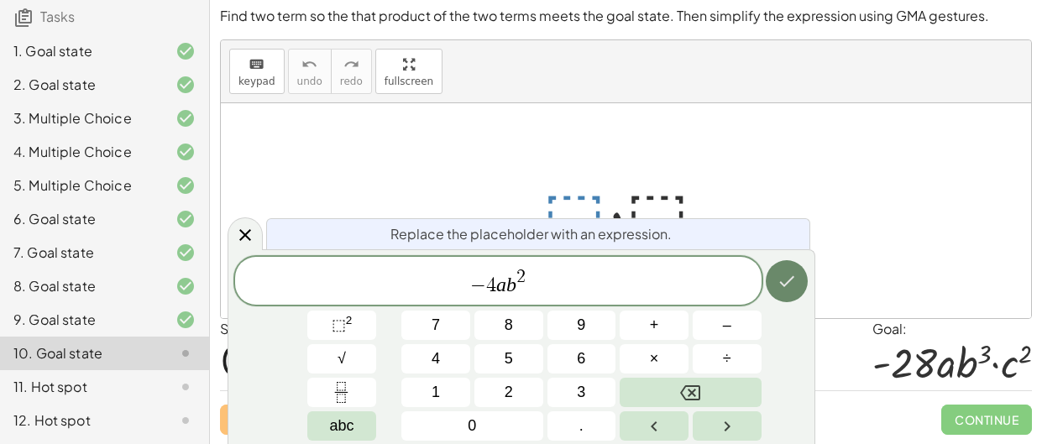
click at [786, 296] on button "Done" at bounding box center [787, 281] width 42 height 42
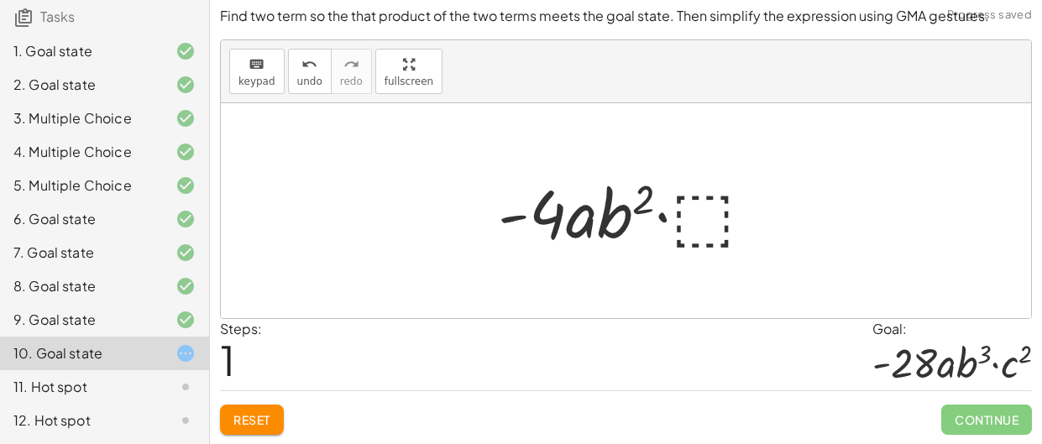
click at [712, 231] on div at bounding box center [633, 211] width 286 height 87
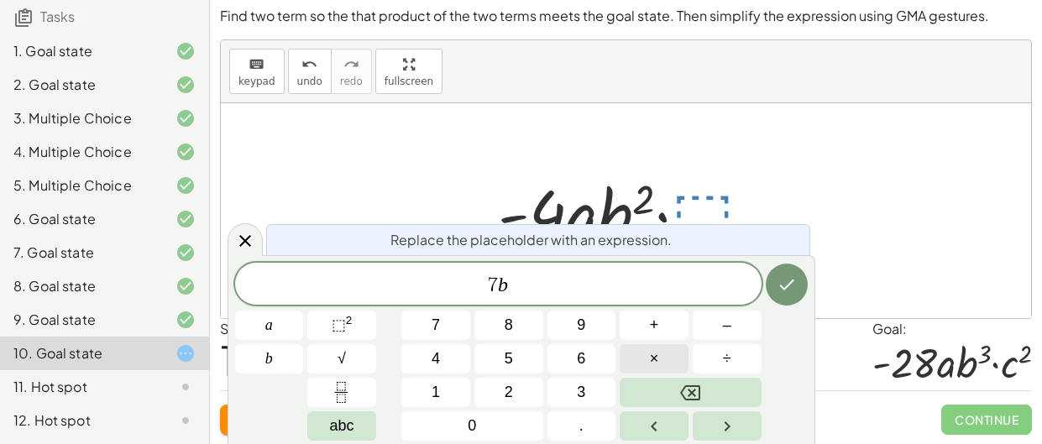
click at [652, 357] on span "×" at bounding box center [654, 359] width 9 height 23
click at [355, 323] on button "⬚ 2" at bounding box center [341, 325] width 69 height 29
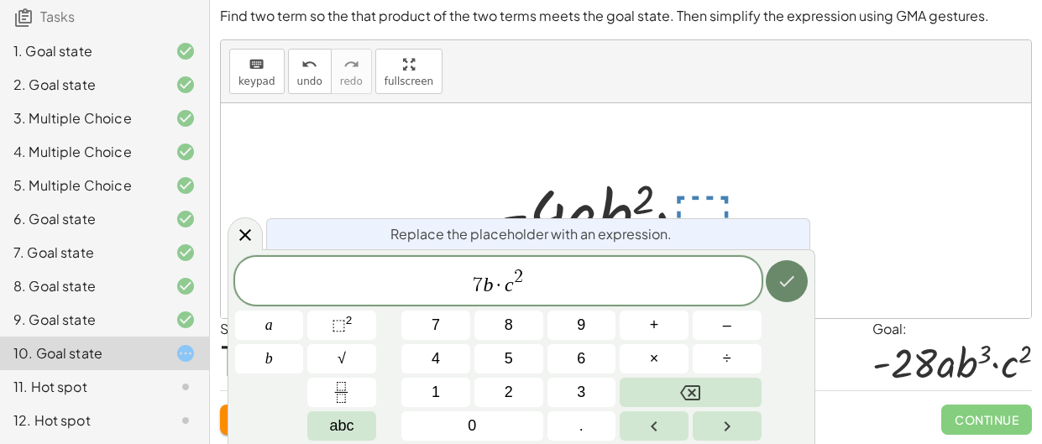
click at [792, 290] on icon "Done" at bounding box center [787, 281] width 20 height 20
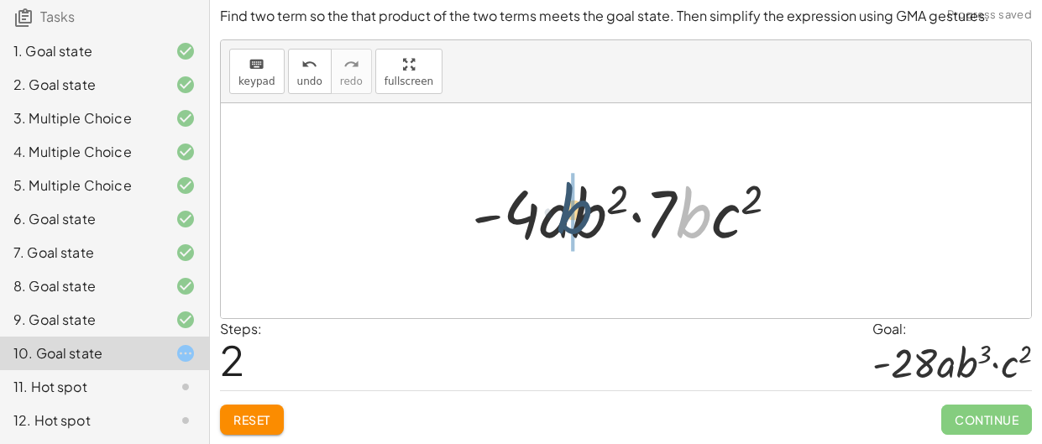
drag, startPoint x: 687, startPoint y: 238, endPoint x: 556, endPoint y: 233, distance: 131.1
click at [556, 233] on div at bounding box center [633, 211] width 338 height 87
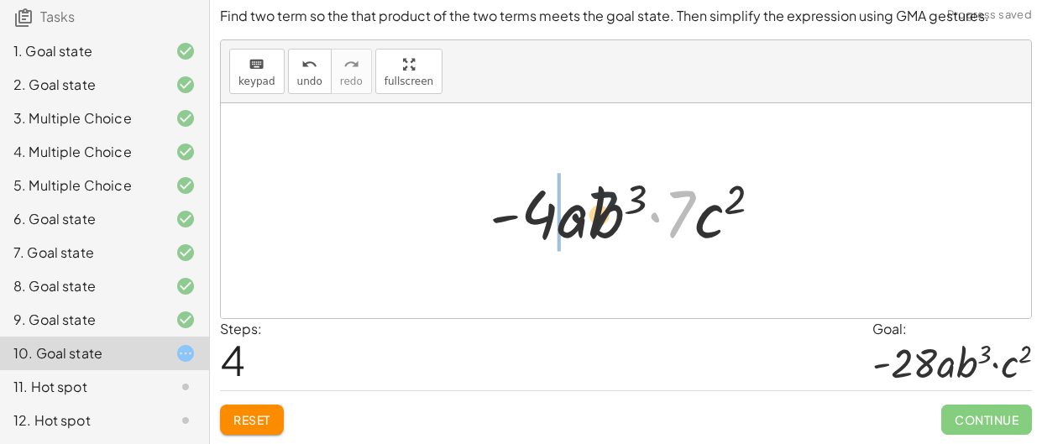
drag, startPoint x: 675, startPoint y: 227, endPoint x: 535, endPoint y: 228, distance: 140.3
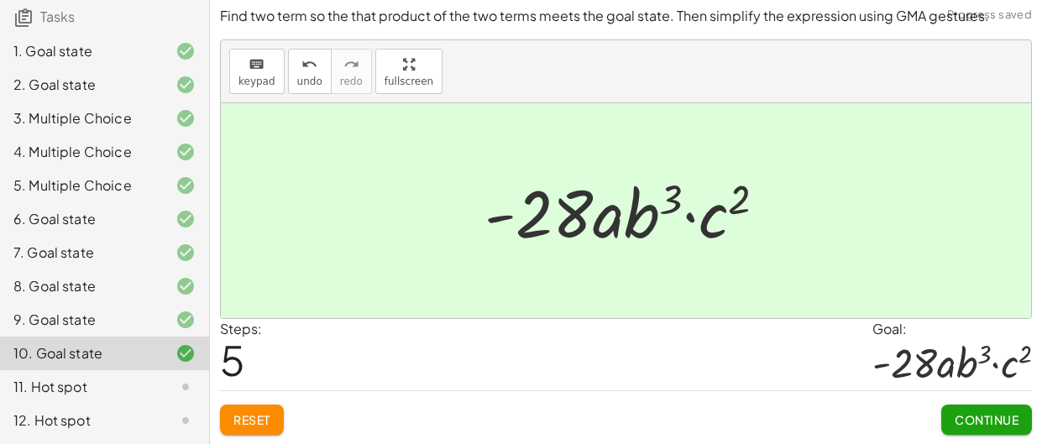
click at [1000, 424] on span "Continue" at bounding box center [987, 419] width 64 height 15
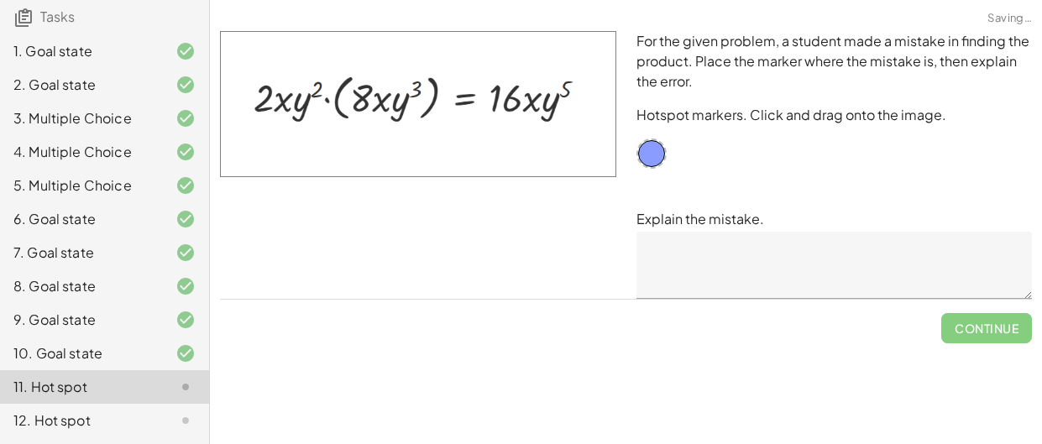
scroll to position [0, 0]
drag, startPoint x: 653, startPoint y: 155, endPoint x: 576, endPoint y: 162, distance: 76.8
drag, startPoint x: 574, startPoint y: 165, endPoint x: 355, endPoint y: 98, distance: 228.3
drag, startPoint x: 364, startPoint y: 104, endPoint x: 371, endPoint y: 117, distance: 14.7
drag, startPoint x: 370, startPoint y: 117, endPoint x: 368, endPoint y: 108, distance: 8.6
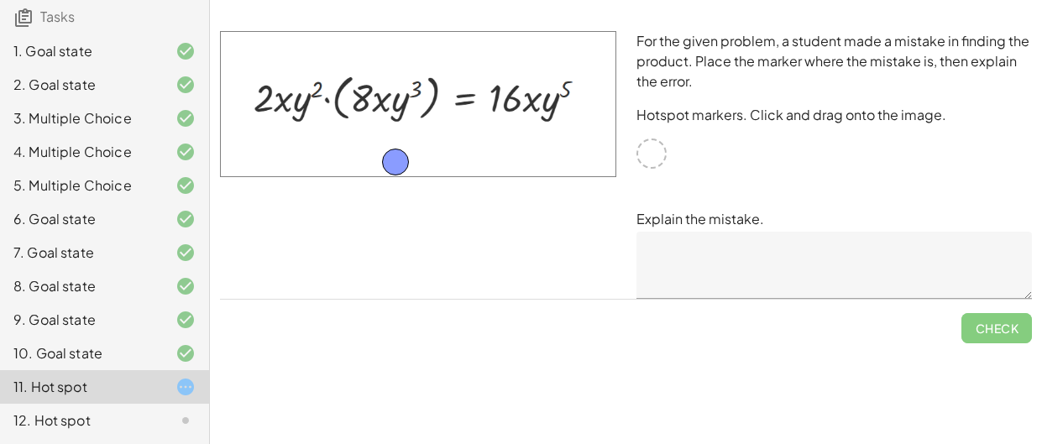
drag, startPoint x: 364, startPoint y: 107, endPoint x: 397, endPoint y: 170, distance: 71.4
drag, startPoint x: 391, startPoint y: 159, endPoint x: 377, endPoint y: 103, distance: 57.3
click at [685, 253] on textarea at bounding box center [835, 265] width 397 height 67
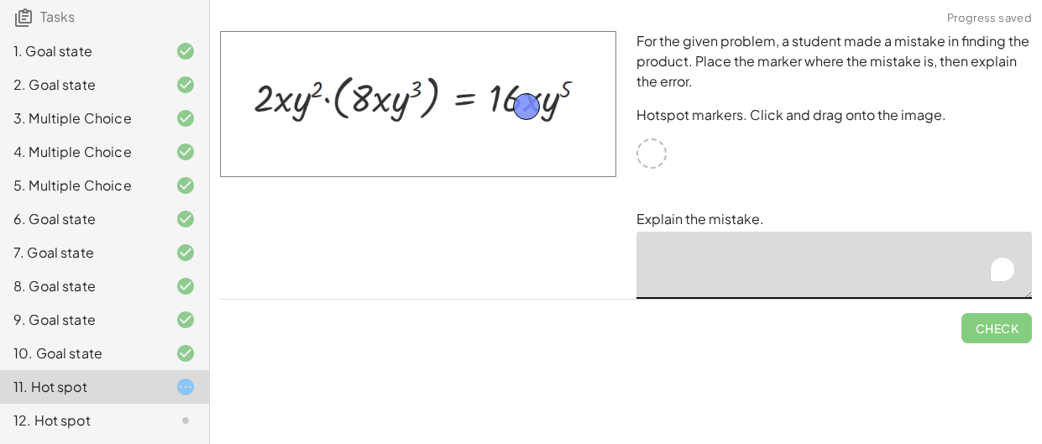
drag, startPoint x: 353, startPoint y: 101, endPoint x: 523, endPoint y: 103, distance: 169.7
drag, startPoint x: 538, startPoint y: 109, endPoint x: 849, endPoint y: 289, distance: 359.1
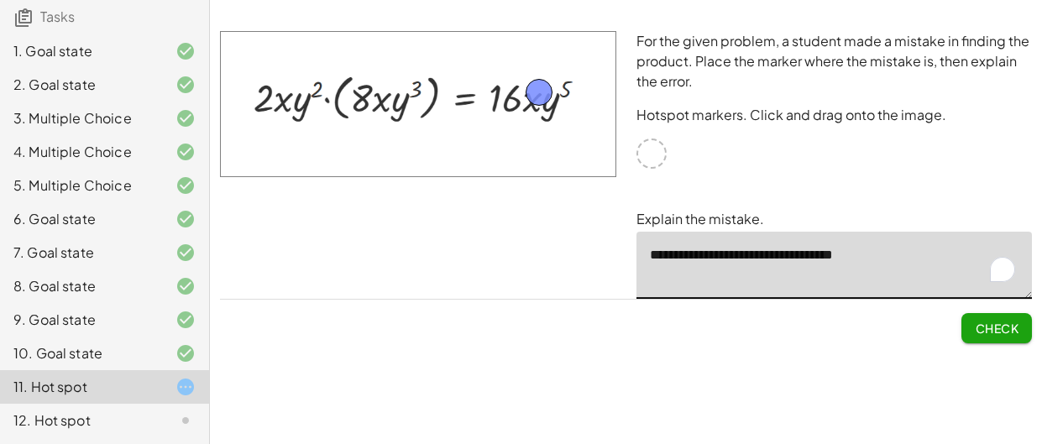
drag, startPoint x: 528, startPoint y: 115, endPoint x: 538, endPoint y: 103, distance: 15.5
type textarea "**********"
click at [979, 321] on span "Check" at bounding box center [997, 328] width 44 height 15
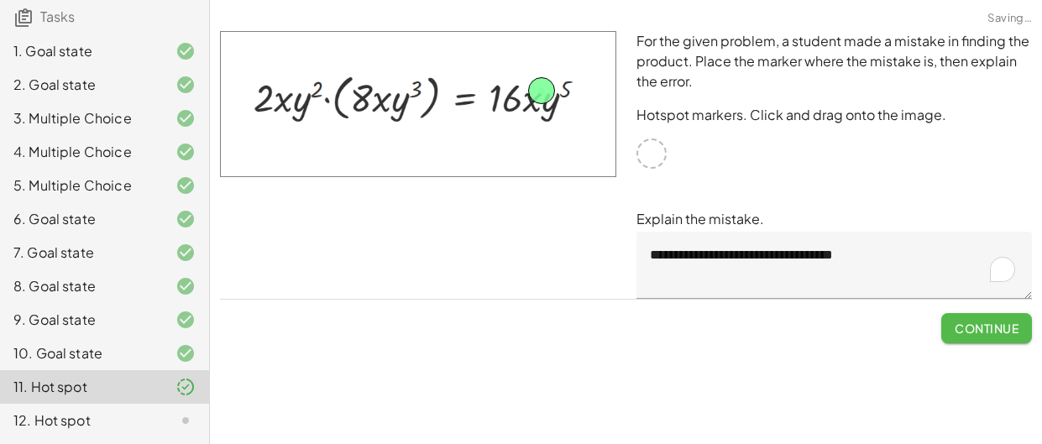
click at [979, 318] on button "Continue" at bounding box center [987, 328] width 91 height 30
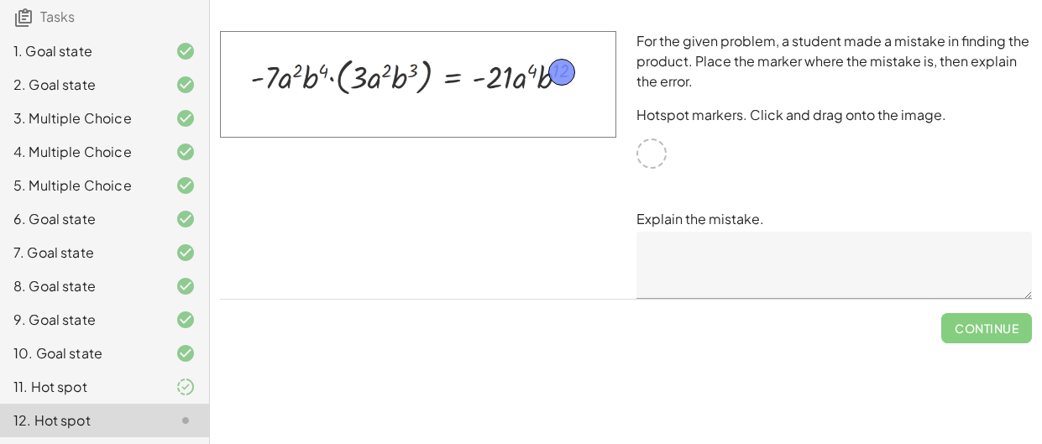
drag, startPoint x: 642, startPoint y: 148, endPoint x: 553, endPoint y: 66, distance: 121.3
click at [720, 252] on textarea at bounding box center [835, 265] width 397 height 67
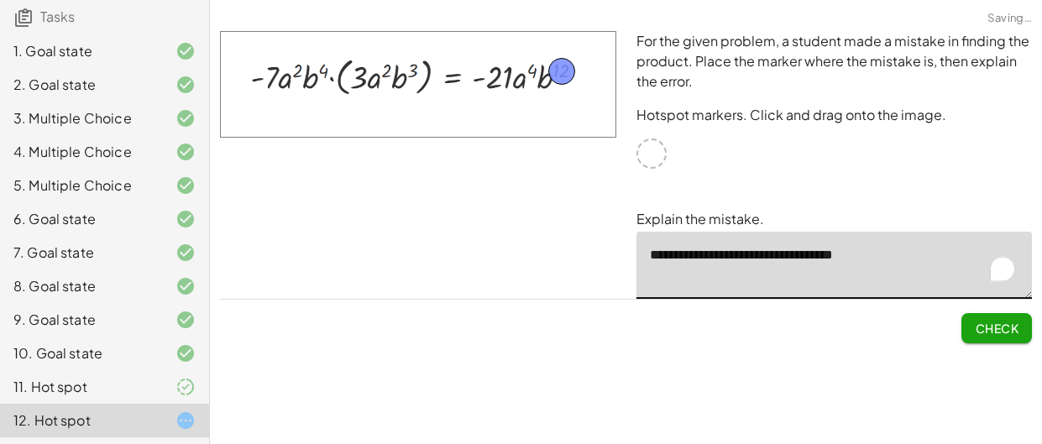
type textarea "**********"
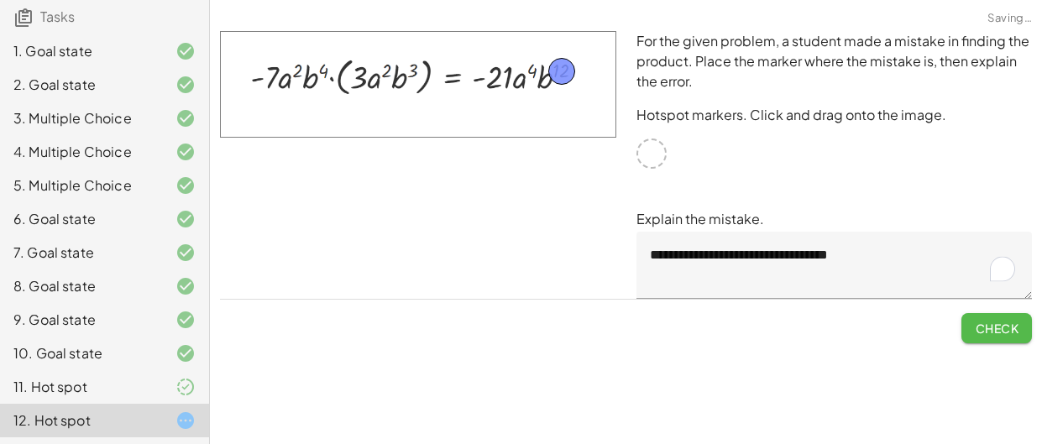
click at [1012, 323] on span "Check" at bounding box center [997, 328] width 44 height 15
click at [1011, 325] on span "Continue" at bounding box center [987, 328] width 64 height 15
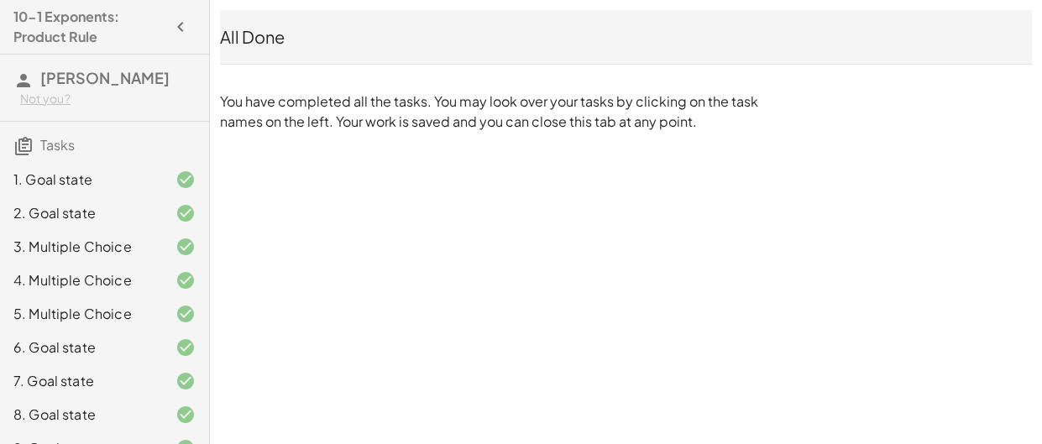
click at [179, 29] on icon "button" at bounding box center [181, 27] width 20 height 20
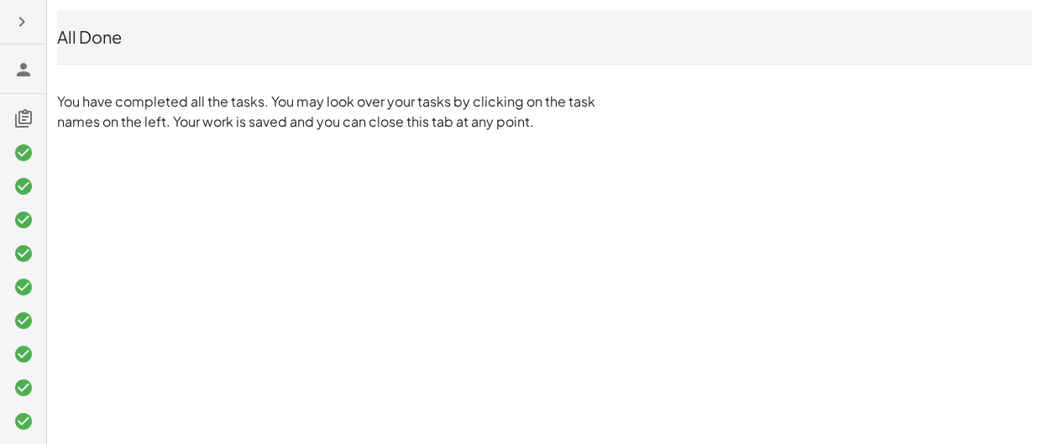
click at [20, 18] on icon "button" at bounding box center [22, 22] width 20 height 20
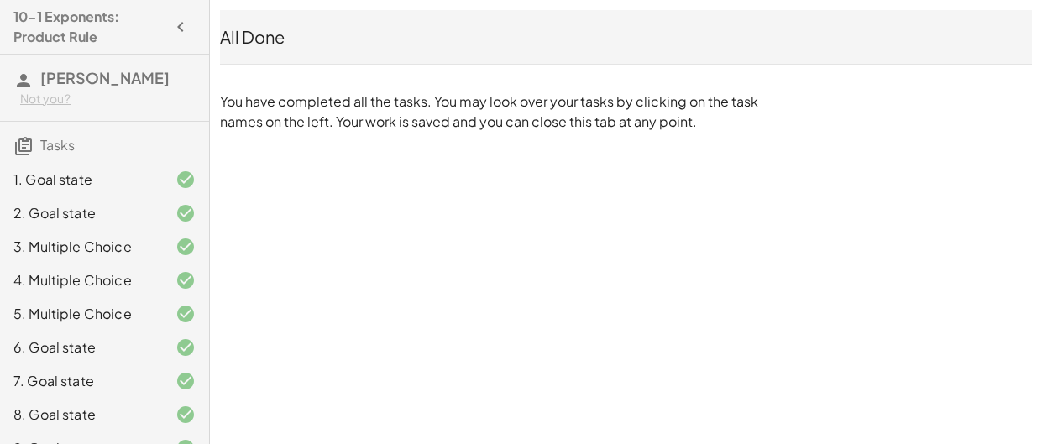
click at [0, 0] on div "10-1 Exponents: Product Rule [PERSON_NAME] Not you? Tasks 1. Goal state 2. Goal…" at bounding box center [0, 0] width 0 height 0
